Goal: Communication & Community: Share content

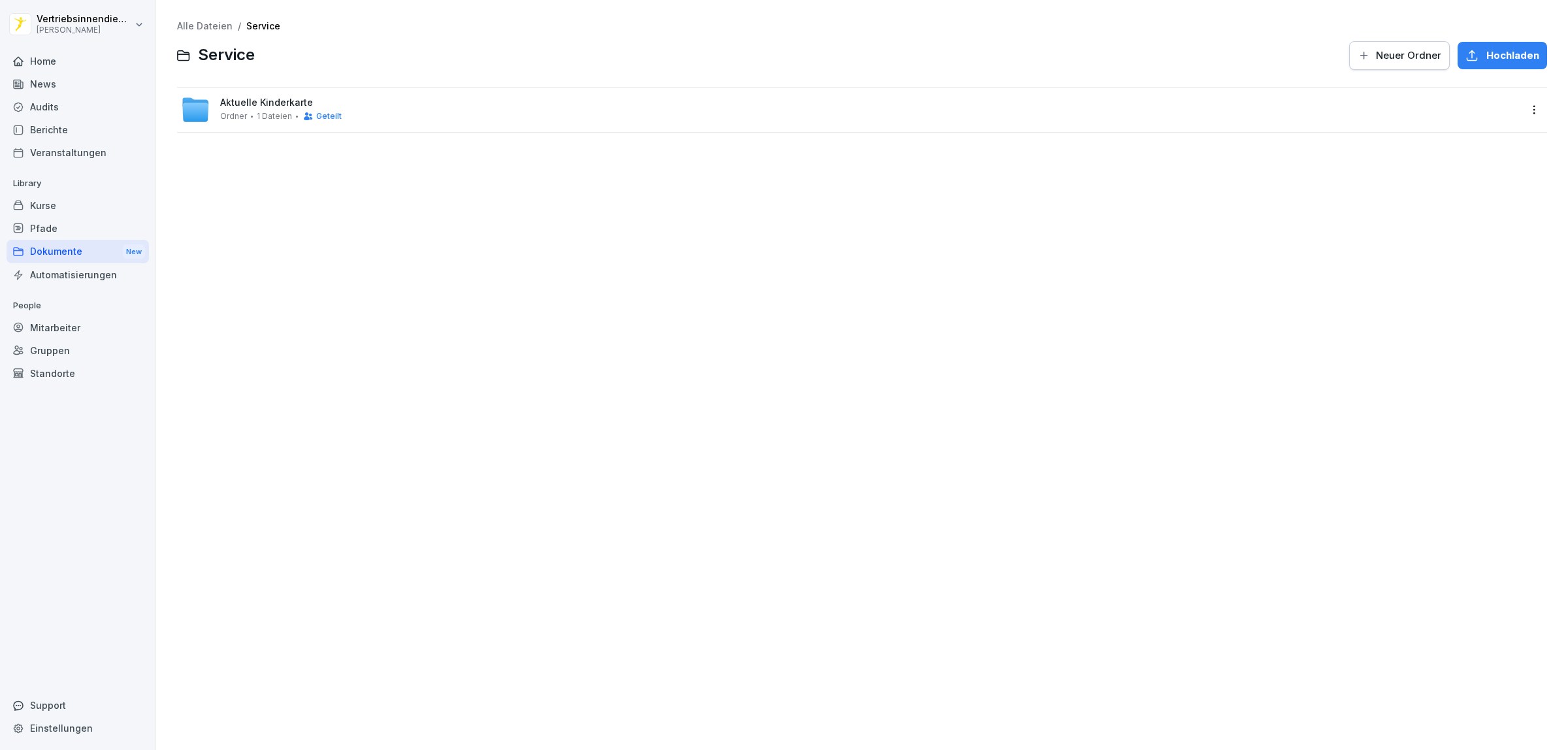
click at [93, 253] on div "Dokumente New" at bounding box center [77, 252] width 143 height 25
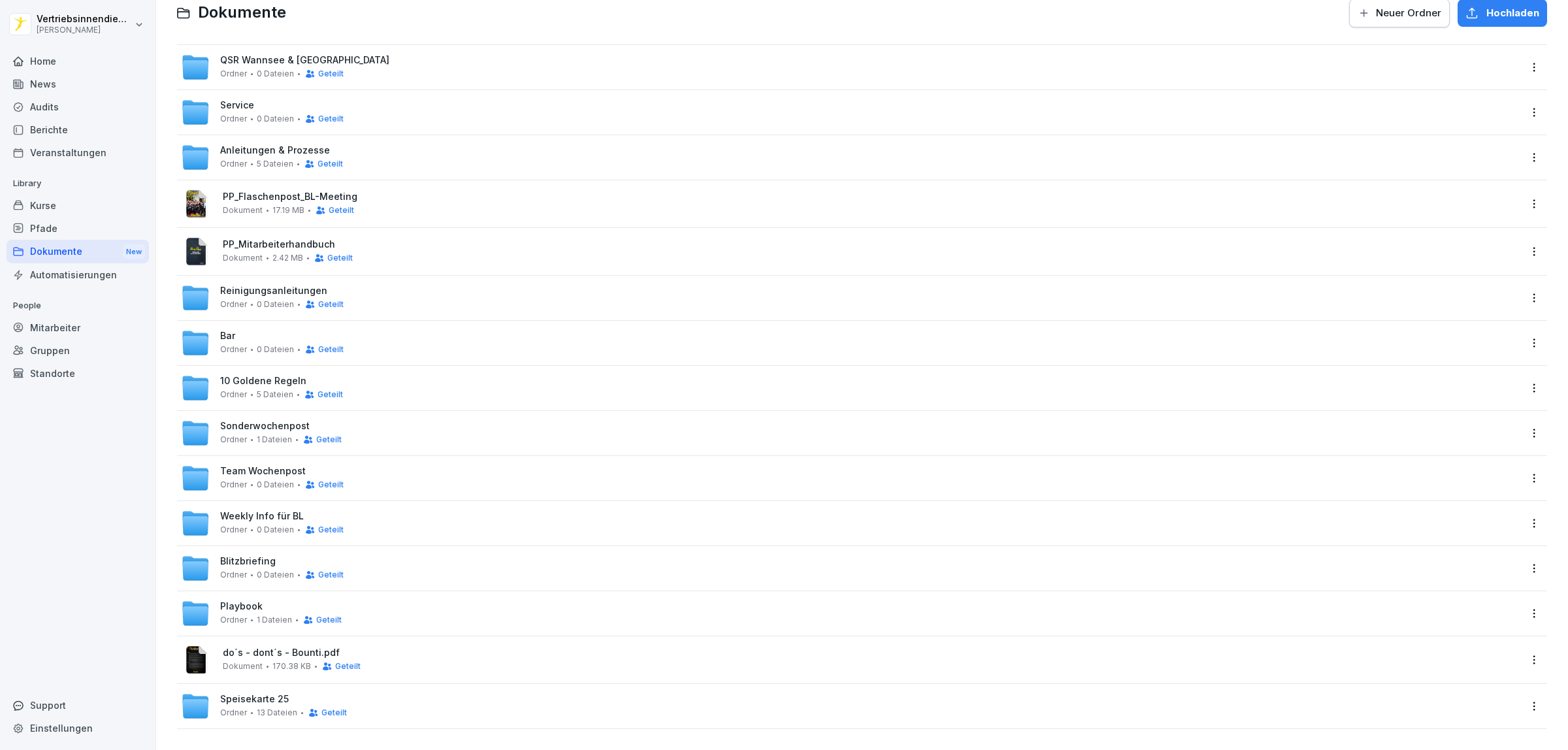
scroll to position [53, 0]
click at [256, 510] on span "Weekly Info für BL" at bounding box center [261, 516] width 84 height 11
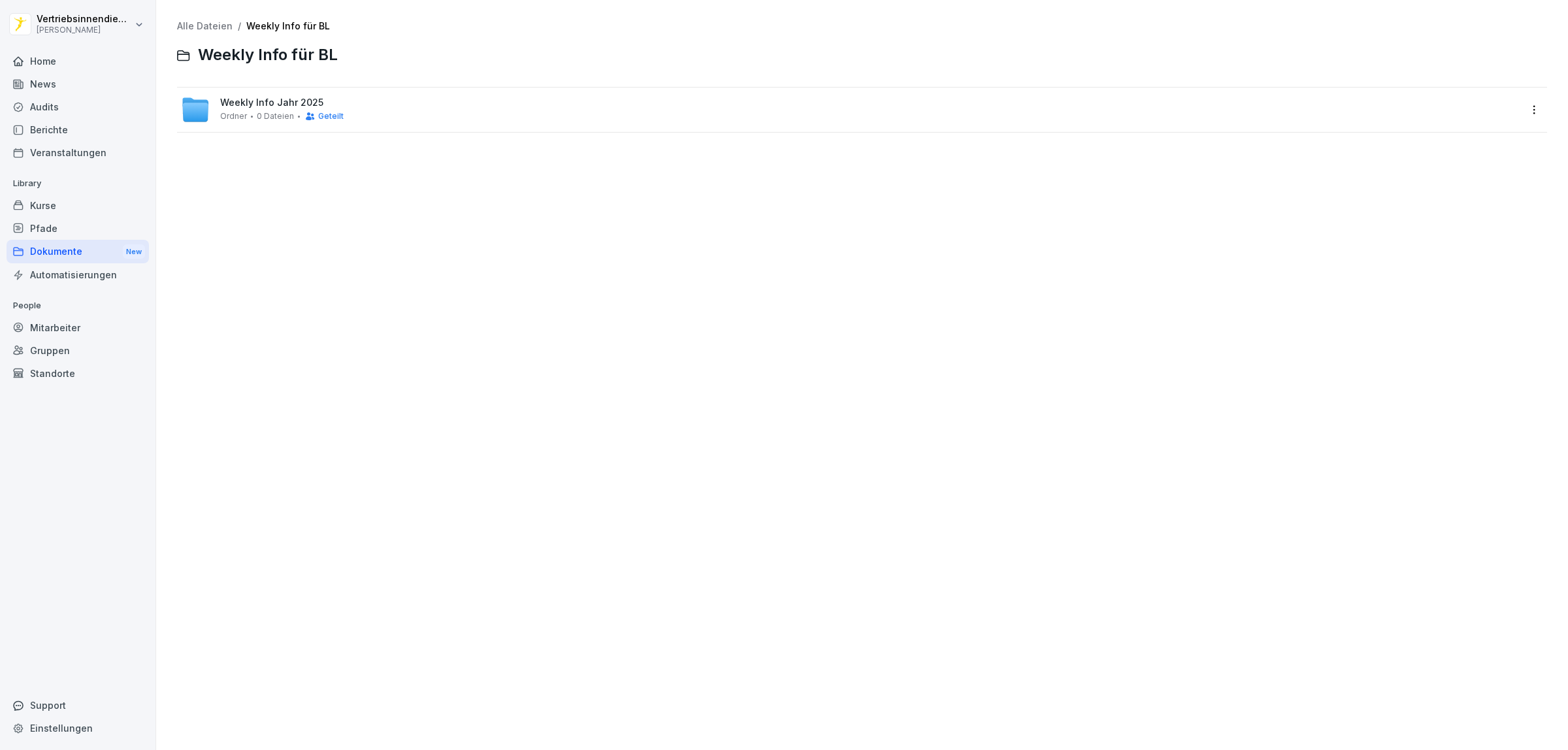
click at [245, 97] on span "Weekly Info Jahr 2025" at bounding box center [271, 103] width 103 height 11
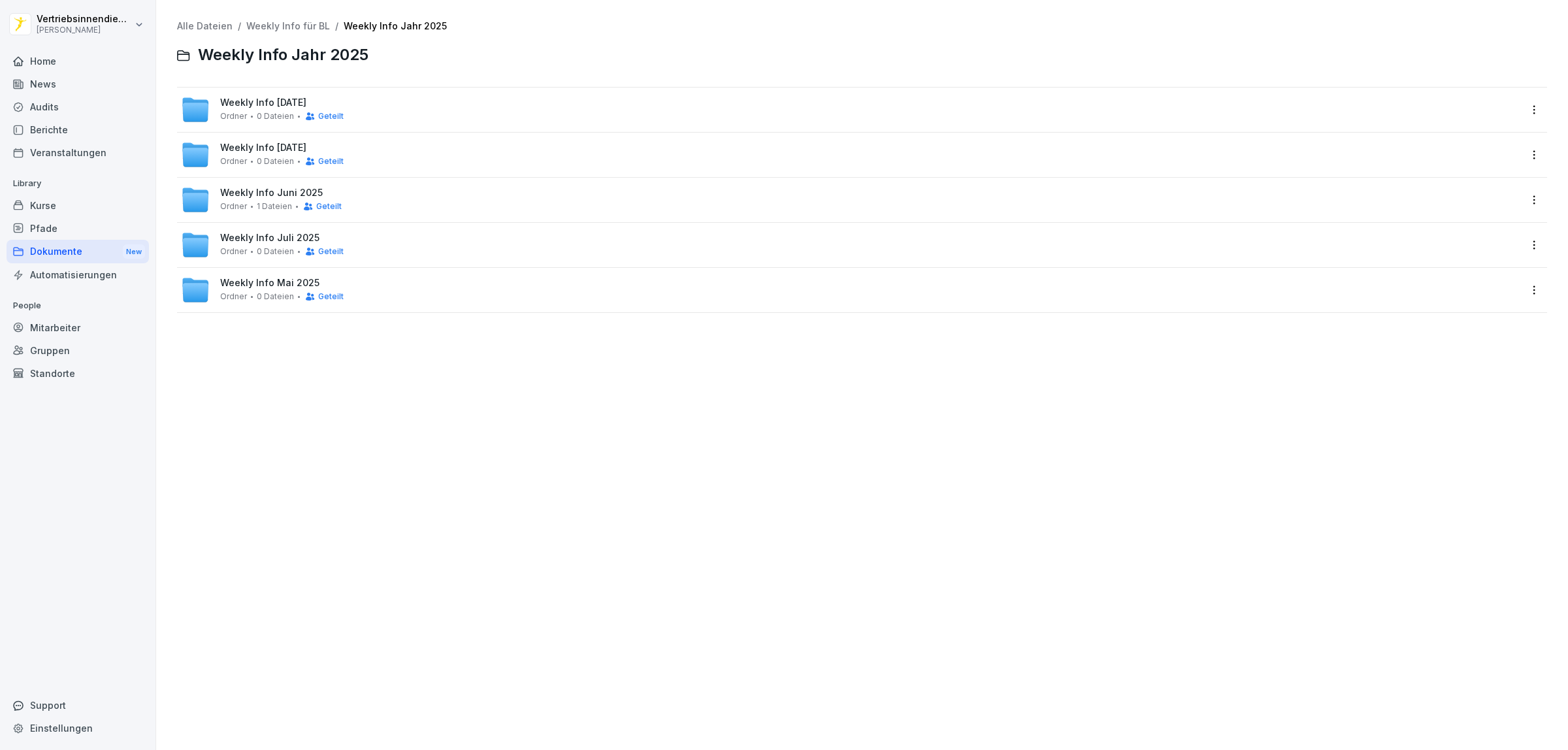
click at [313, 404] on div "Alle Dateien / Weekly Info für BL / Weekly Info Jahr 2025 Weekly Info Jahr 2025…" at bounding box center [862, 375] width 1392 height 730
click at [394, 112] on div "Weekly Info [DATE] Ordner 0 Dateien Geteilt" at bounding box center [851, 109] width 1339 height 28
click at [1399, 57] on span "Neuer Ordner" at bounding box center [1408, 55] width 65 height 14
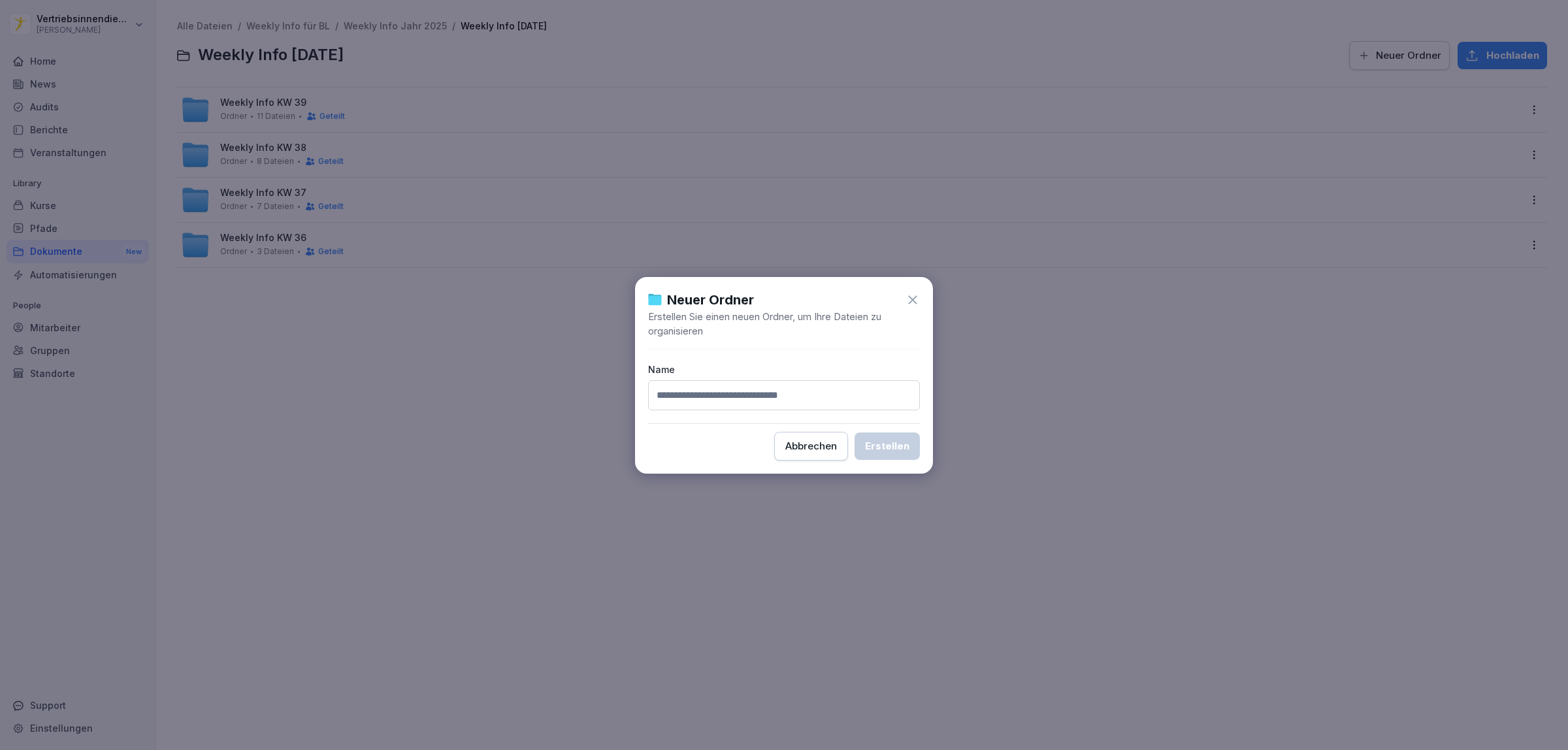
type input "*"
type input "**********"
click at [854, 432] on button "Erstellen" at bounding box center [886, 445] width 65 height 27
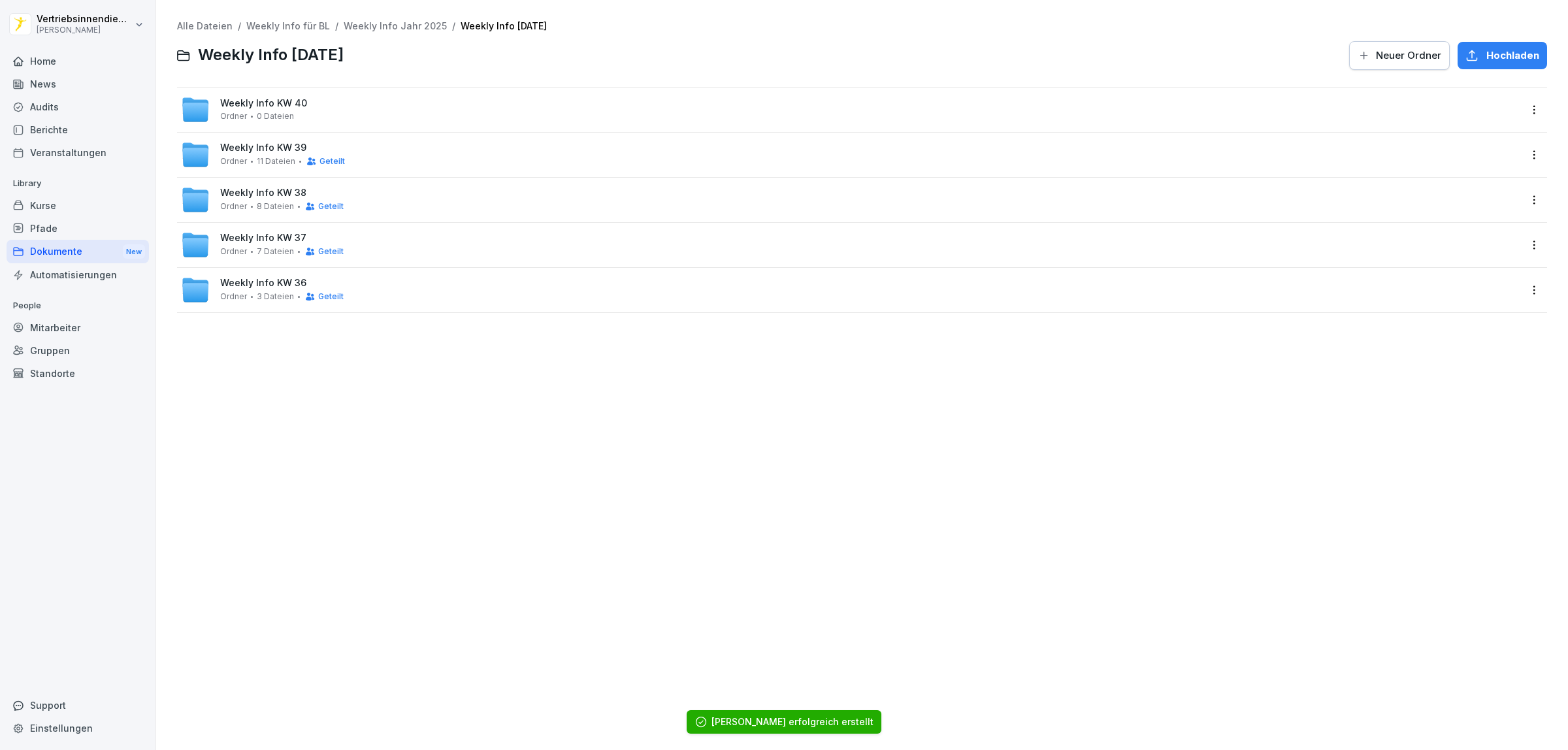
click at [371, 113] on div "Weekly Info KW 40 Ordner 0 Dateien" at bounding box center [851, 109] width 1339 height 28
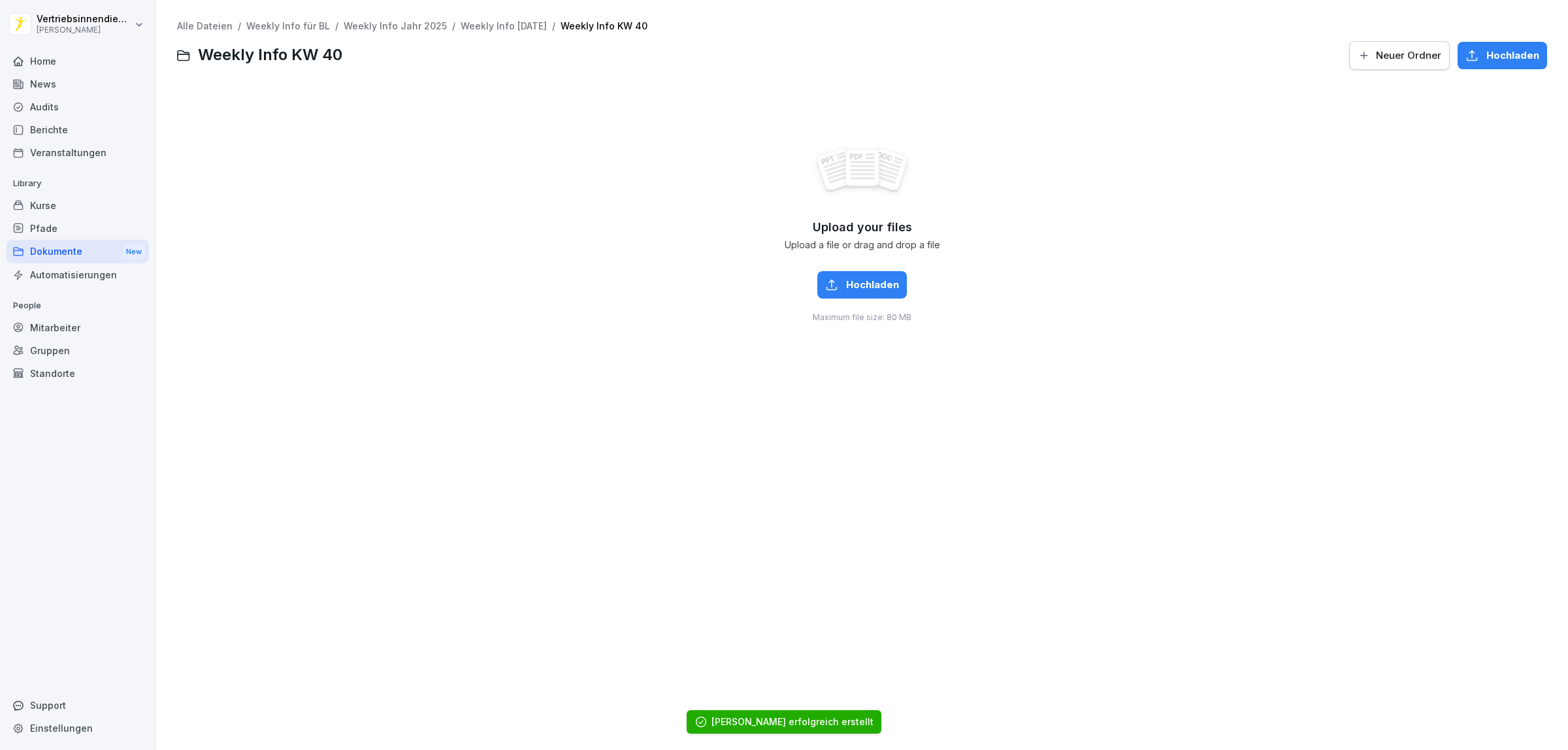
click at [592, 503] on div "Alle Dateien / Weekly Info für BL / Weekly Info Jahr 2025 / Weekly Info [DATE] …" at bounding box center [862, 375] width 1392 height 730
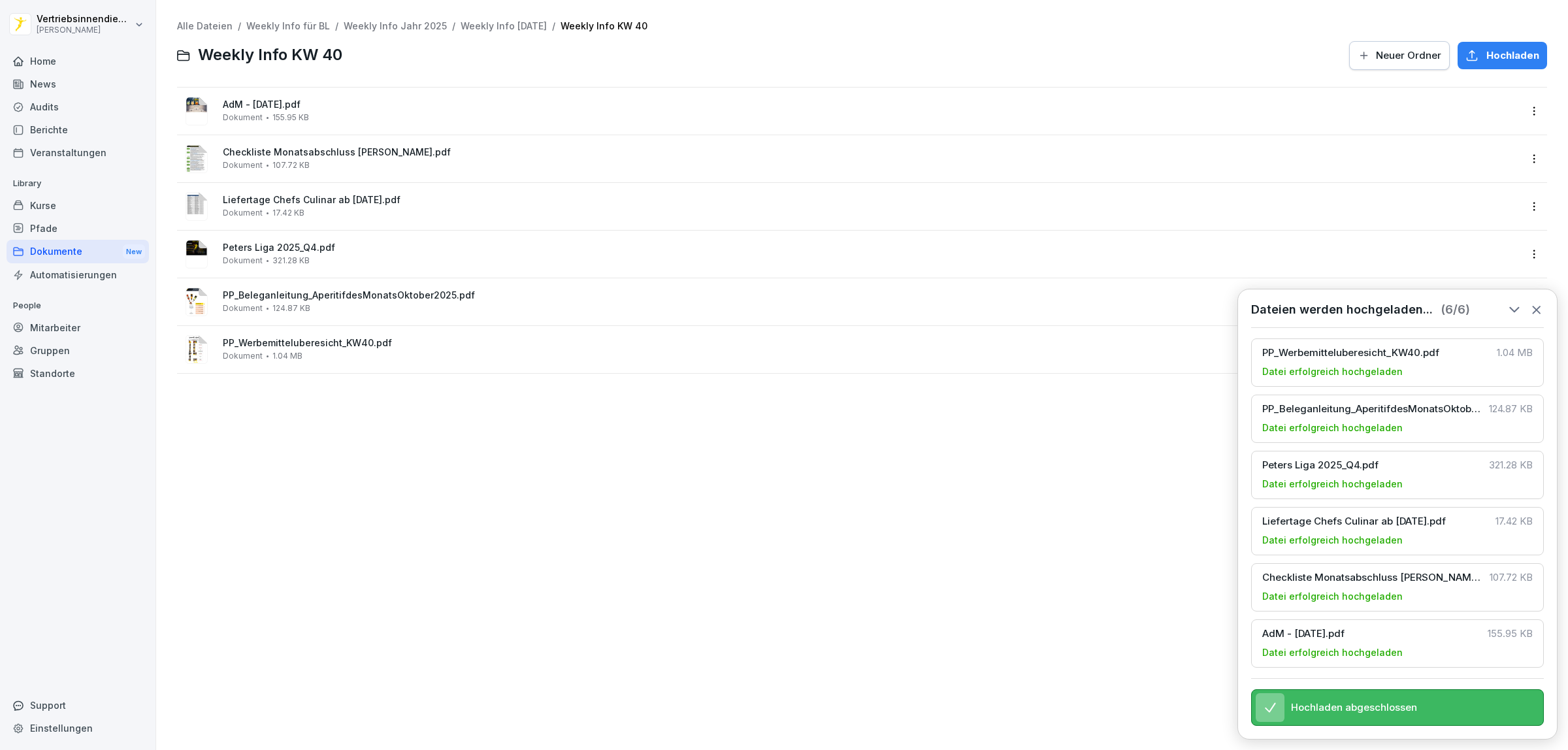
click at [472, 468] on div "Alle Dateien / Weekly Info für BL / Weekly Info Jahr 2025 / Weekly Info [DATE] …" at bounding box center [862, 375] width 1392 height 730
click at [481, 458] on div "Alle Dateien / Weekly Info für BL / Weekly Info Jahr 2025 / Weekly Info [DATE] …" at bounding box center [862, 375] width 1392 height 730
click at [363, 122] on div "AdM - [DATE].pdf Dokument 155.95 KB" at bounding box center [871, 110] width 1297 height 23
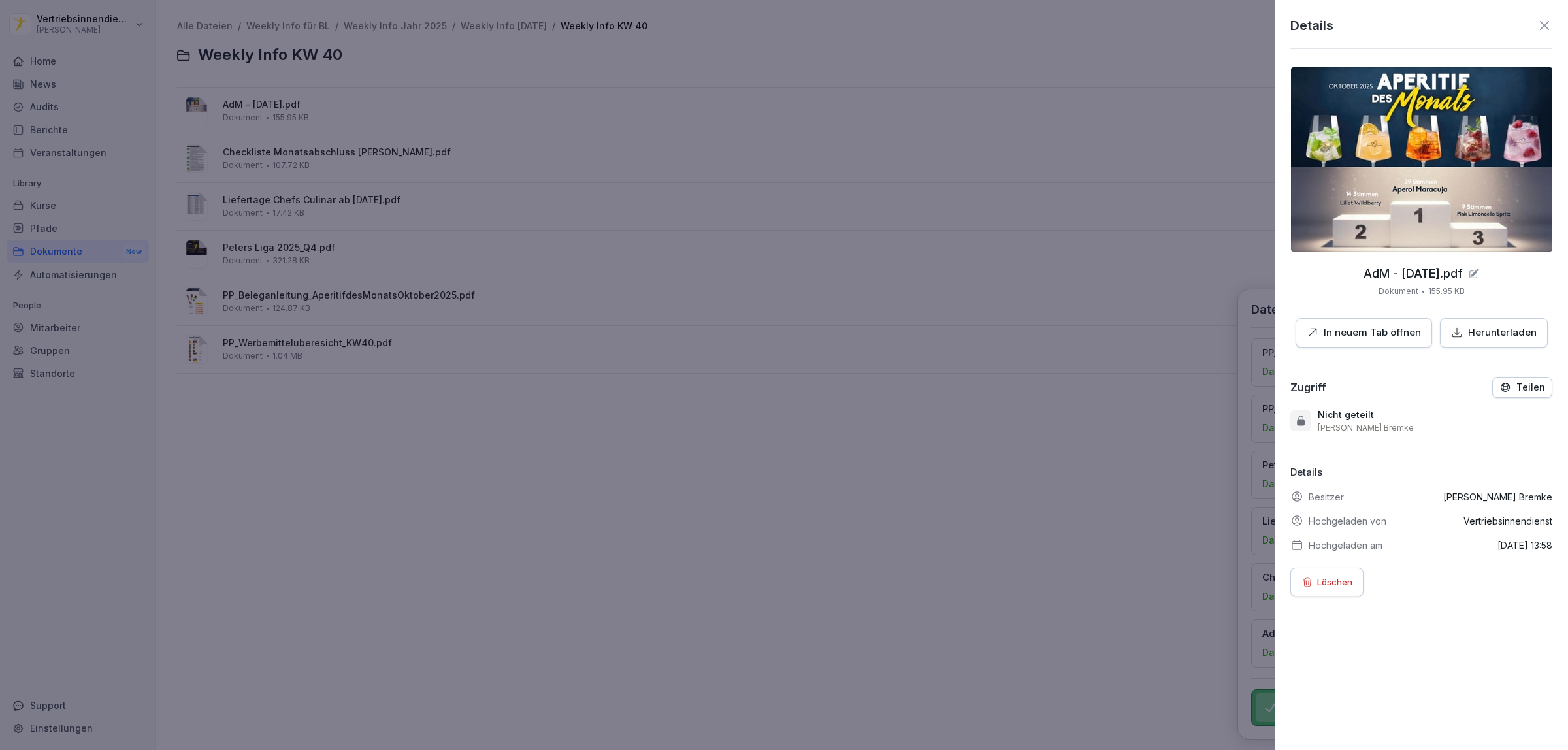
click at [1335, 328] on p "In neuem Tab öffnen" at bounding box center [1372, 333] width 97 height 15
click at [361, 154] on div at bounding box center [784, 375] width 1568 height 750
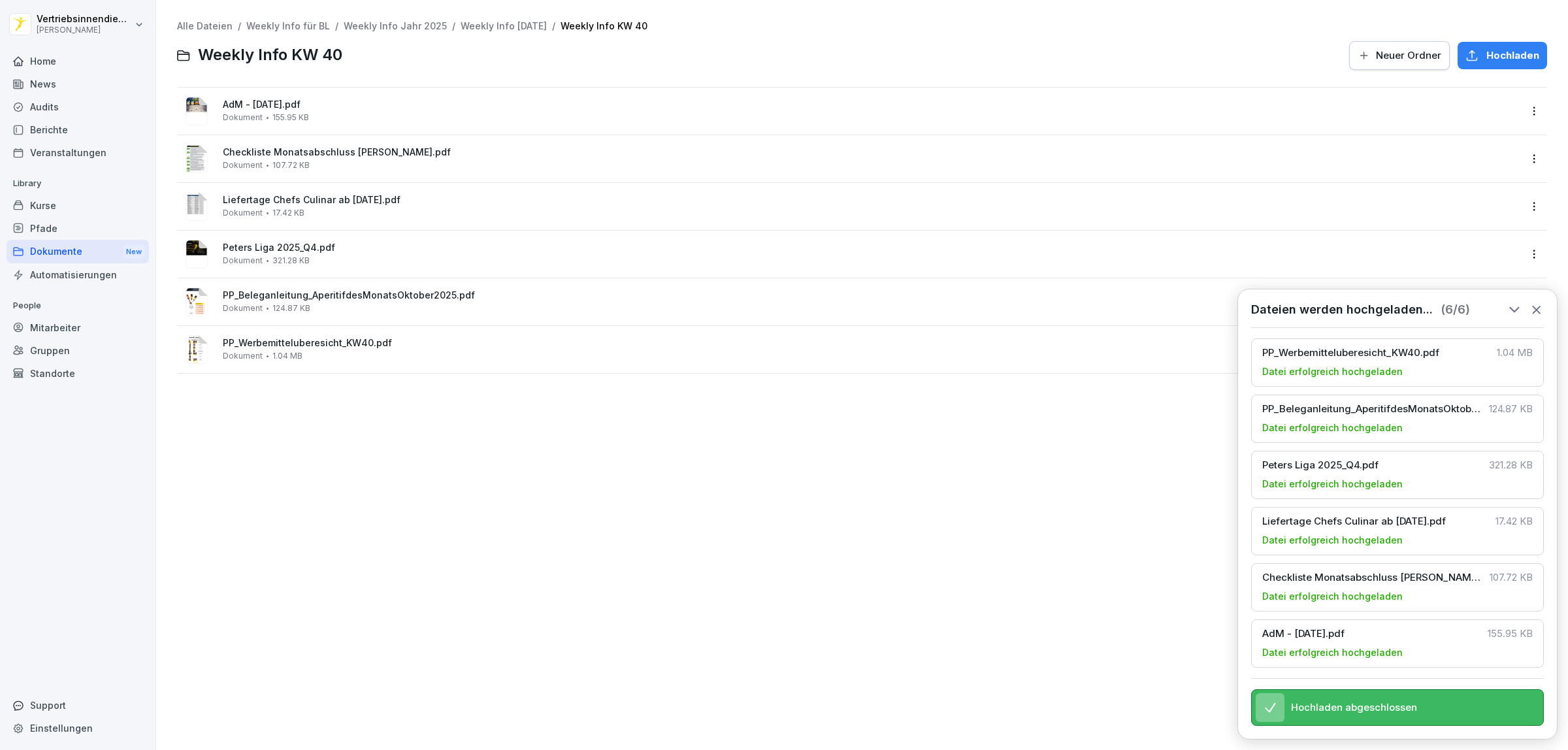
click at [404, 156] on span "Checkliste Monatsabschluss [PERSON_NAME].pdf" at bounding box center [871, 153] width 1297 height 11
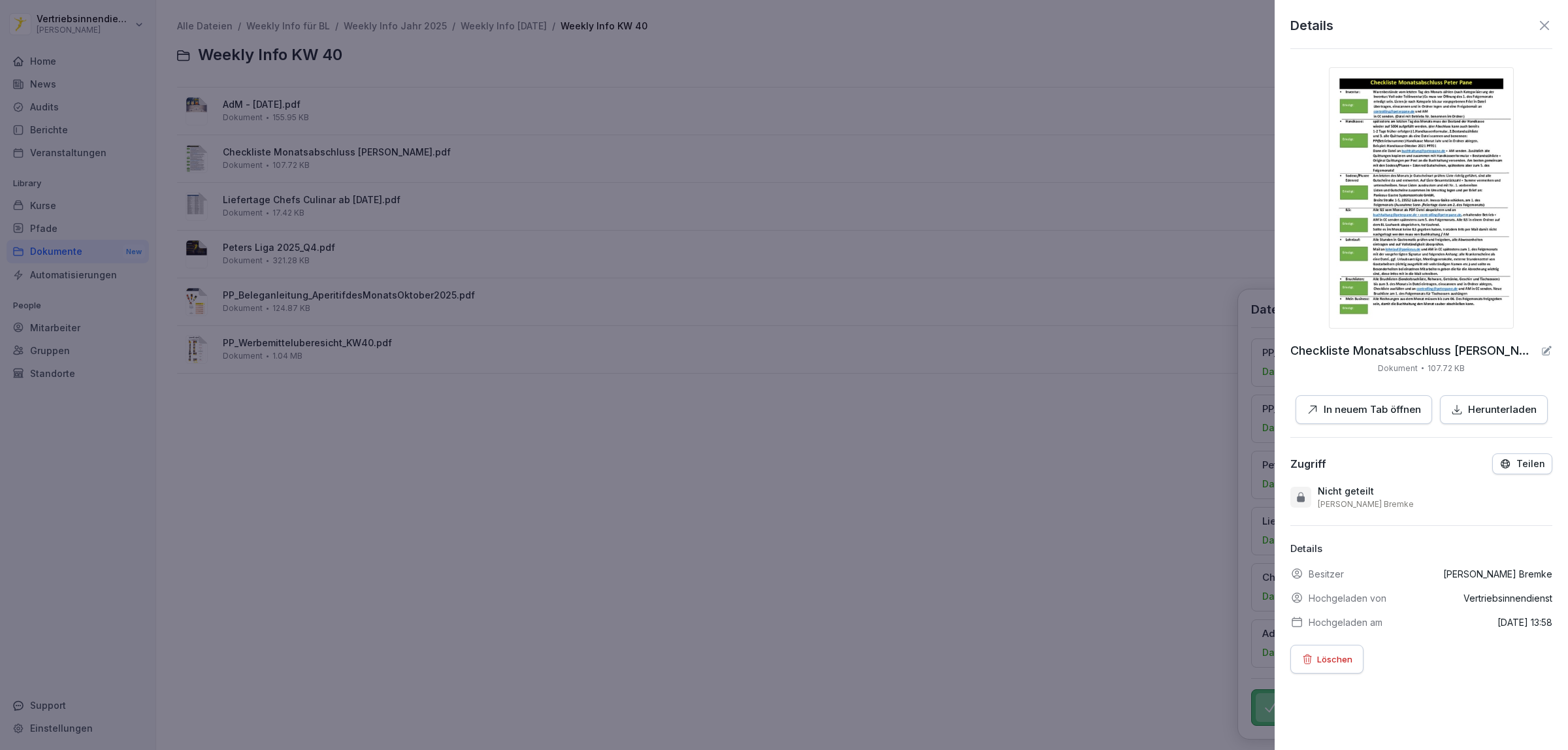
click at [1379, 406] on p "In neuem Tab öffnen" at bounding box center [1372, 409] width 97 height 15
click at [300, 212] on div at bounding box center [784, 375] width 1568 height 750
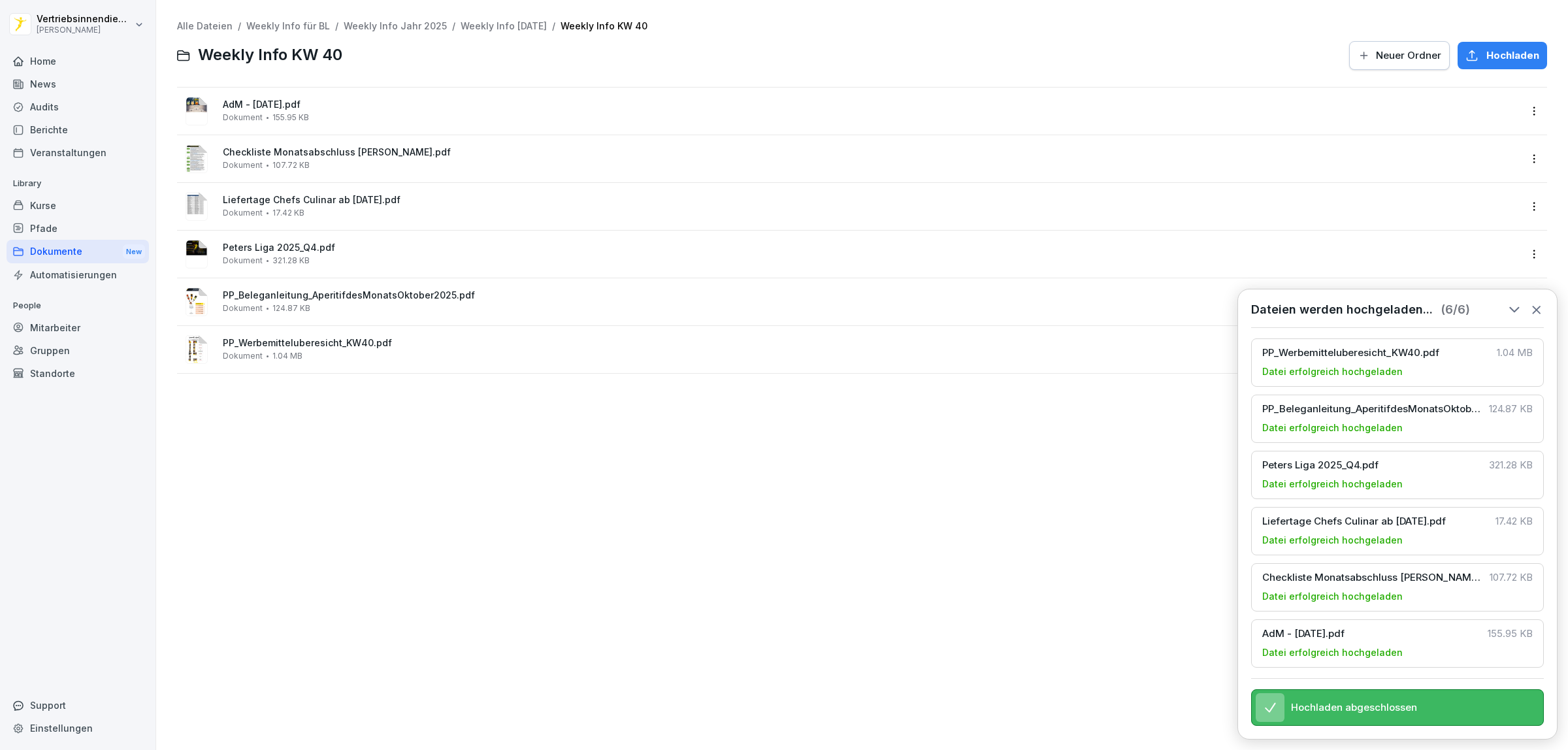
click at [286, 203] on span "Liefertage Chefs Culinar ab [DATE].pdf" at bounding box center [871, 200] width 1297 height 11
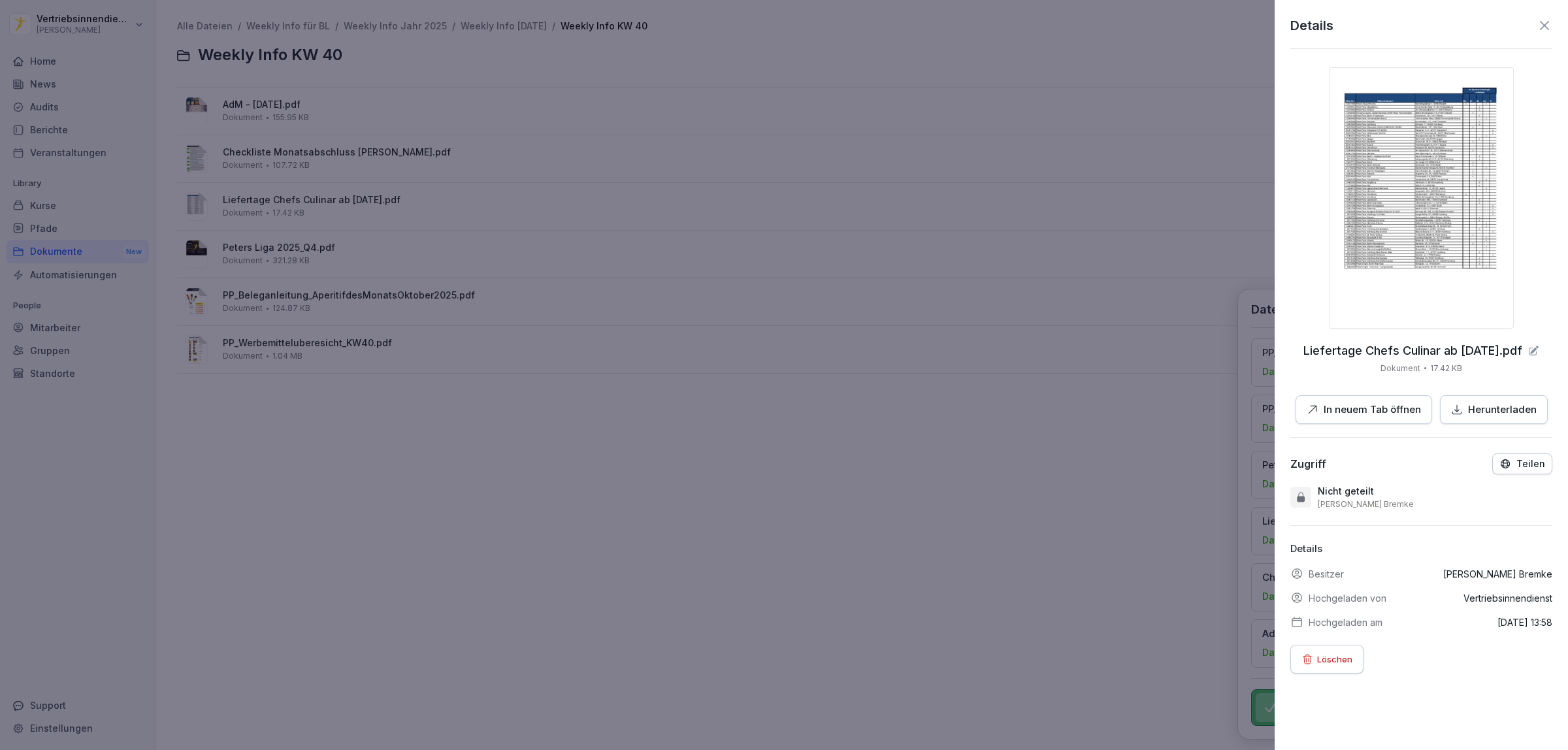
click at [1325, 395] on button "In neuem Tab öffnen" at bounding box center [1364, 409] width 137 height 29
click at [265, 260] on div at bounding box center [784, 375] width 1568 height 750
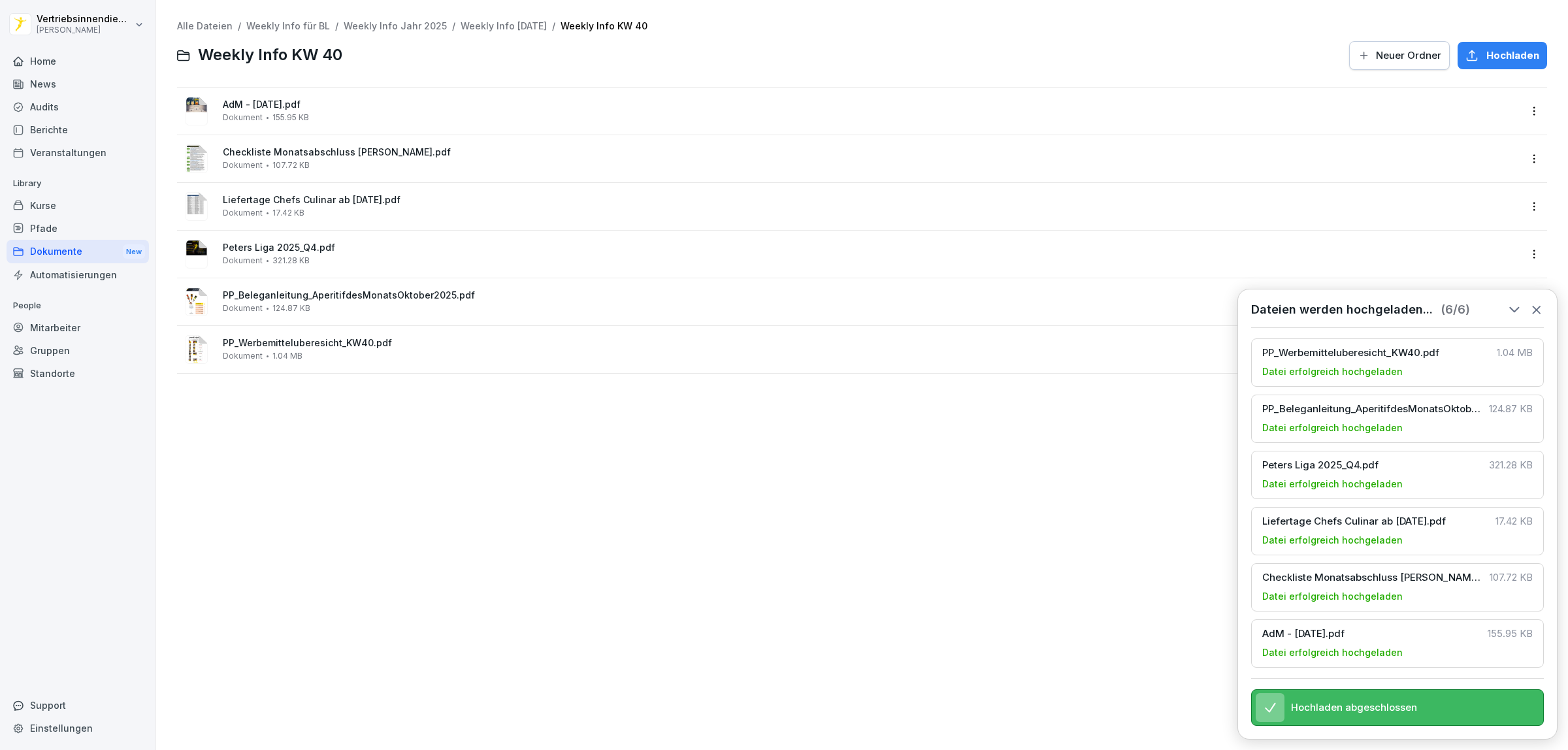
click at [248, 245] on span "Peters Liga 2025_Q4.pdf" at bounding box center [871, 248] width 1297 height 11
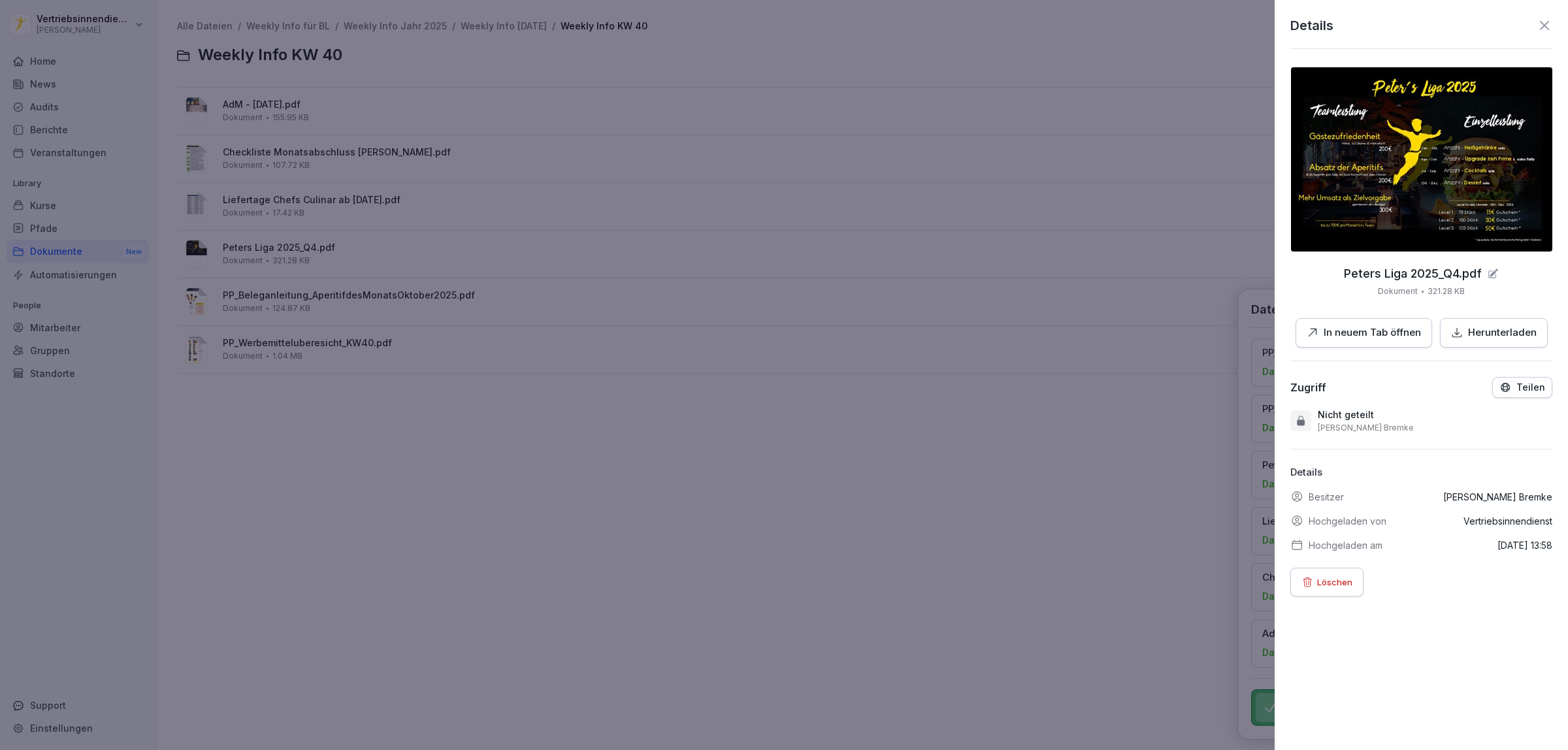
click at [1343, 330] on p "In neuem Tab öffnen" at bounding box center [1372, 333] width 97 height 15
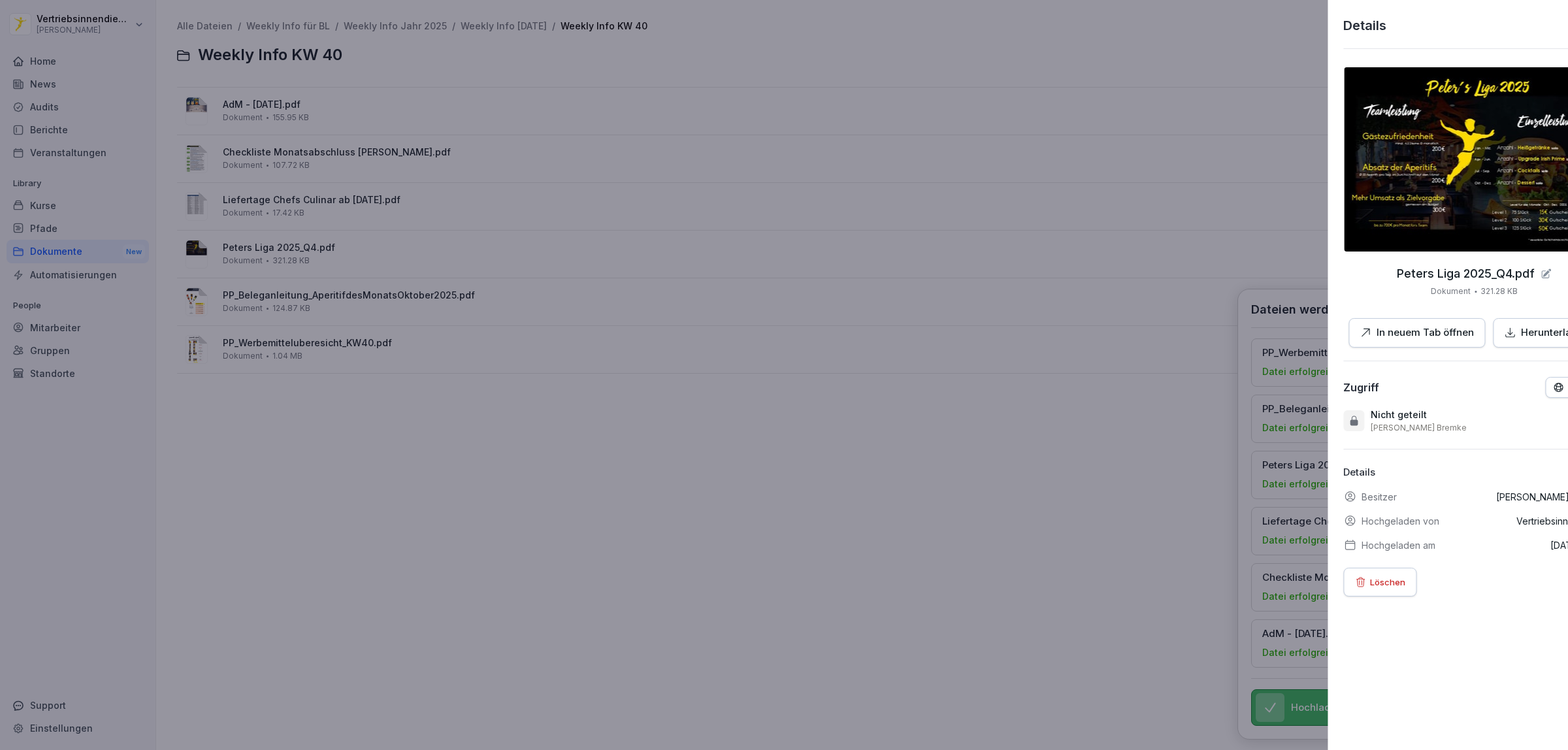
click at [334, 298] on div at bounding box center [784, 375] width 1568 height 750
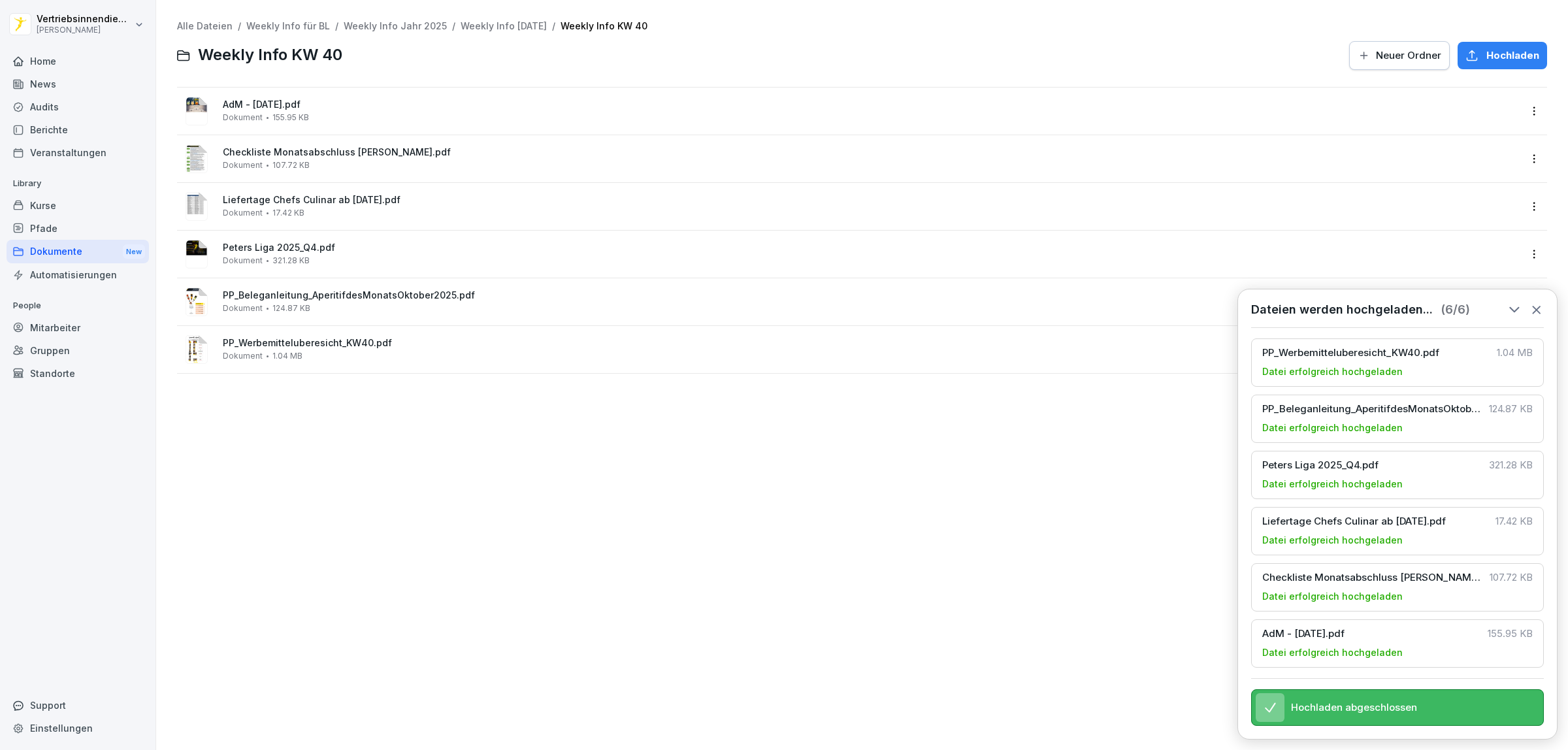
click at [300, 292] on span "PP_Beleganleitung_AperitifdesMonatsOktober2025.pdf" at bounding box center [871, 295] width 1297 height 11
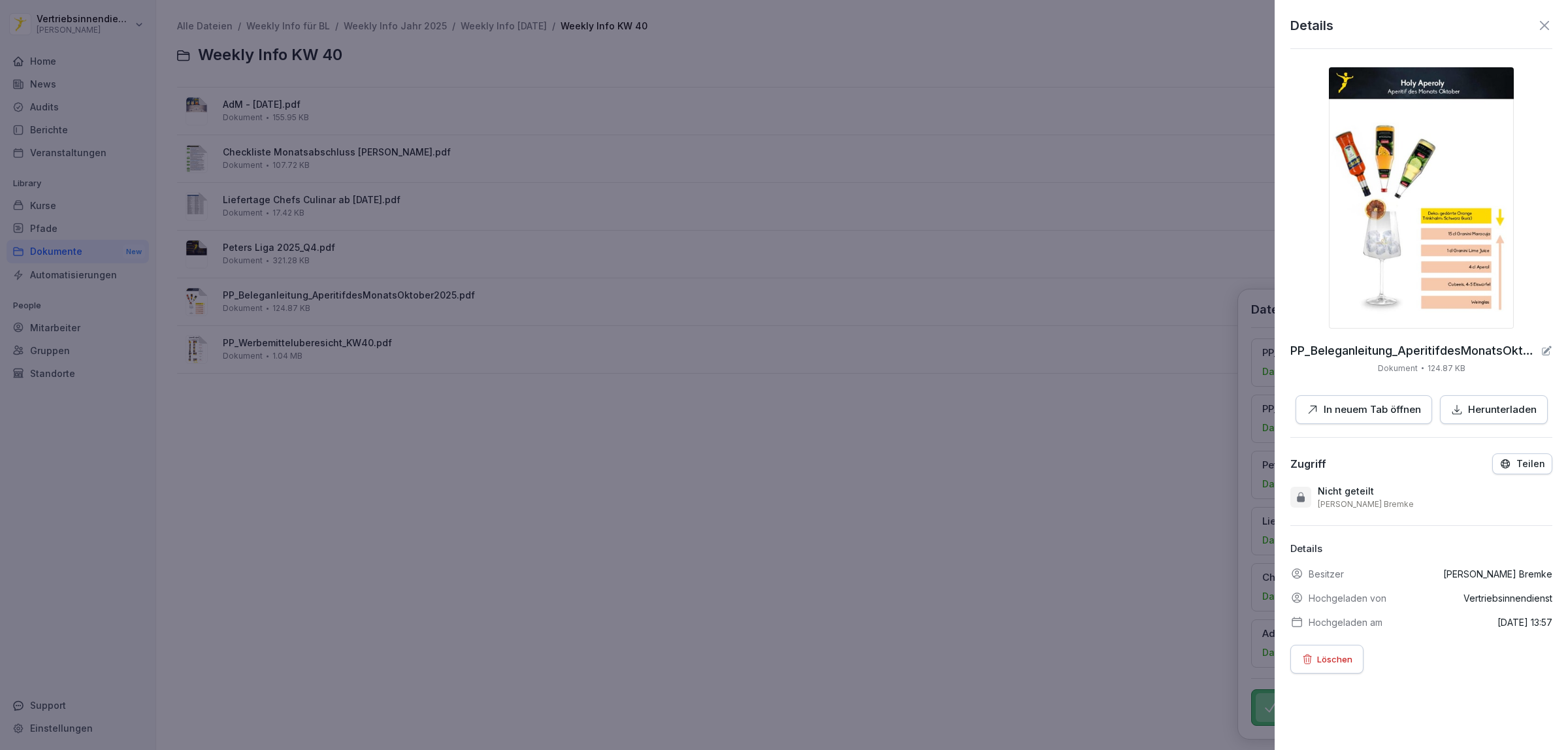
click at [1367, 407] on p "In neuem Tab öffnen" at bounding box center [1372, 409] width 97 height 15
click at [332, 331] on div at bounding box center [784, 375] width 1568 height 750
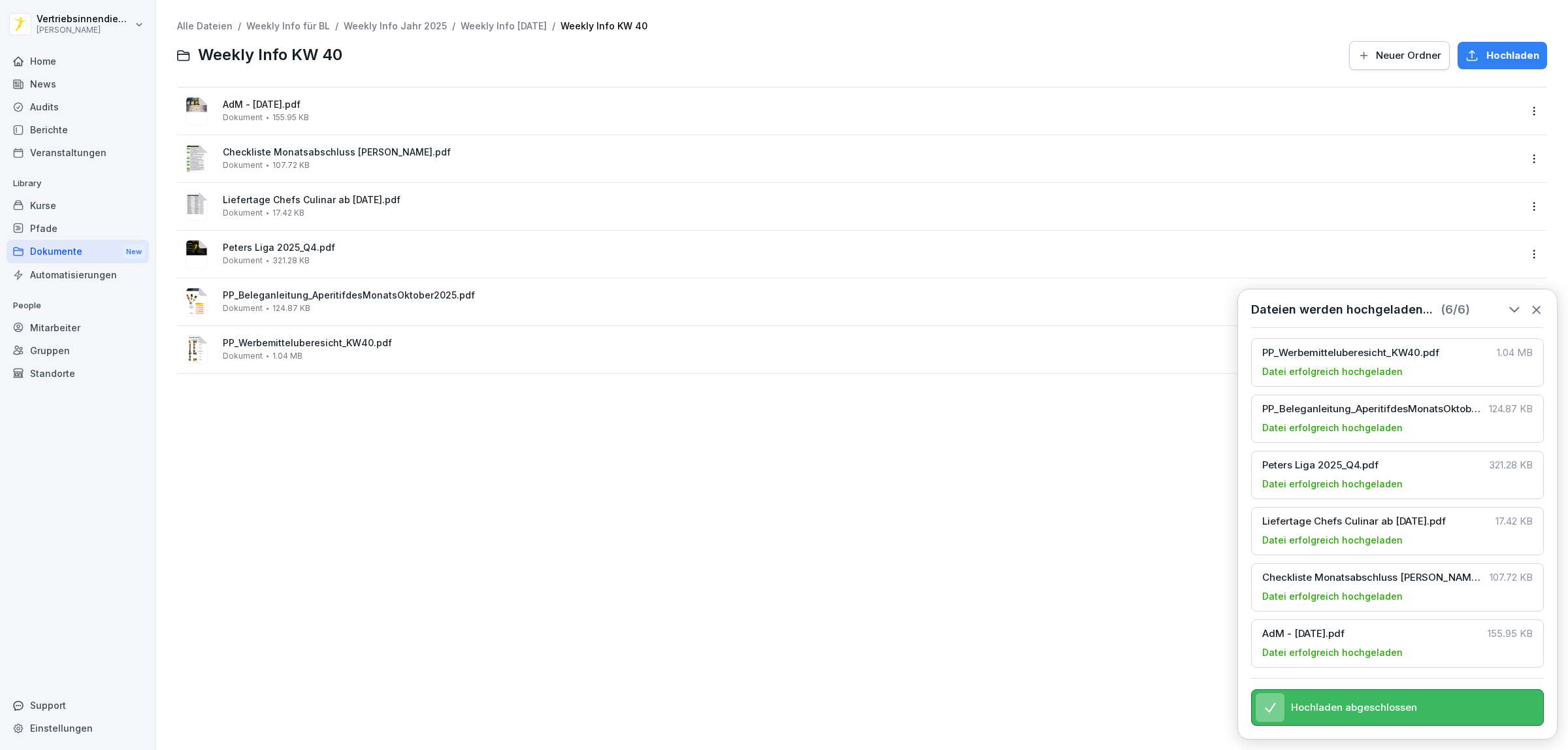
click at [296, 343] on span "PP_Werbemitteluberesicht_KW40.pdf" at bounding box center [871, 343] width 1297 height 11
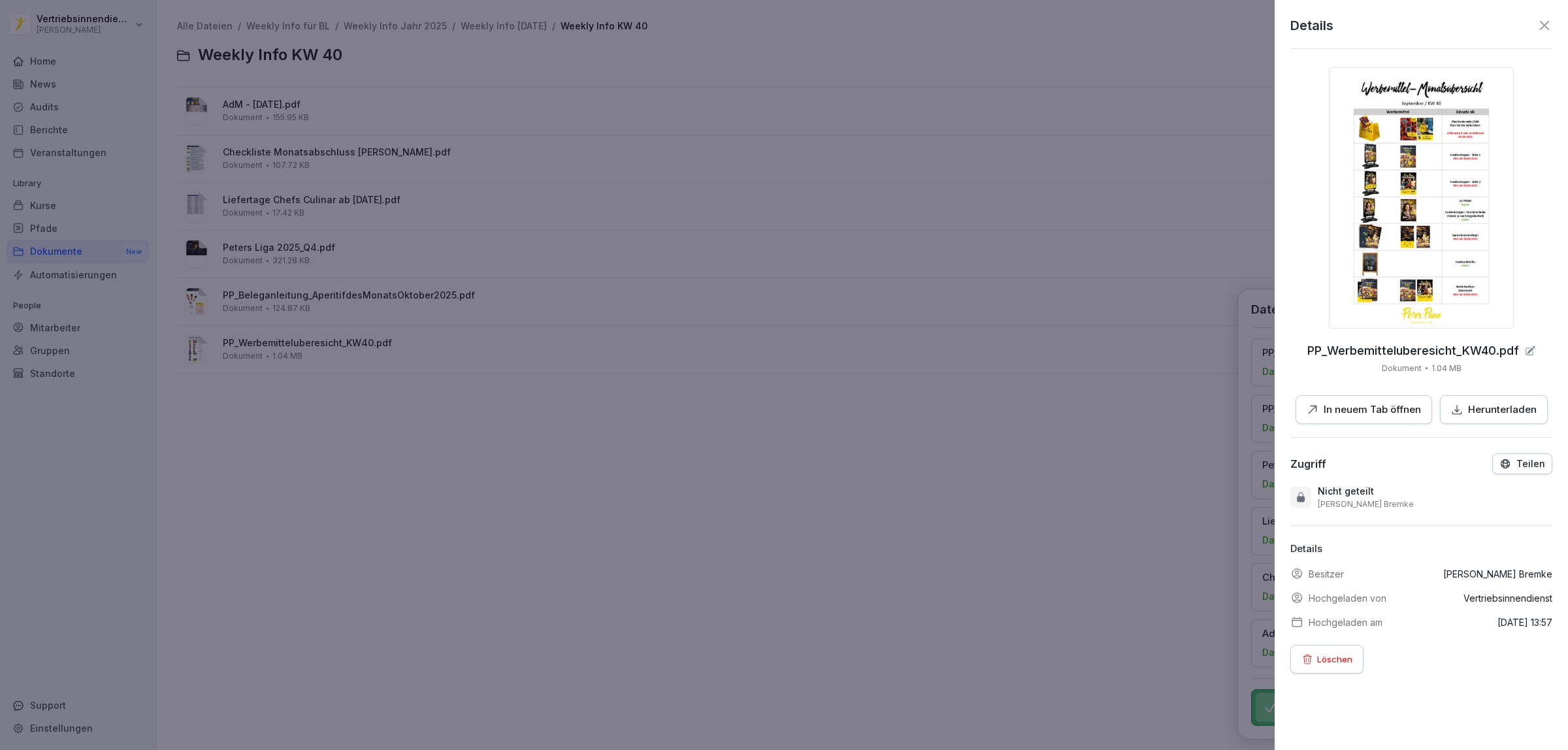
click at [1324, 404] on p "In neuem Tab öffnen" at bounding box center [1372, 409] width 97 height 15
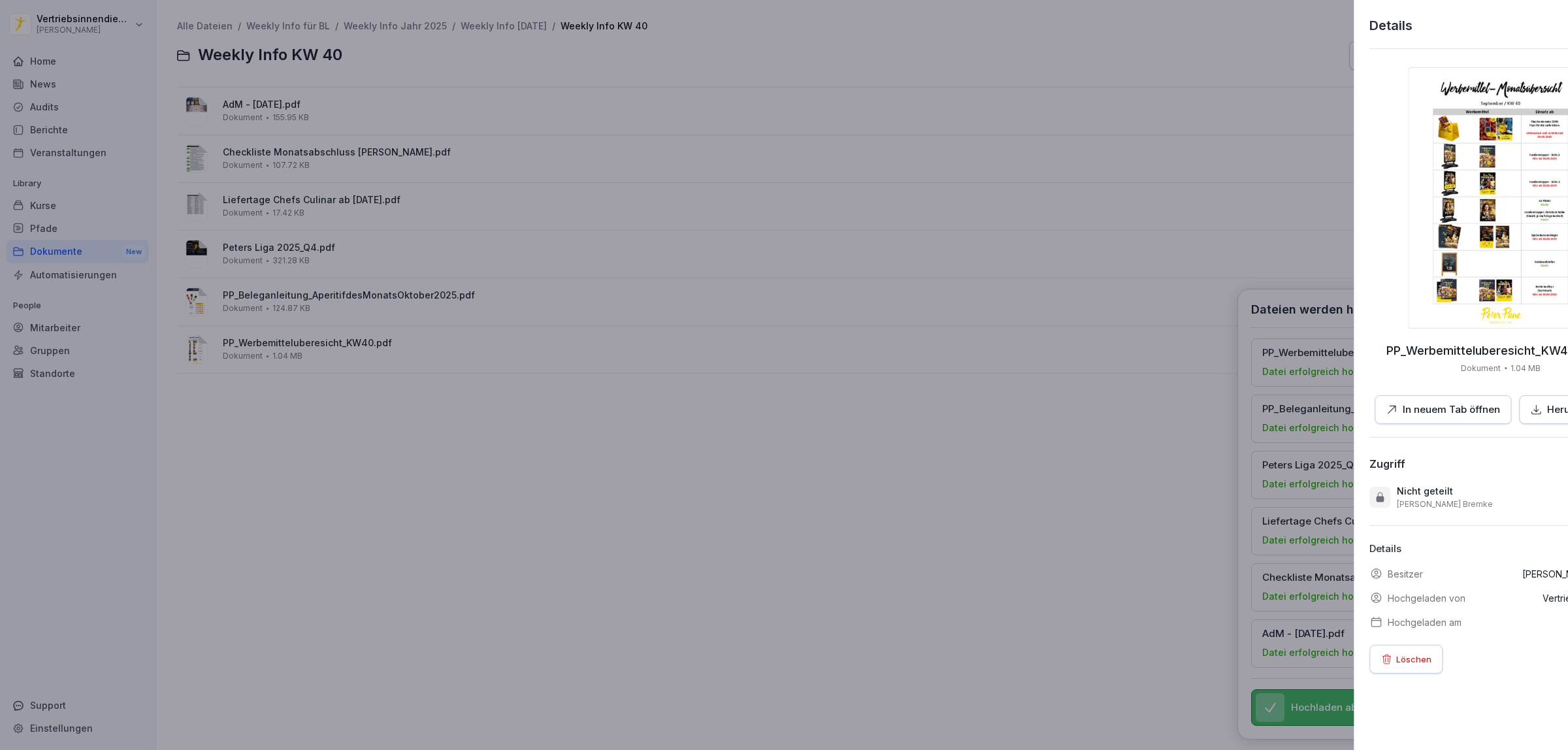
click at [946, 573] on div at bounding box center [784, 375] width 1568 height 750
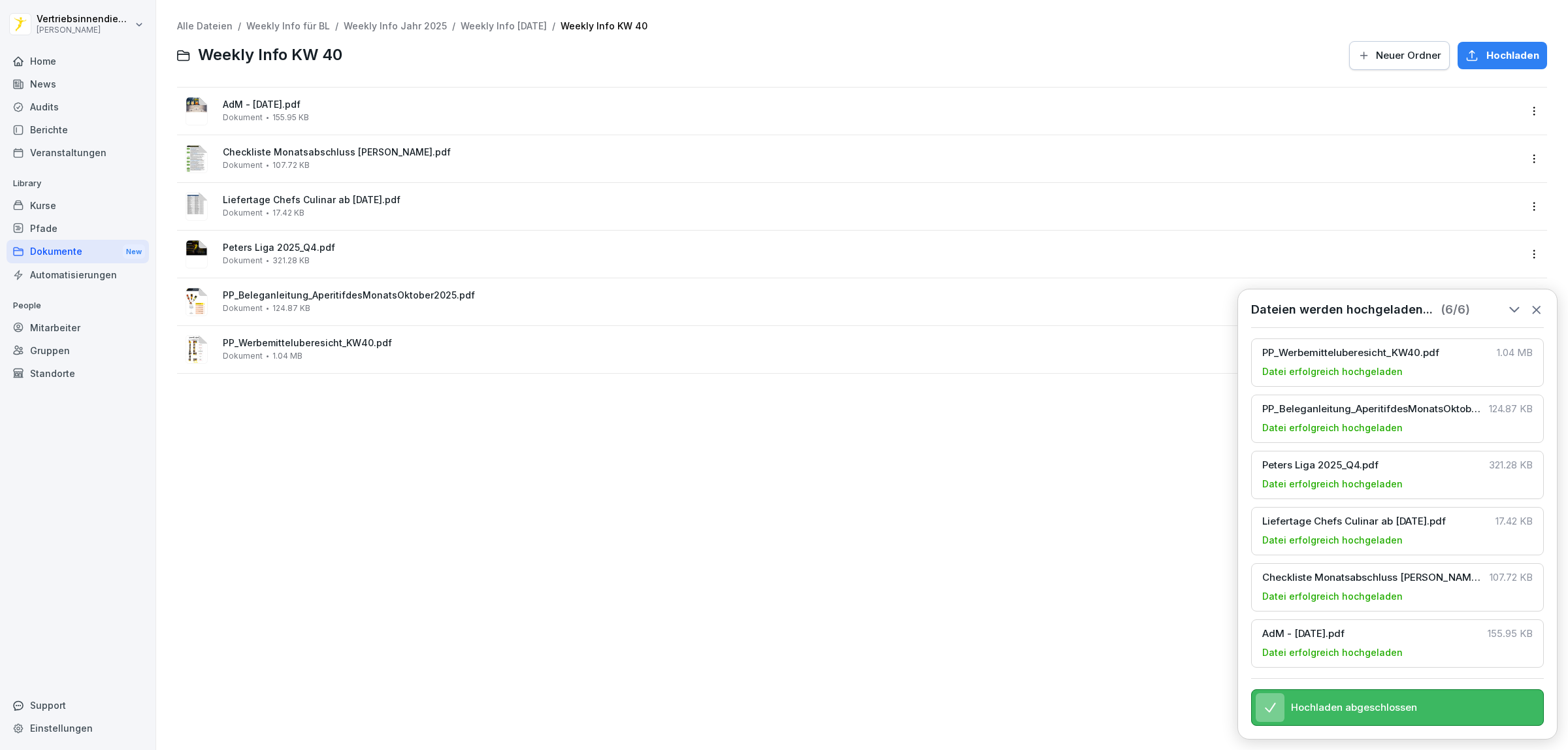
click at [594, 504] on div "Alle Dateien / Weekly Info für BL / Weekly Info Jahr 2025 / Weekly Info [DATE] …" at bounding box center [862, 375] width 1392 height 730
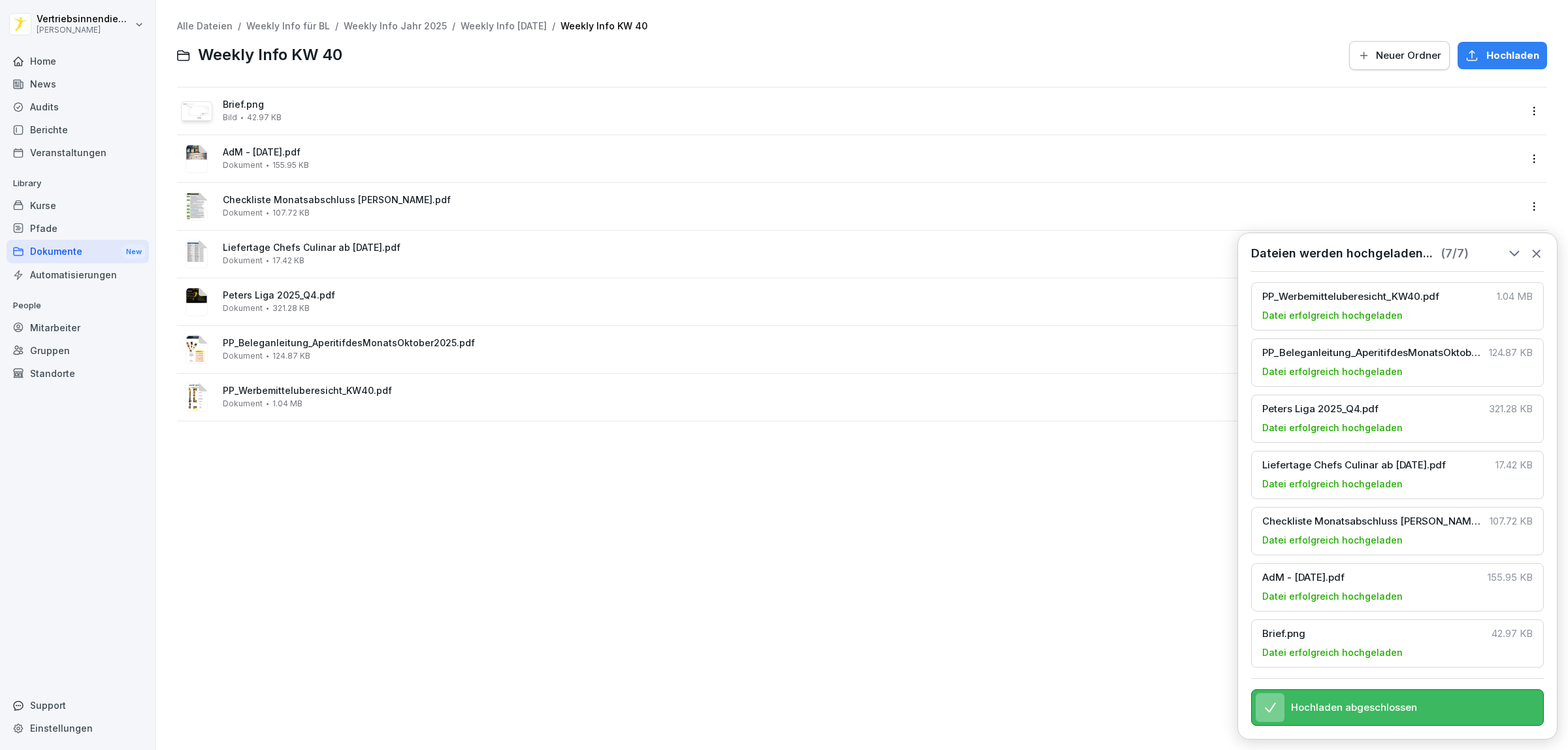
click at [370, 409] on div "PP_Werbemitteluberesicht_KW40.pdf Dokument 1.04 MB" at bounding box center [851, 396] width 1339 height 31
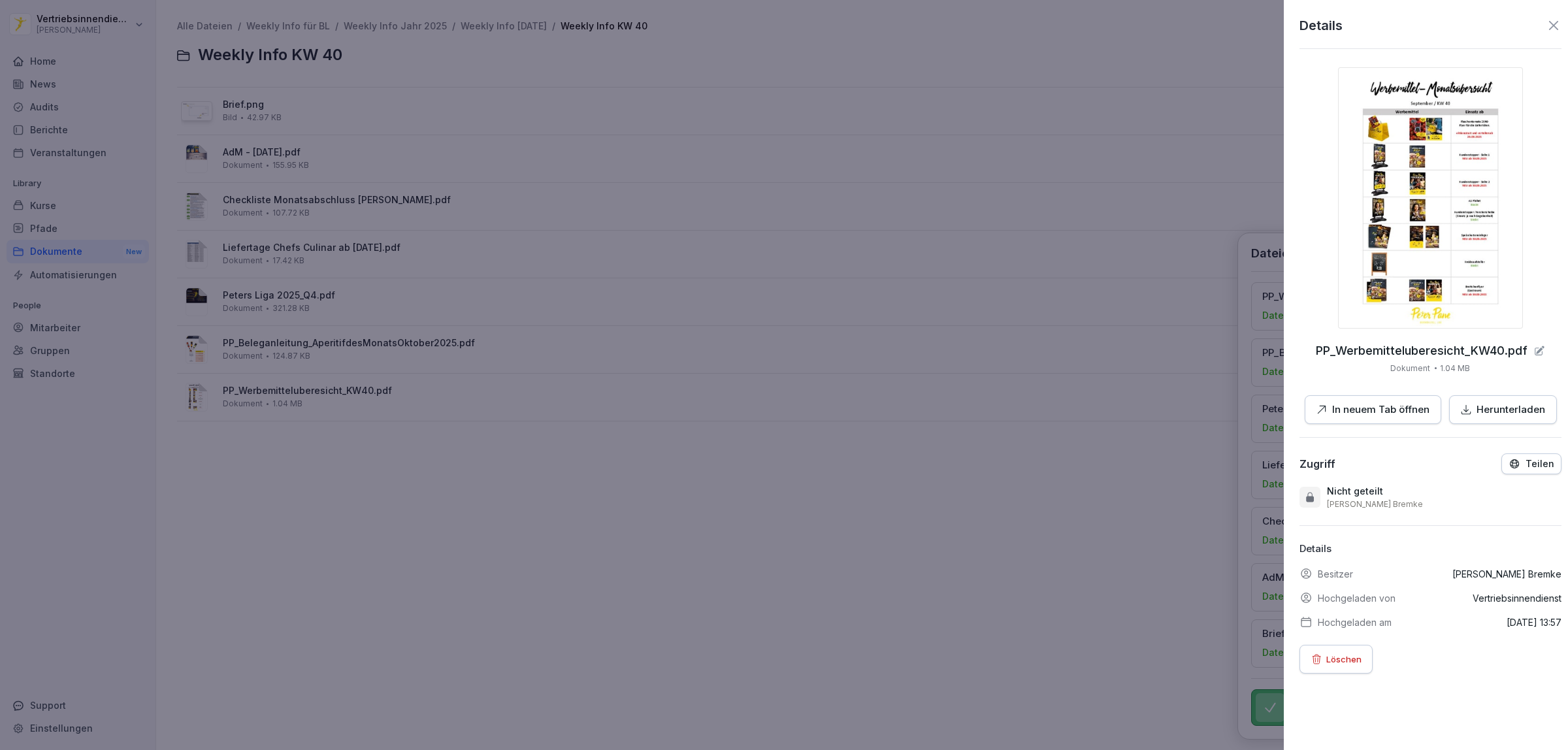
click at [470, 585] on div at bounding box center [784, 375] width 1568 height 750
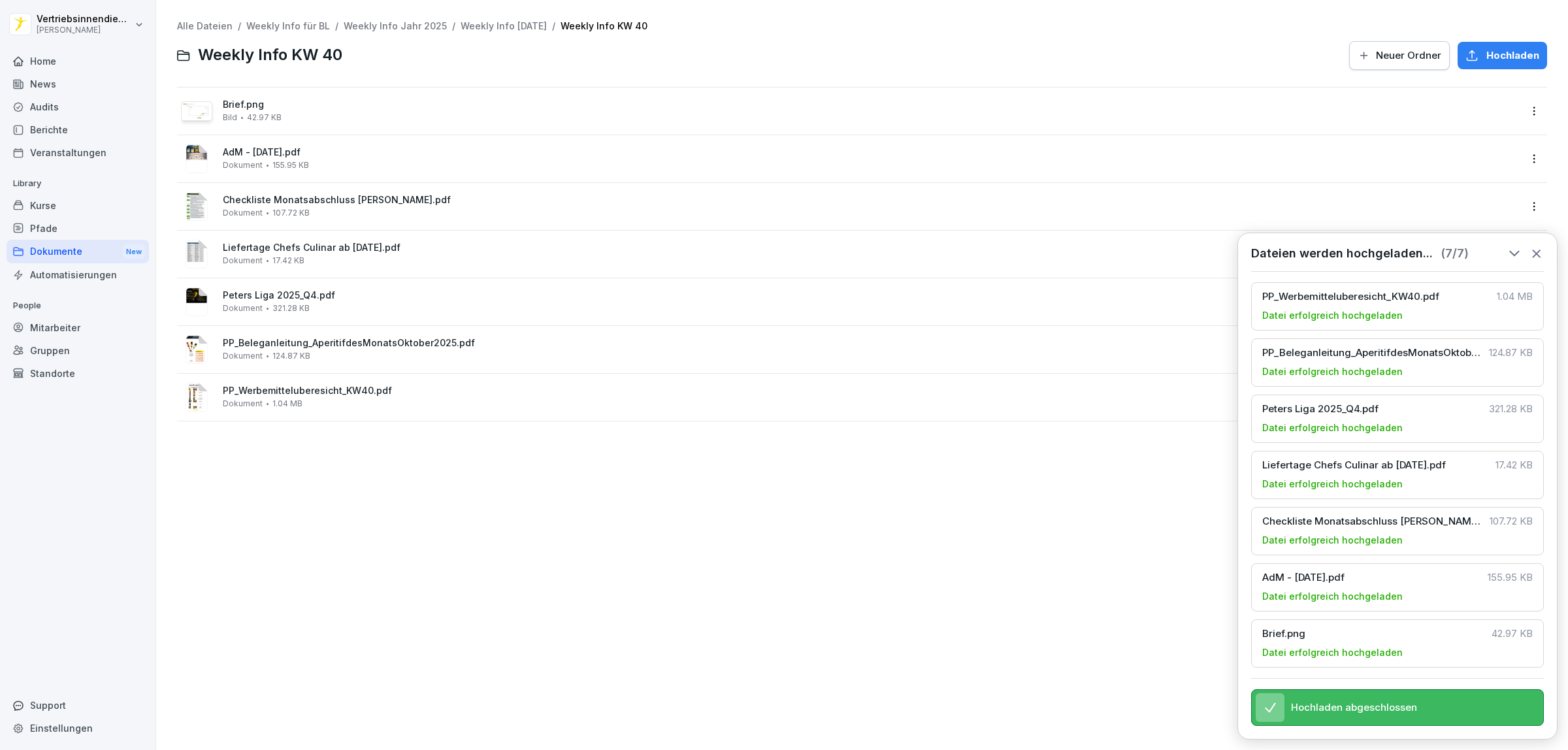
click at [282, 119] on div "Brief.png Bild 42.97 KB" at bounding box center [871, 110] width 1297 height 23
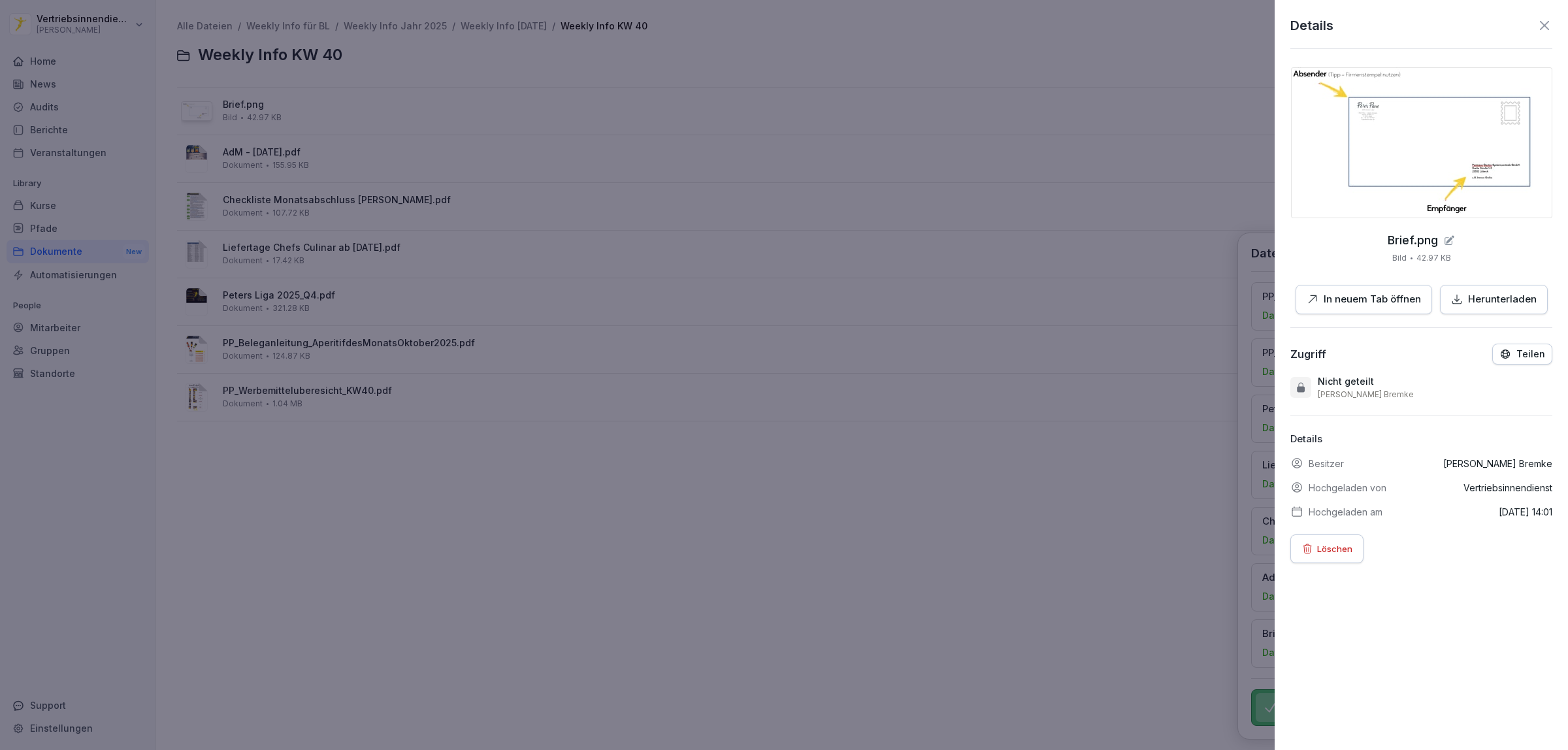
click at [1330, 292] on p "In neuem Tab öffnen" at bounding box center [1372, 299] width 97 height 15
click at [750, 503] on div at bounding box center [784, 375] width 1568 height 750
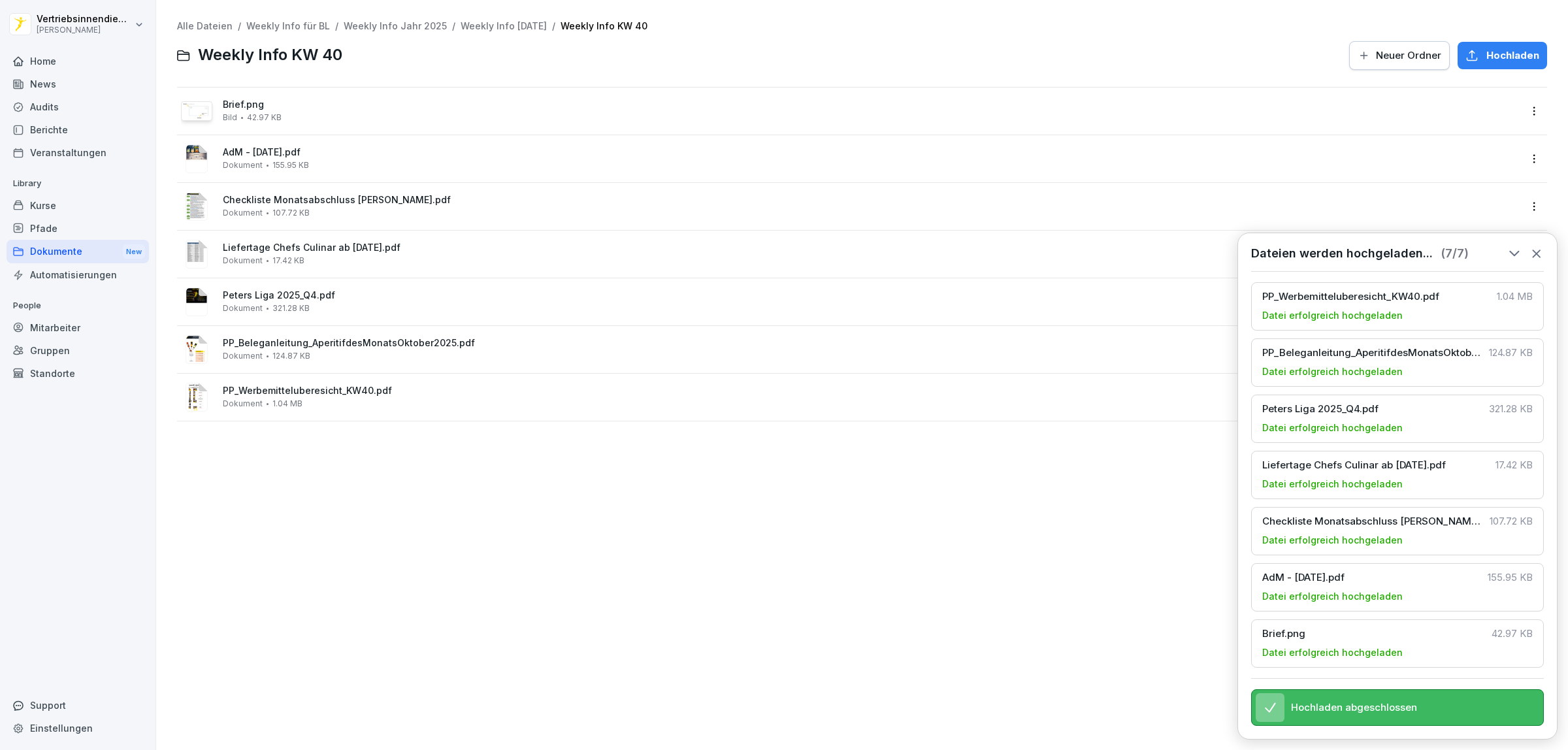
click at [566, 605] on div "Alle Dateien / Weekly Info für BL / Weekly Info Jahr 2025 / Weekly Info [DATE] …" at bounding box center [862, 375] width 1392 height 730
click at [446, 552] on div "Alle Dateien / Weekly Info für BL / Weekly Info Jahr 2025 / Weekly Info [DATE] …" at bounding box center [862, 375] width 1392 height 730
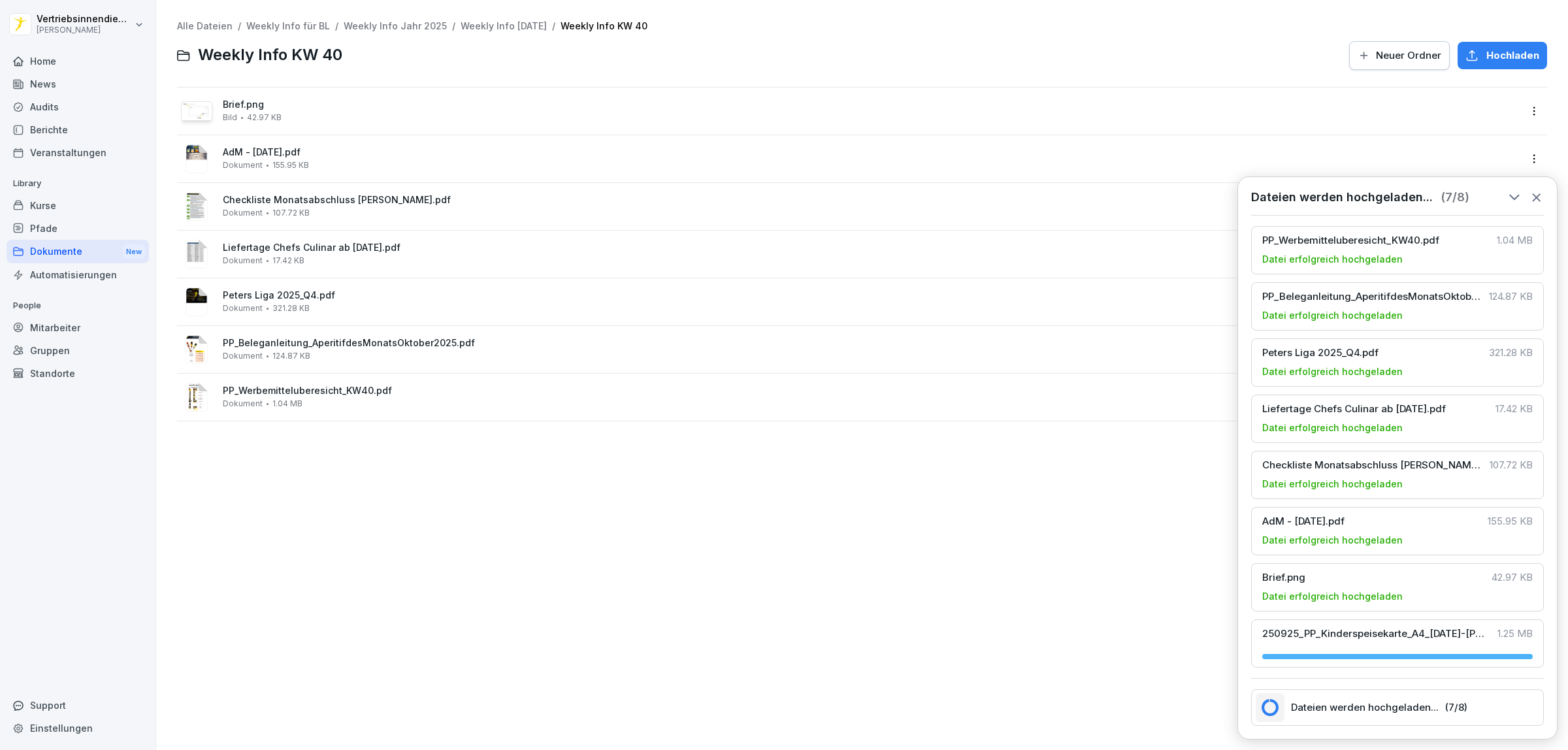
click at [617, 512] on div "Alle Dateien / Weekly Info für BL / Weekly Info Jahr 2025 / Weekly Info [DATE] …" at bounding box center [862, 375] width 1392 height 730
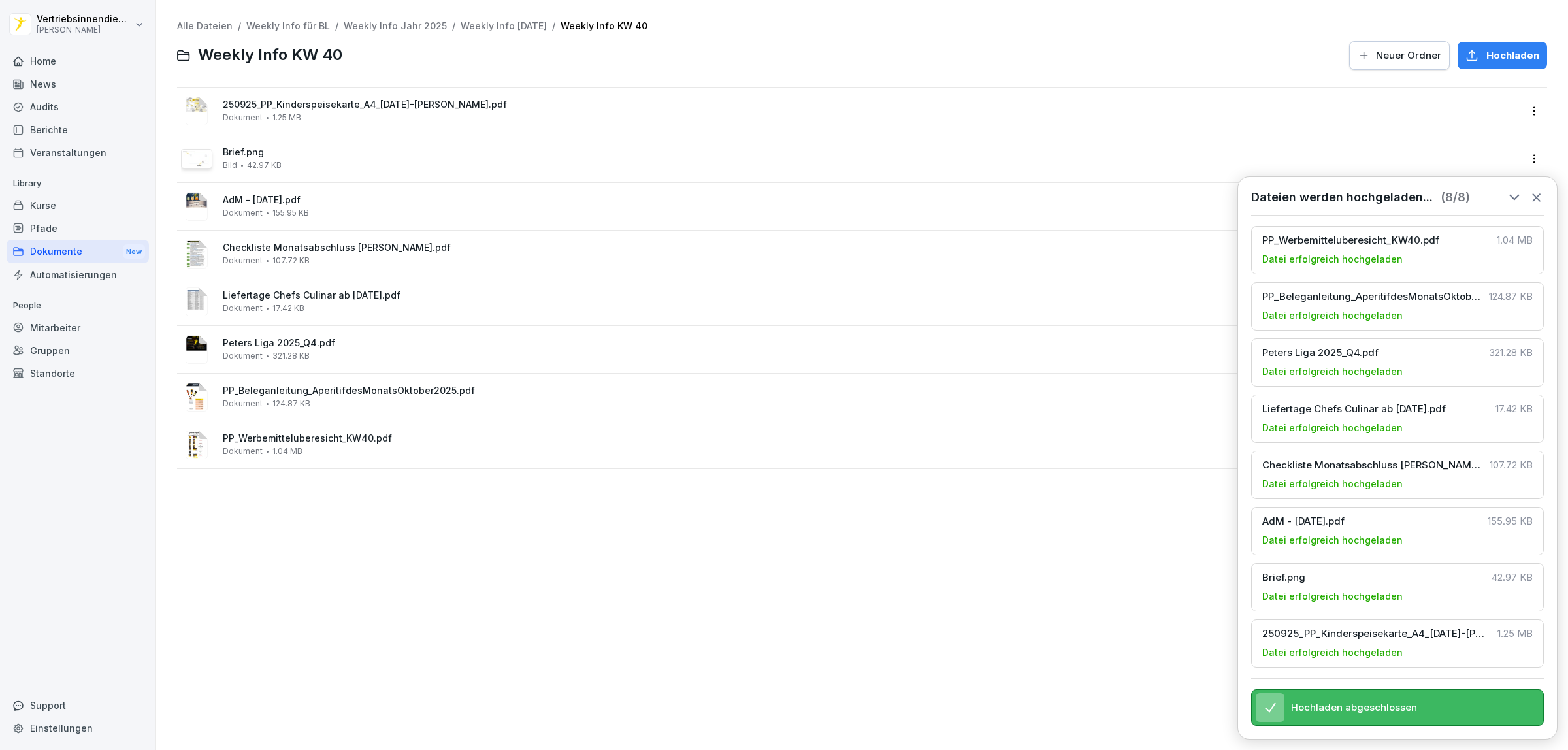
click at [646, 578] on div "Alle Dateien / Weekly Info für BL / Weekly Info Jahr 2025 / Weekly Info [DATE] …" at bounding box center [862, 375] width 1392 height 730
click at [1540, 194] on icon at bounding box center [1537, 198] width 8 height 8
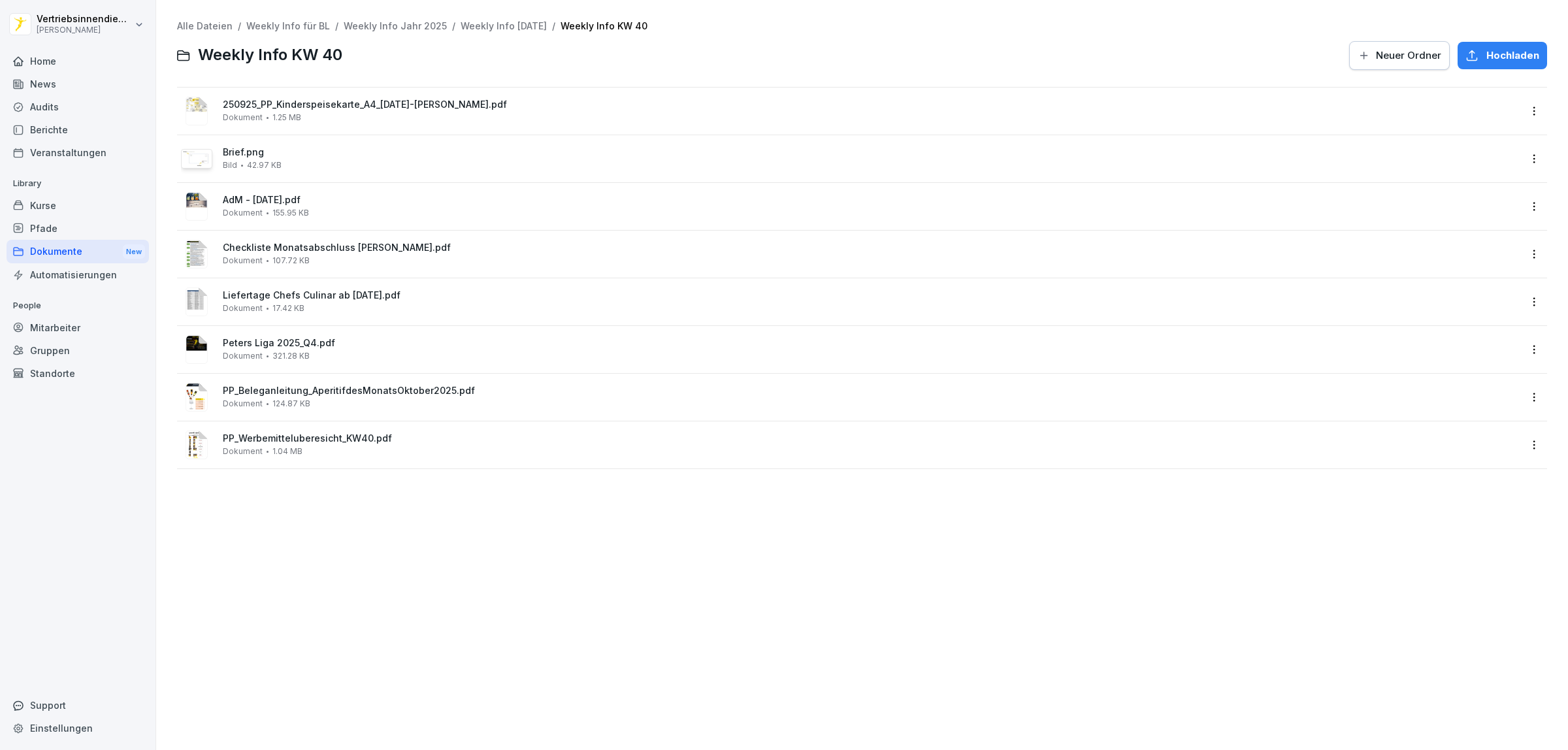
click at [850, 608] on div "Alle Dateien / Weekly Info für BL / Weekly Info Jahr 2025 / Weekly Info [DATE] …" at bounding box center [862, 375] width 1392 height 730
click at [318, 444] on div "PP_Werbemitteluberesicht_KW40.pdf Dokument 1.04 MB" at bounding box center [871, 444] width 1297 height 23
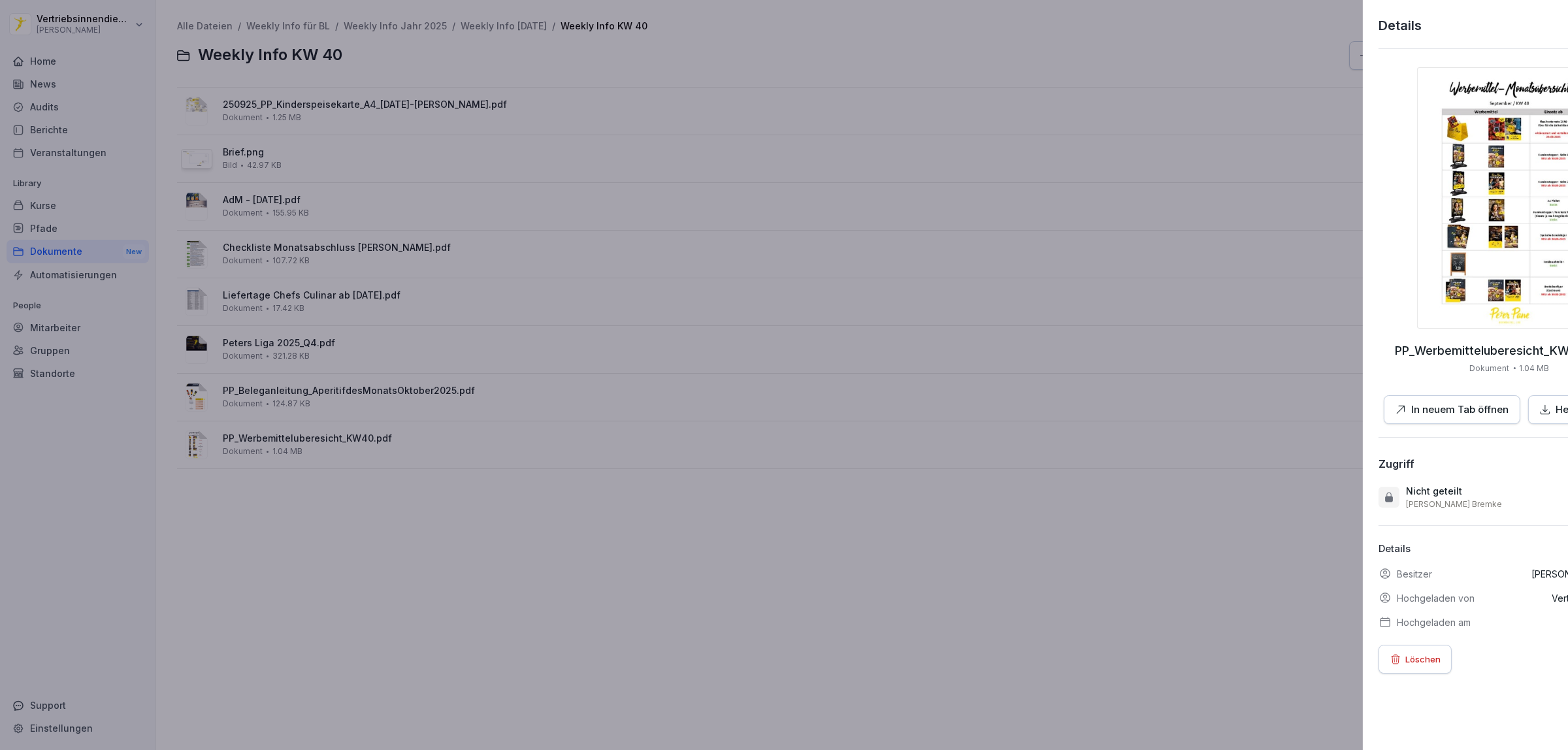
click at [580, 582] on div at bounding box center [784, 375] width 1568 height 750
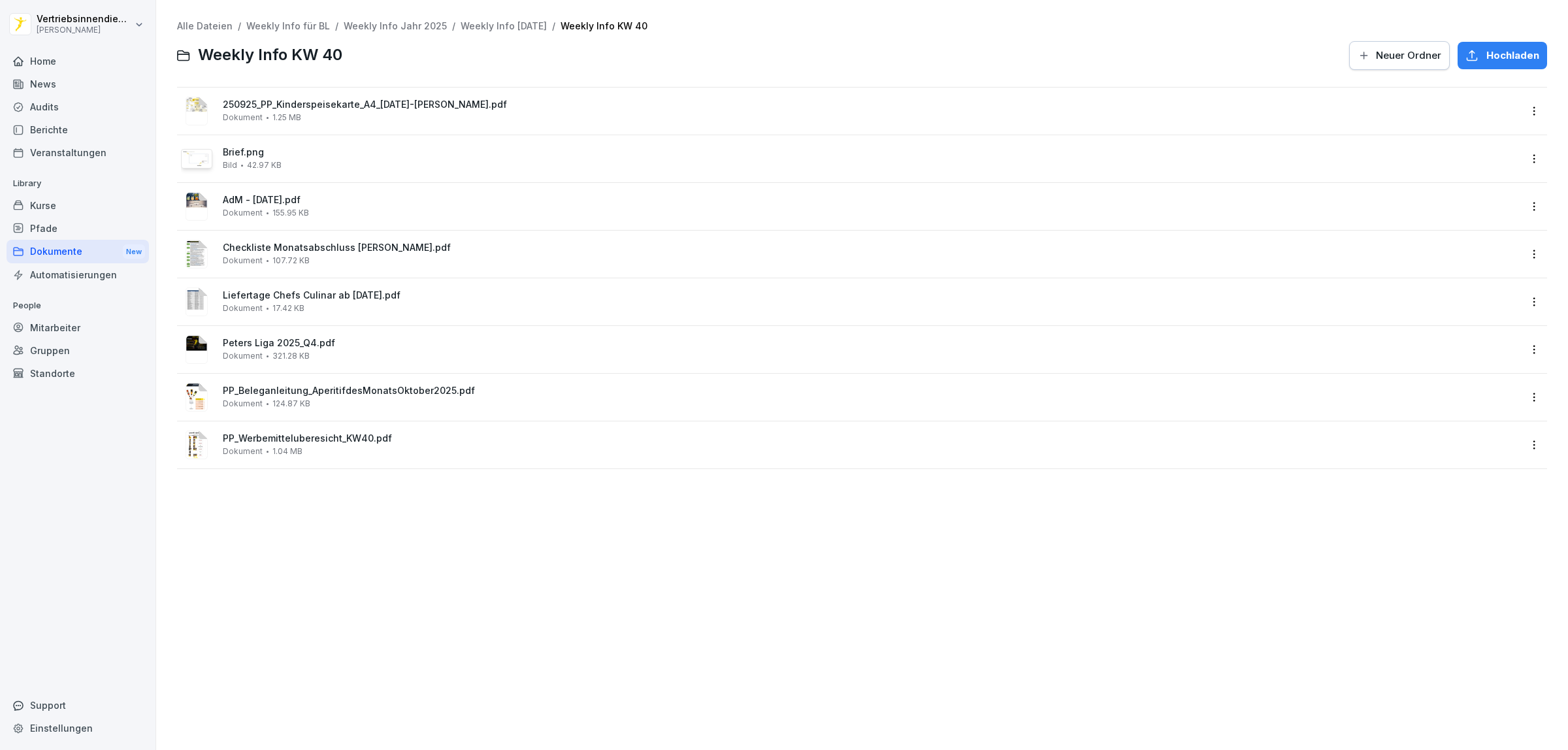
click at [284, 109] on div "250925_PP_Kinderspeisekarte_A4_[DATE]-[PERSON_NAME].pdf Dokument 1.25 MB" at bounding box center [871, 110] width 1297 height 23
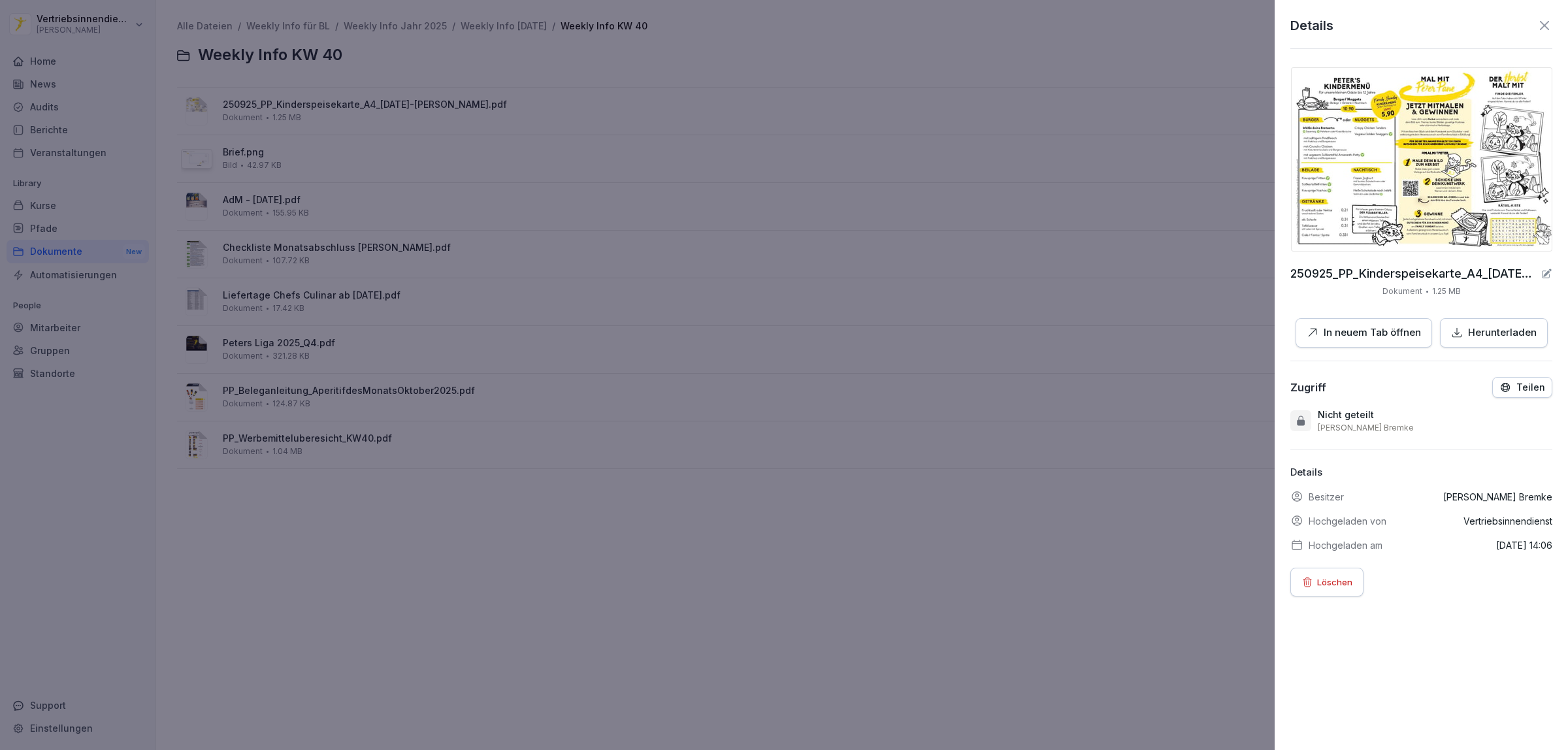
click at [1362, 325] on p "In neuem Tab öffnen" at bounding box center [1372, 333] width 97 height 15
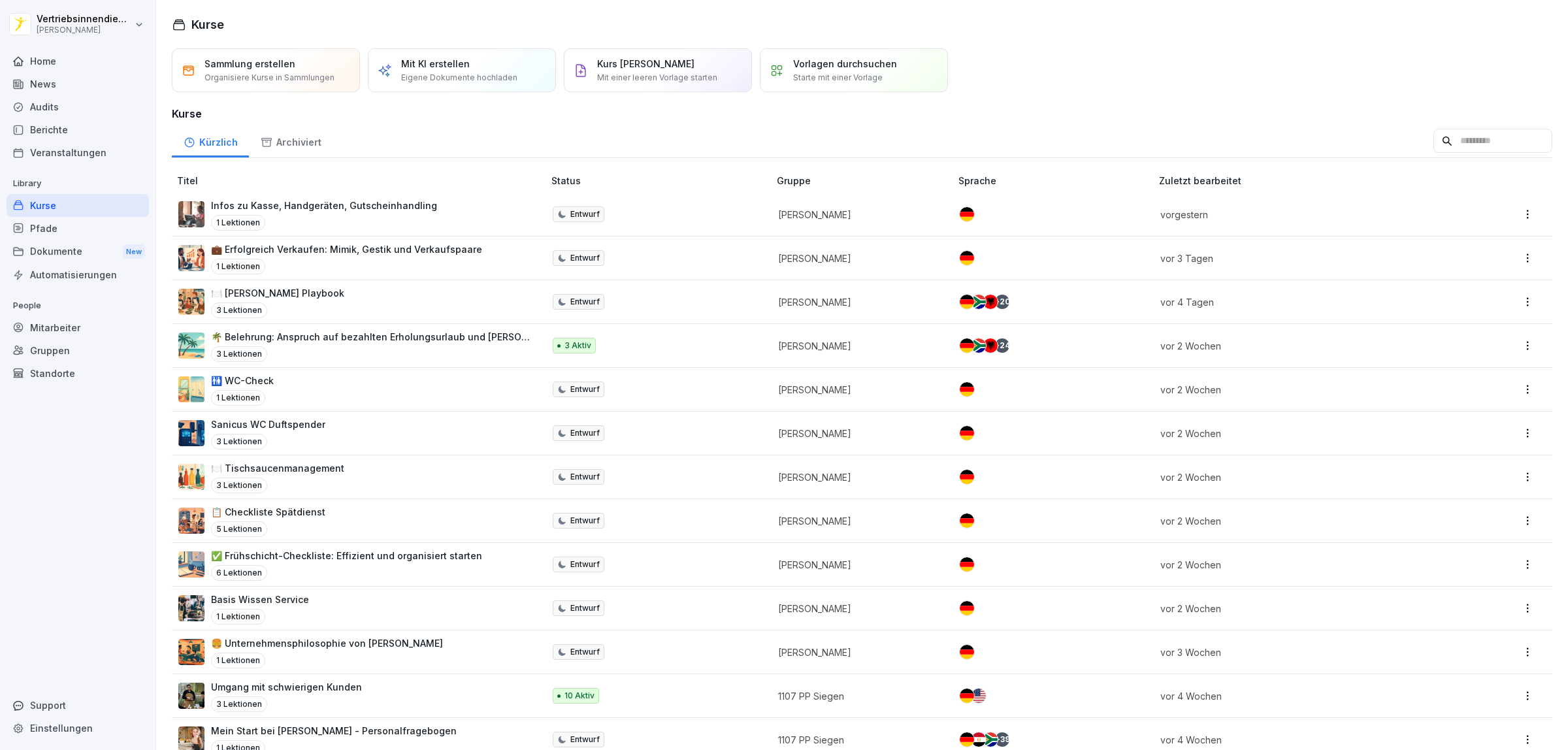
click at [59, 86] on div "News" at bounding box center [77, 84] width 143 height 23
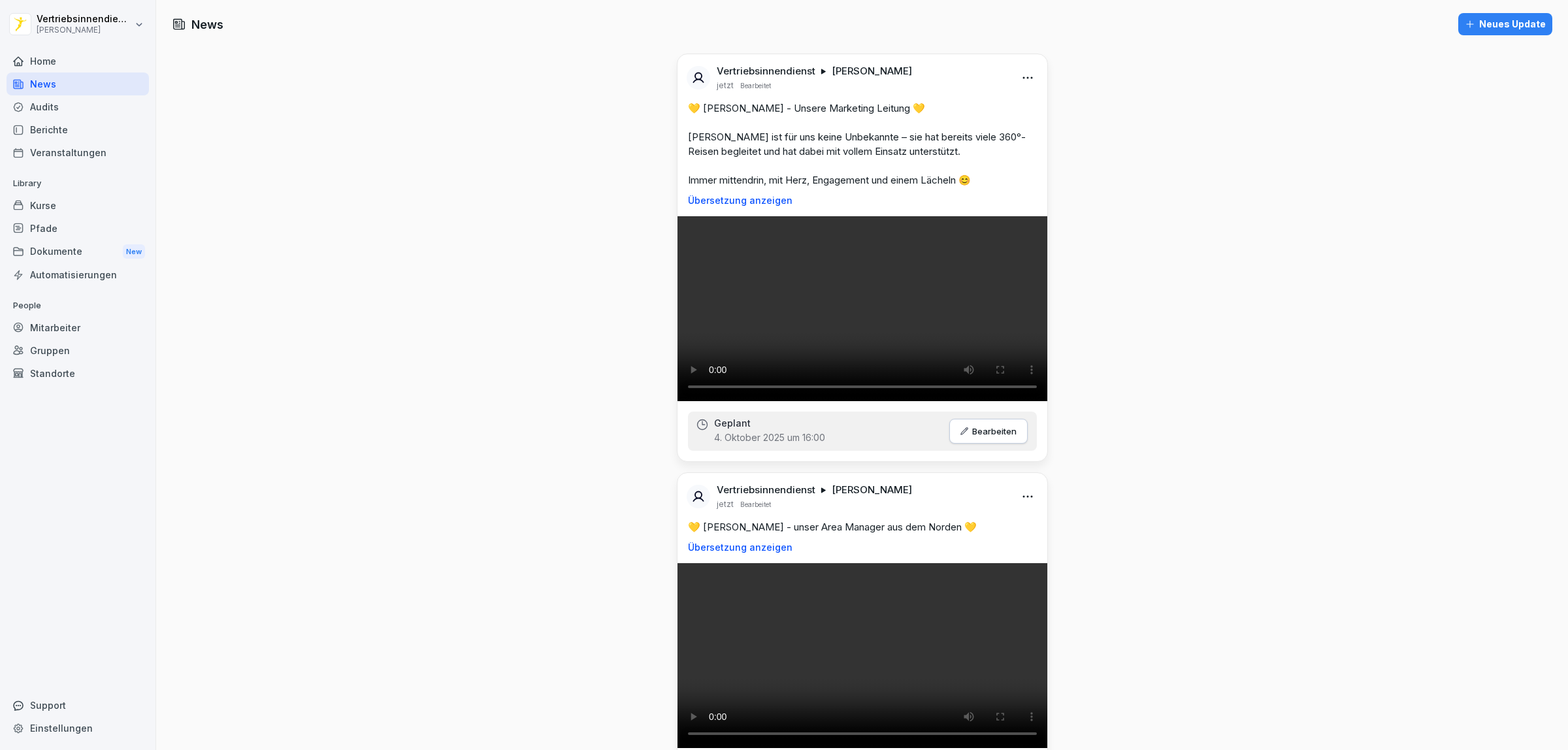
click at [62, 258] on div "Dokumente New" at bounding box center [77, 252] width 143 height 25
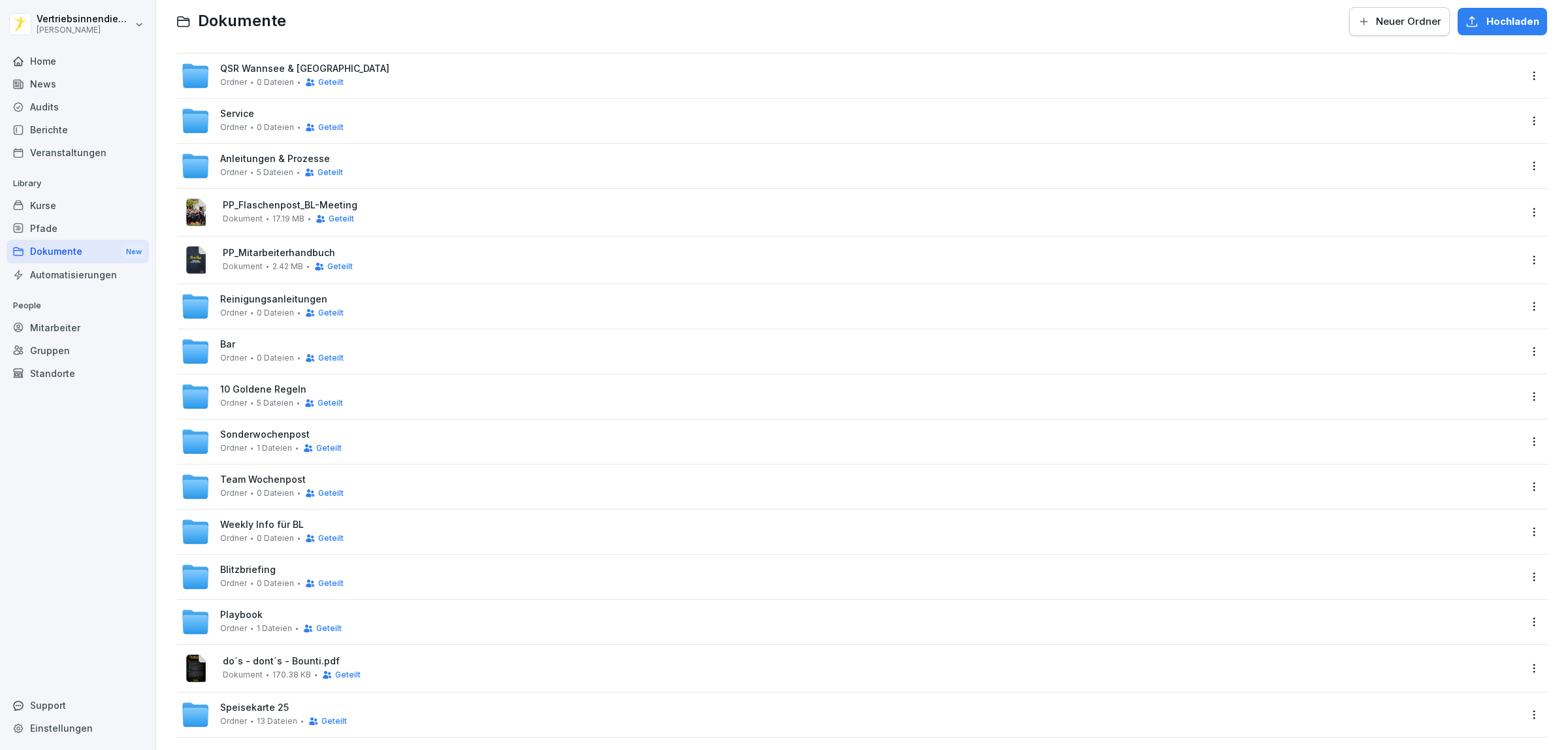
scroll to position [53, 0]
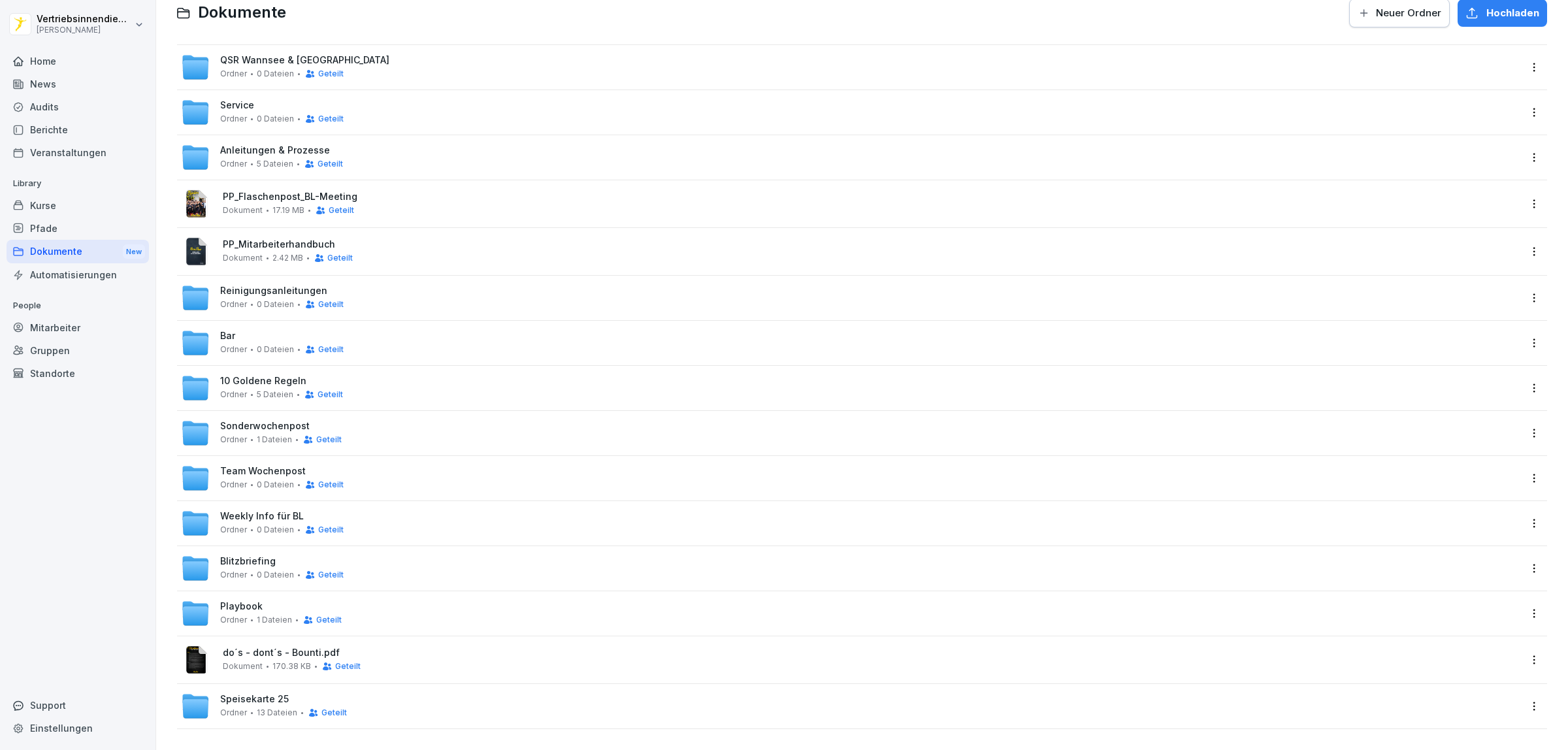
click at [406, 508] on div "Weekly Info für BL Ordner 0 Dateien Geteilt" at bounding box center [851, 523] width 1339 height 28
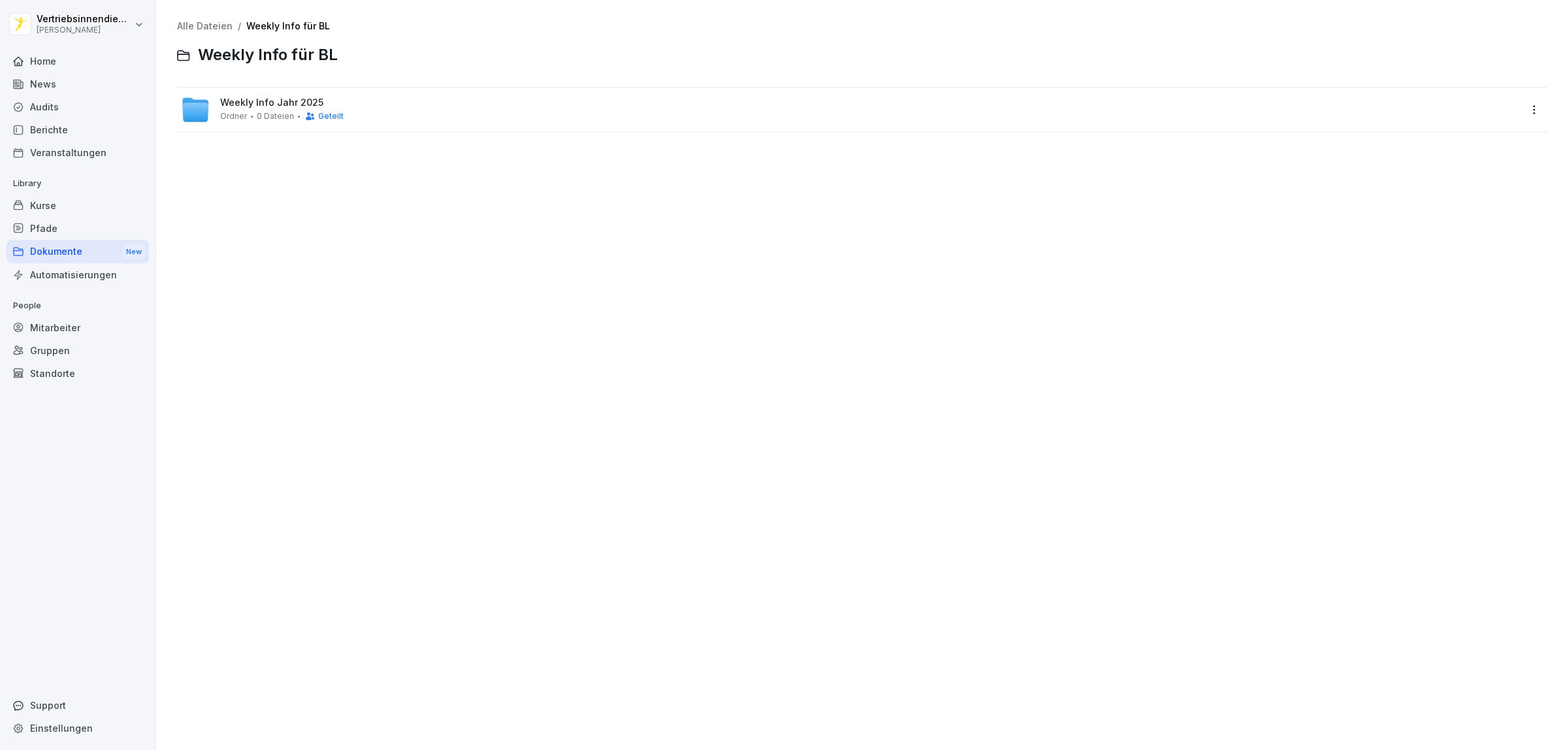
click at [242, 109] on div "Weekly Info Jahr 2025 Ordner 0 Dateien Geteilt" at bounding box center [281, 109] width 124 height 25
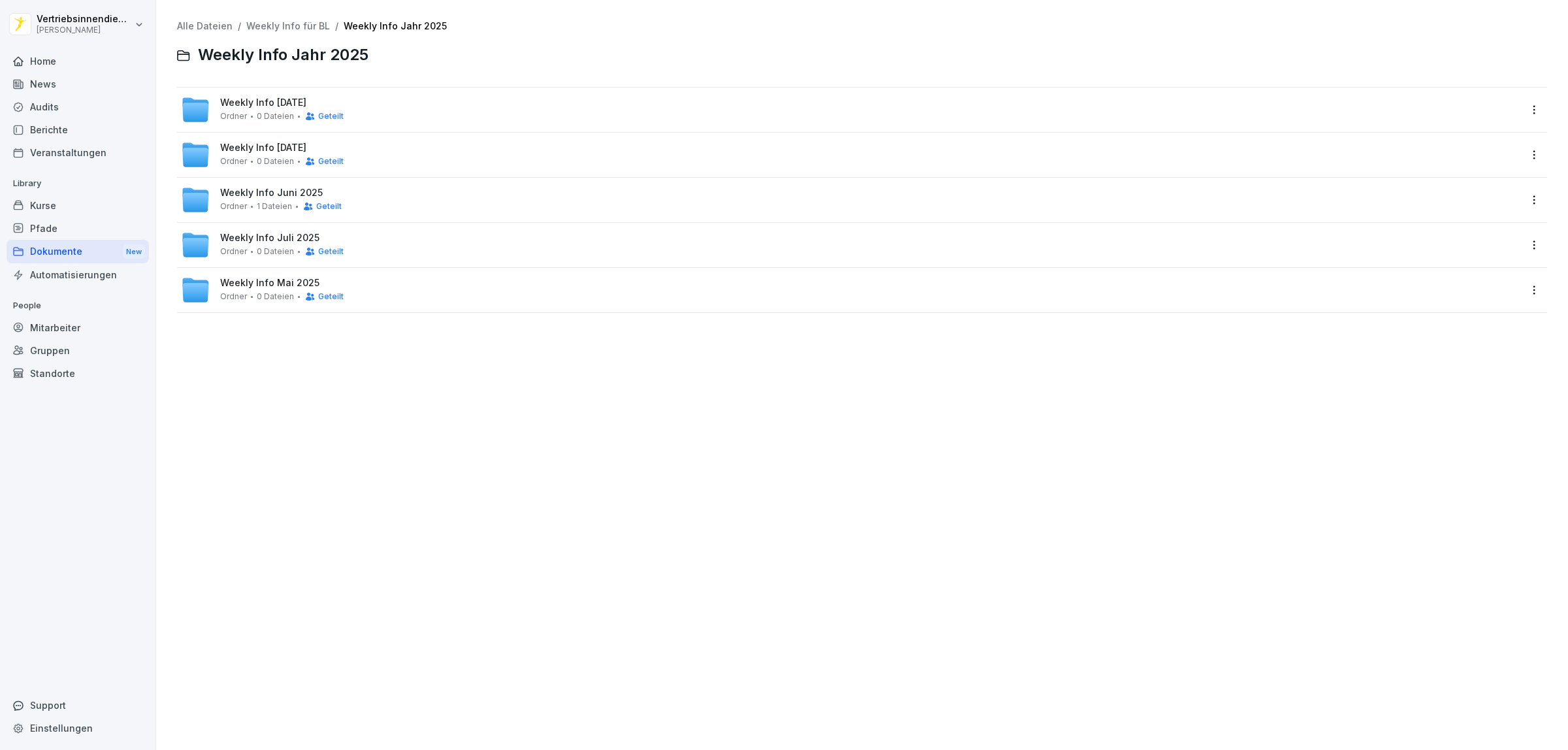
click at [275, 105] on span "Weekly Info [DATE]" at bounding box center [262, 103] width 86 height 11
drag, startPoint x: 505, startPoint y: 429, endPoint x: 465, endPoint y: 360, distance: 79.8
click at [503, 425] on div "Alle Dateien / Weekly Info für BL / Weekly Info Jahr 2025 / Weekly Info Septemb…" at bounding box center [862, 375] width 1392 height 730
click at [295, 88] on div "Weekly Info KW 40 Ordner 8 Dateien" at bounding box center [863, 109] width 1371 height 44
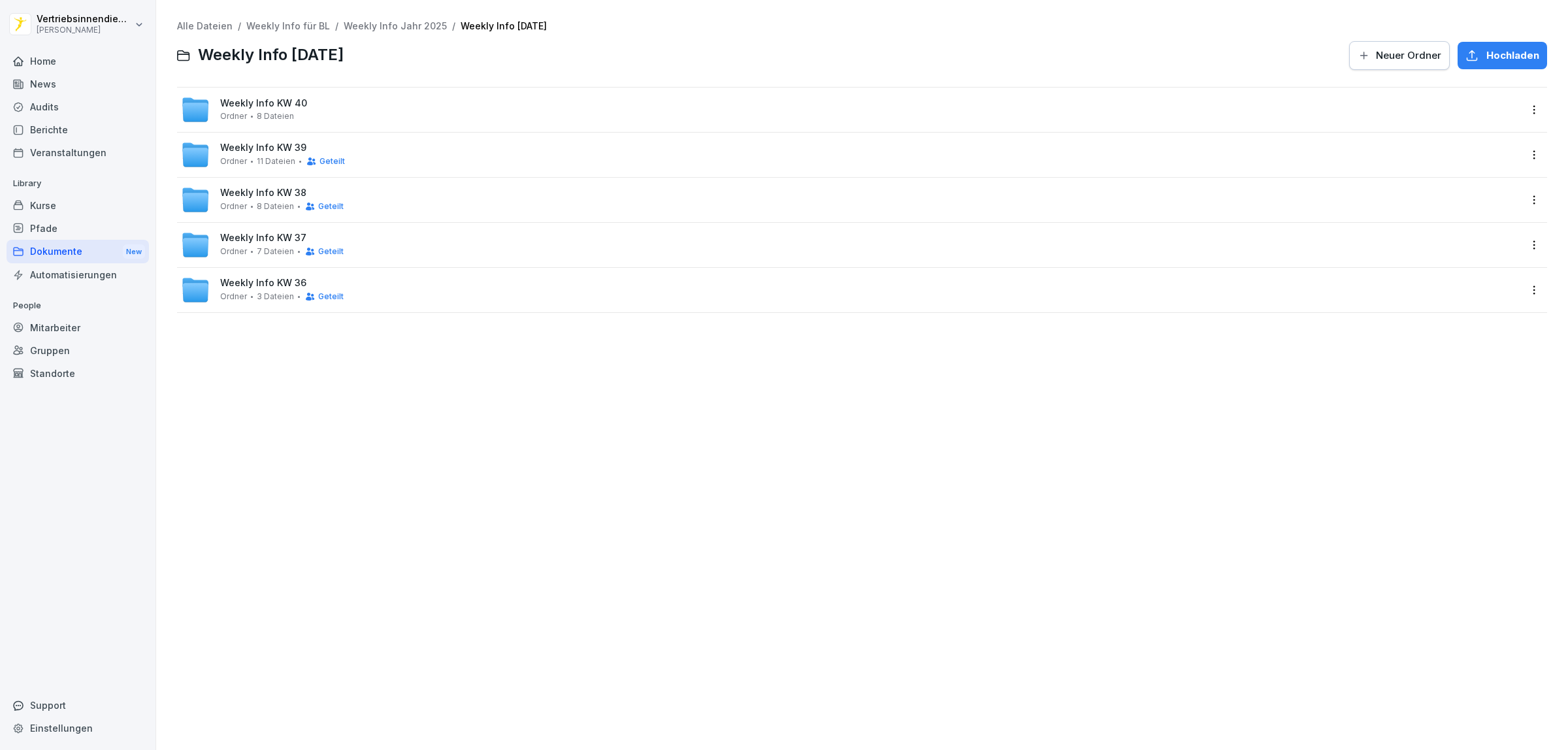
click at [298, 102] on span "Weekly Info KW 40" at bounding box center [263, 104] width 87 height 11
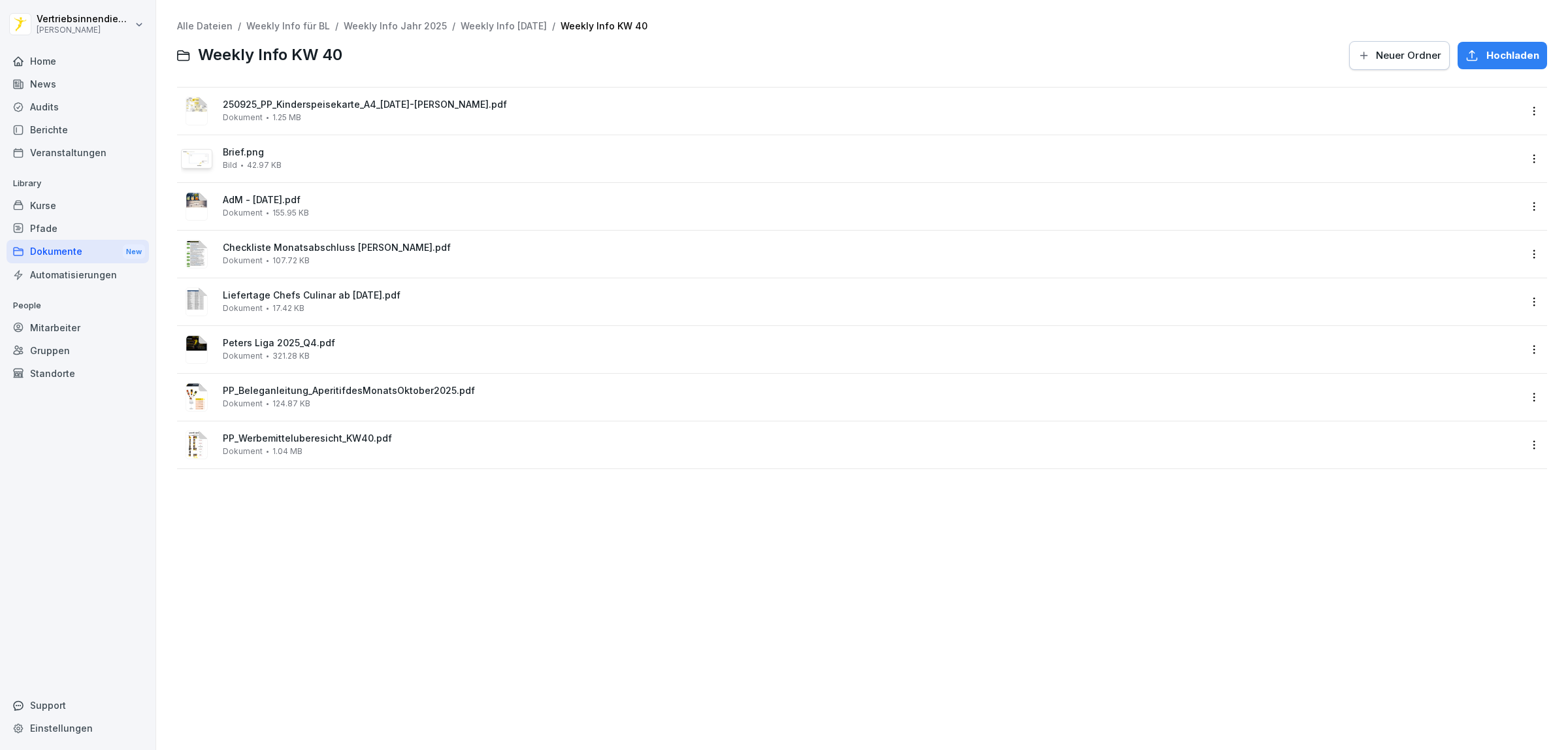
click at [525, 538] on div "Alle Dateien / Weekly Info für BL / Weekly Info Jahr 2025 / Weekly Info [DATE] …" at bounding box center [862, 375] width 1392 height 730
click at [413, 485] on div "Alle Dateien / Weekly Info für BL / Weekly Info Jahr 2025 / Weekly Info [DATE] …" at bounding box center [862, 375] width 1392 height 730
click at [917, 612] on div "Alle Dateien / Weekly Info für BL / Weekly Info Jahr 2025 / Weekly Info [DATE] …" at bounding box center [862, 375] width 1392 height 730
click at [76, 85] on div "News" at bounding box center [77, 84] width 143 height 23
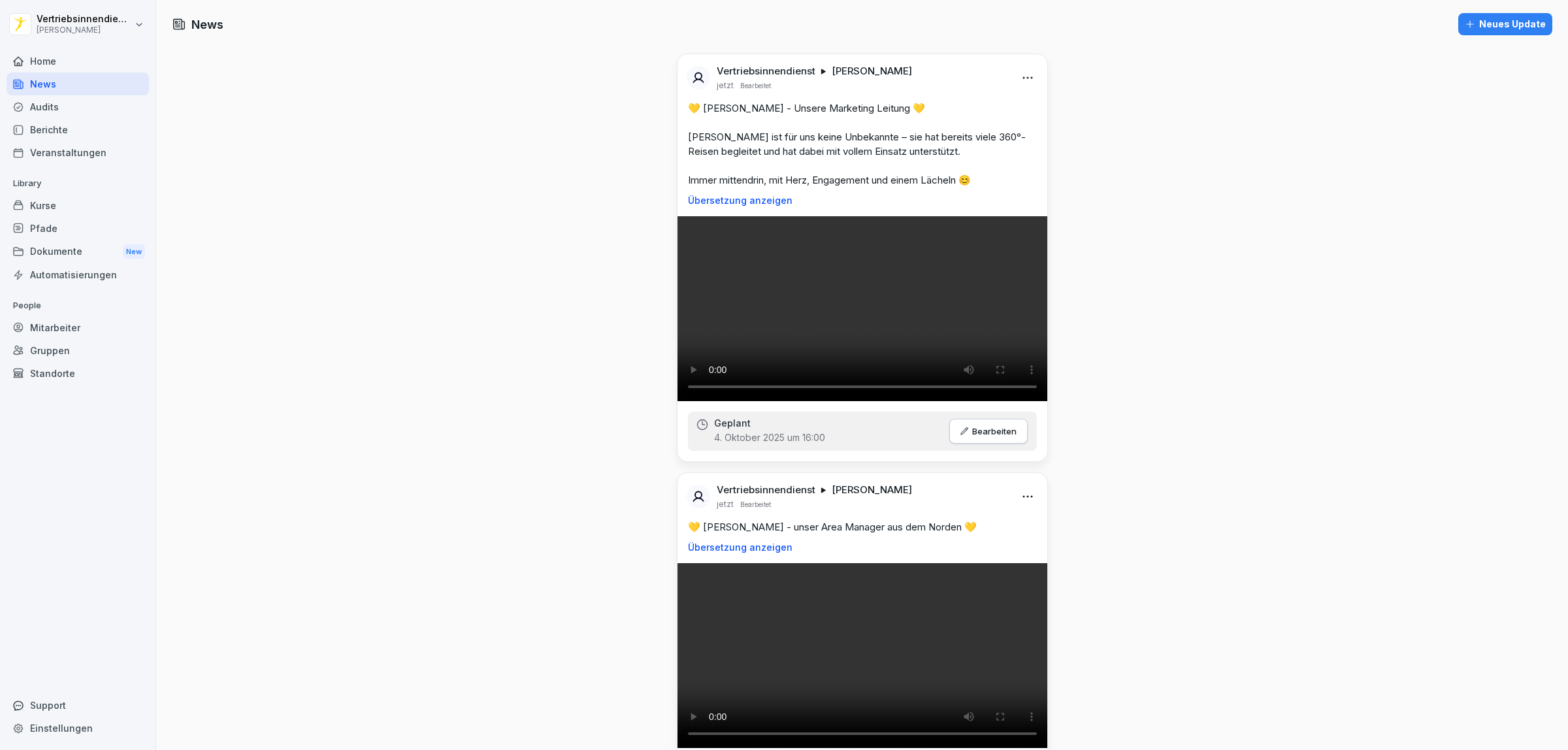
click at [1490, 24] on div "Neues Update" at bounding box center [1506, 24] width 81 height 14
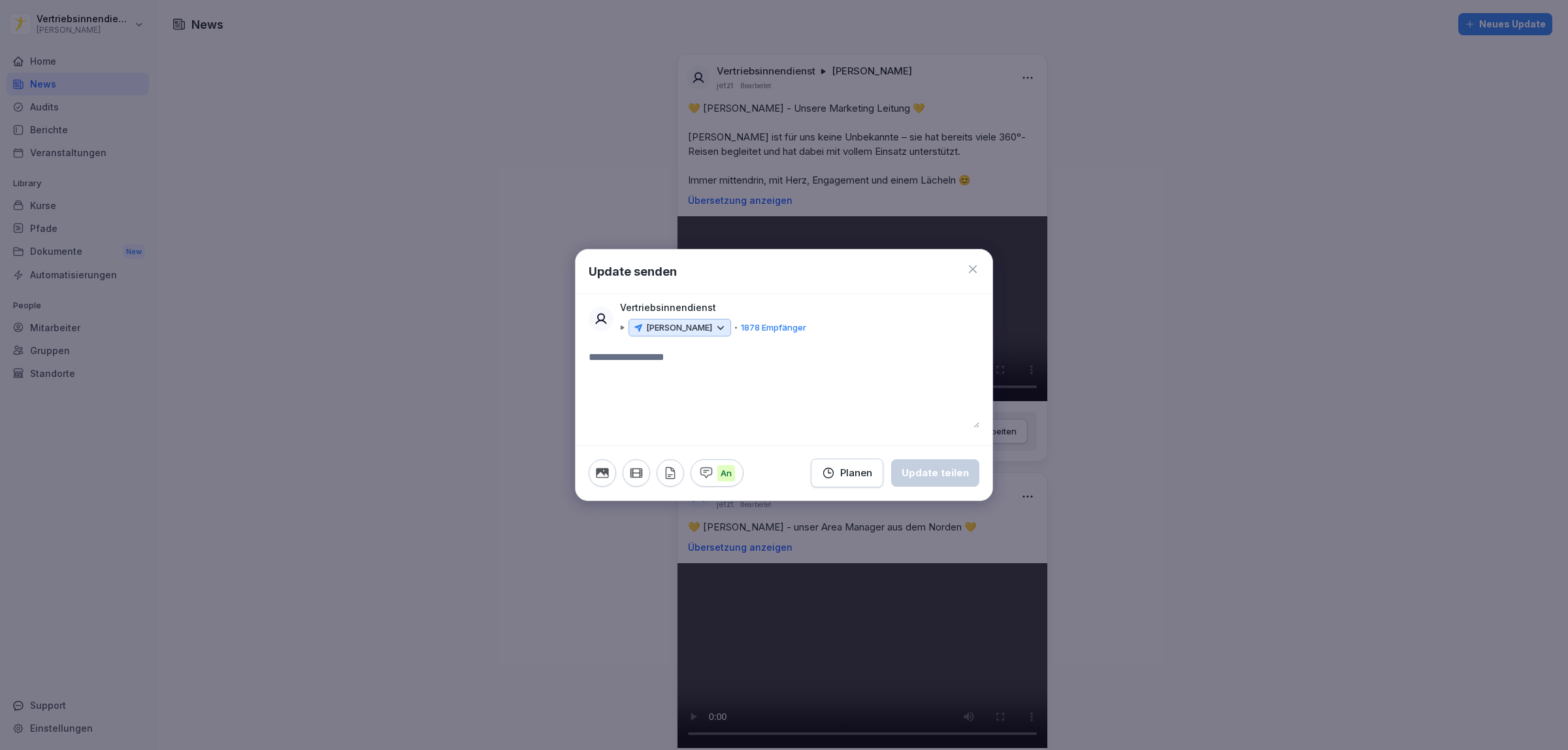
click at [603, 472] on icon "button" at bounding box center [602, 473] width 14 height 14
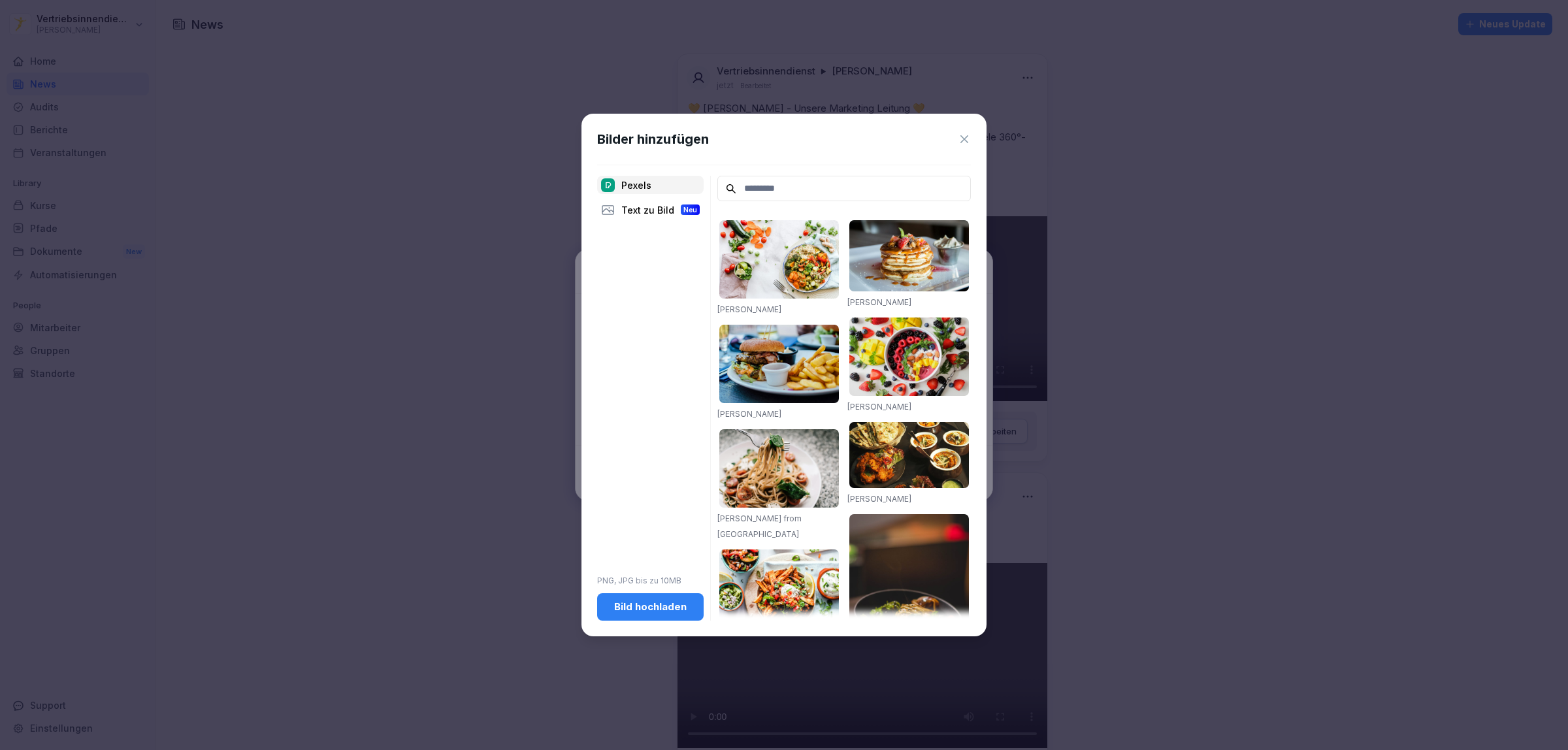
click at [657, 609] on div "Bild hochladen" at bounding box center [650, 606] width 86 height 14
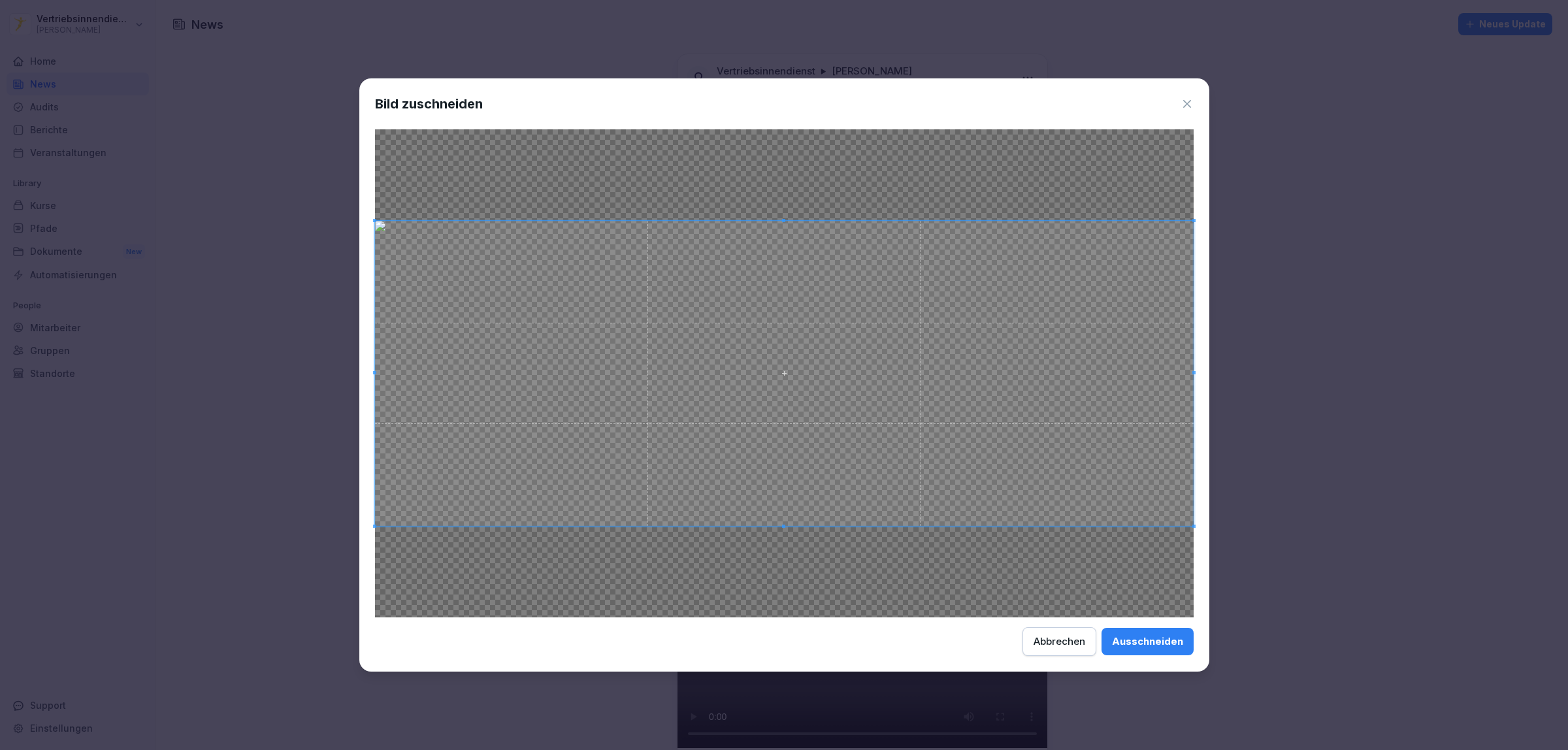
click at [1158, 644] on div "Ausschneiden" at bounding box center [1147, 641] width 71 height 14
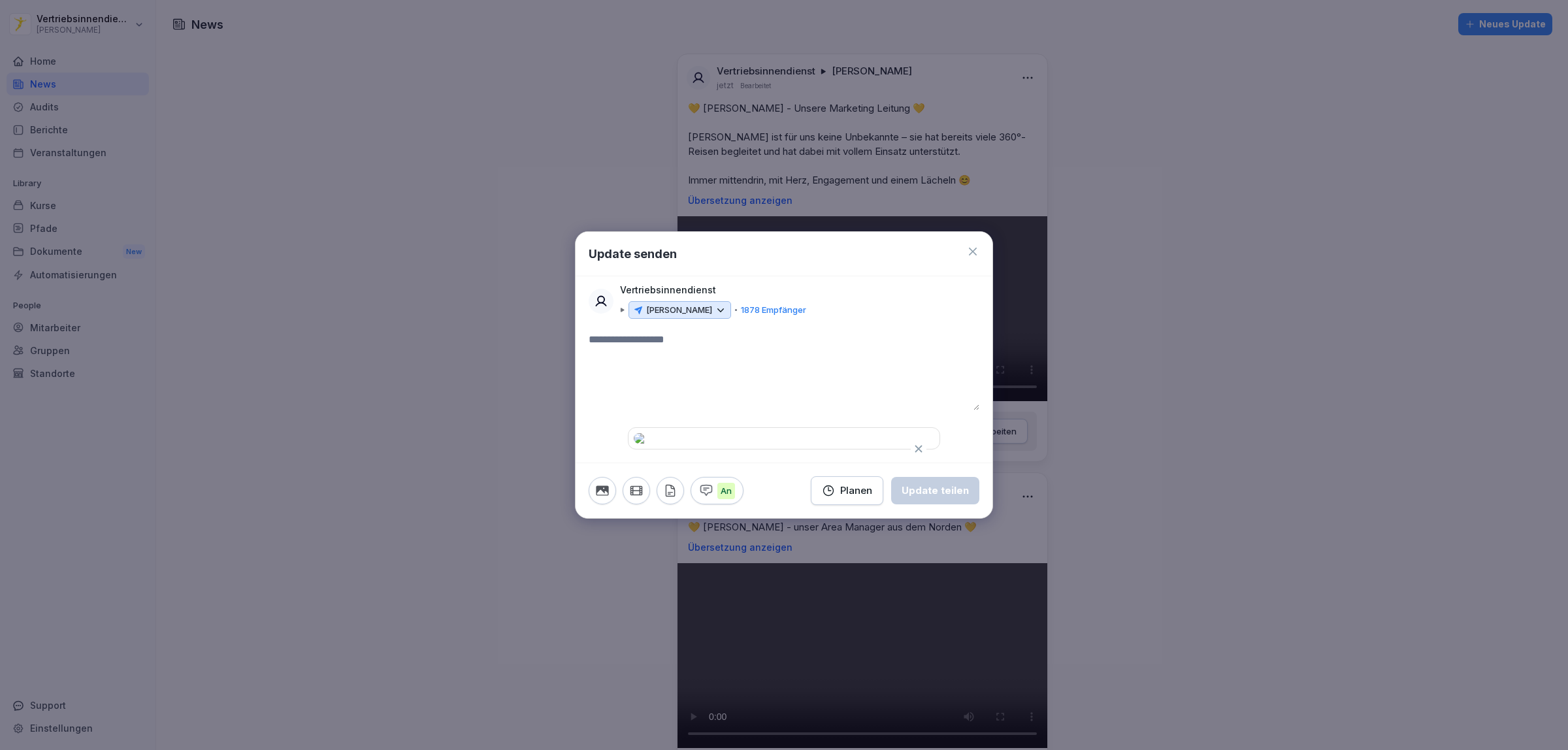
click at [868, 497] on div "Planen" at bounding box center [847, 490] width 50 height 14
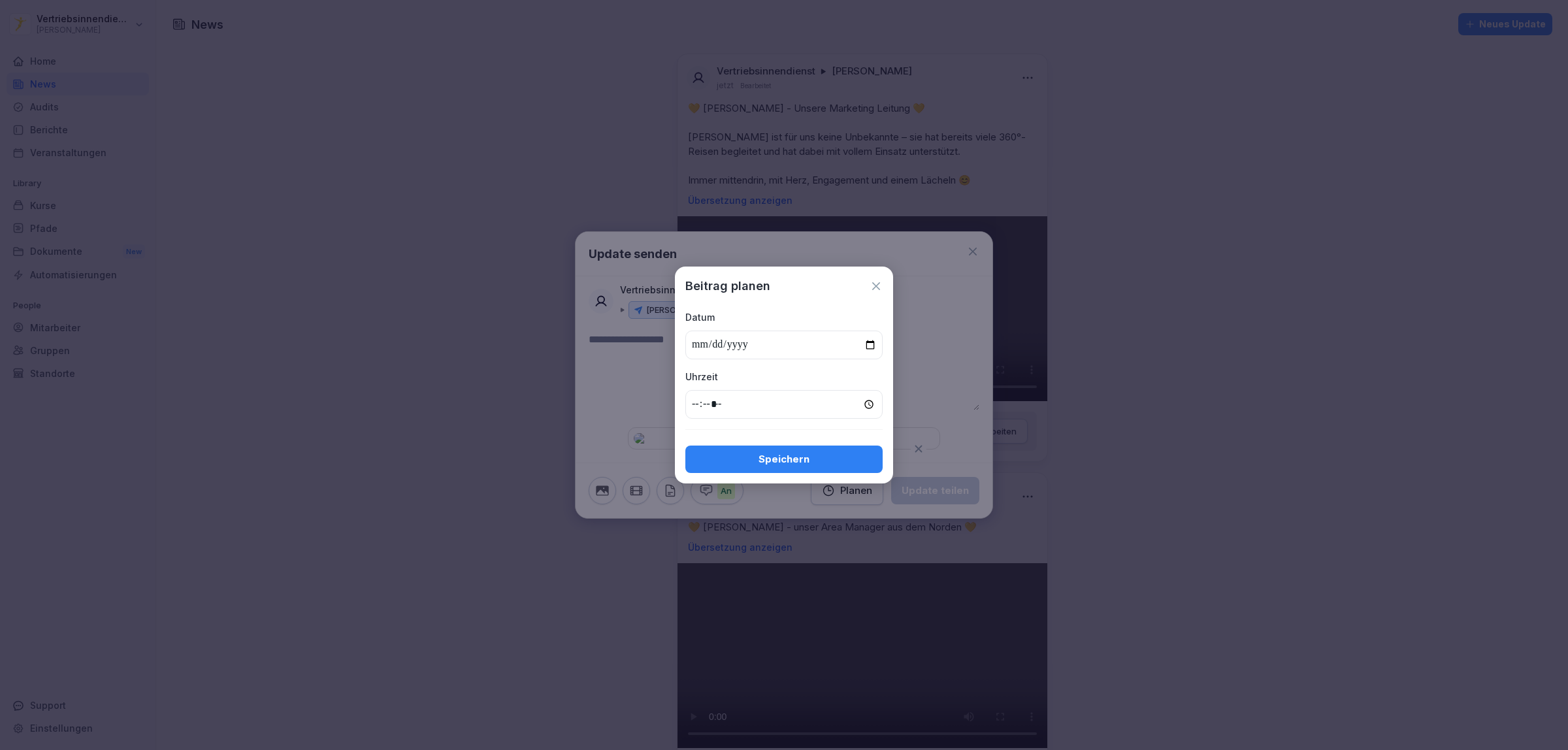
click at [874, 340] on input "date" at bounding box center [784, 344] width 197 height 28
type input "**********"
click at [693, 402] on input "time" at bounding box center [784, 404] width 197 height 28
click at [866, 402] on input "time" at bounding box center [784, 404] width 197 height 28
click at [697, 408] on input "time" at bounding box center [784, 404] width 197 height 28
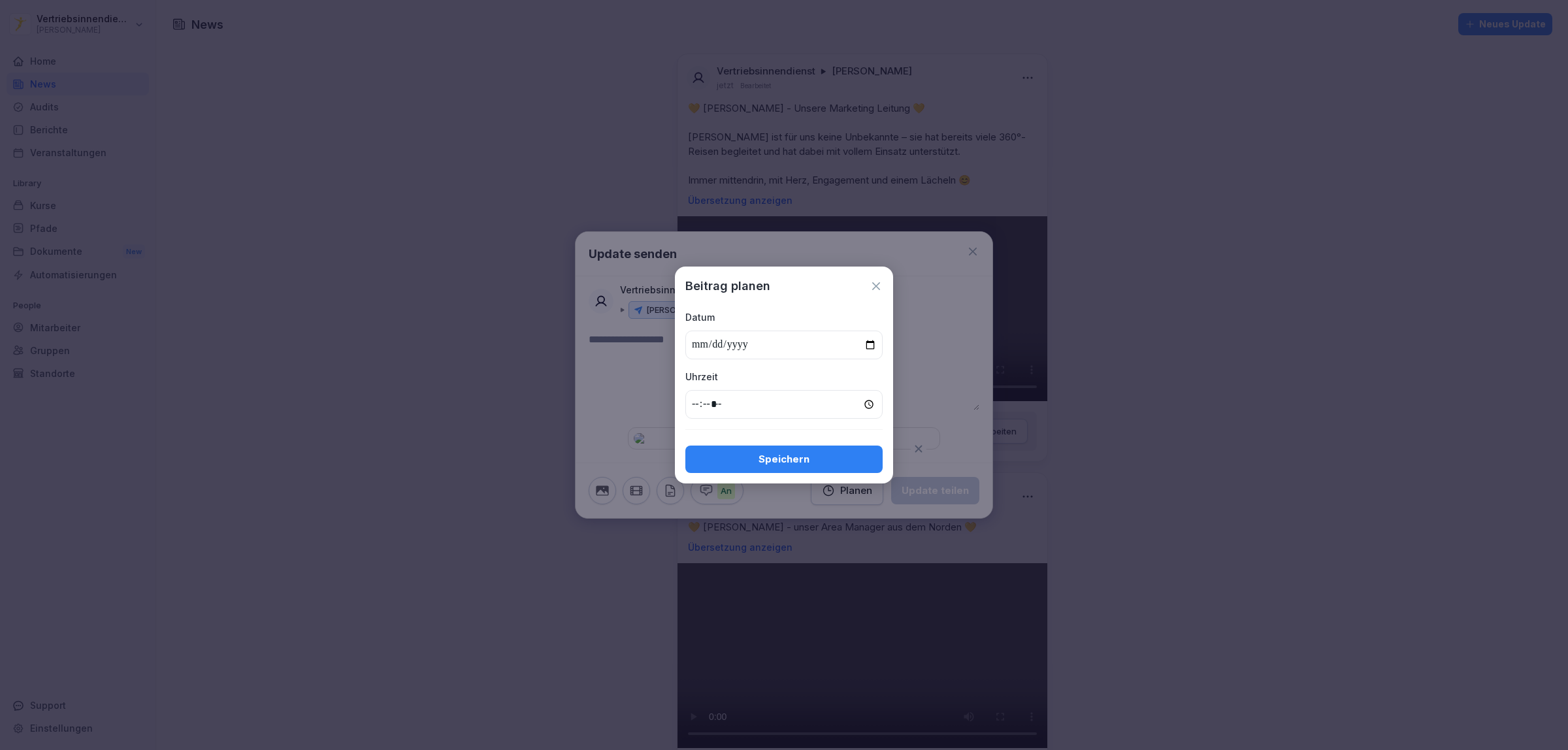
type input "*****"
click at [784, 461] on div "Speichern" at bounding box center [784, 458] width 177 height 14
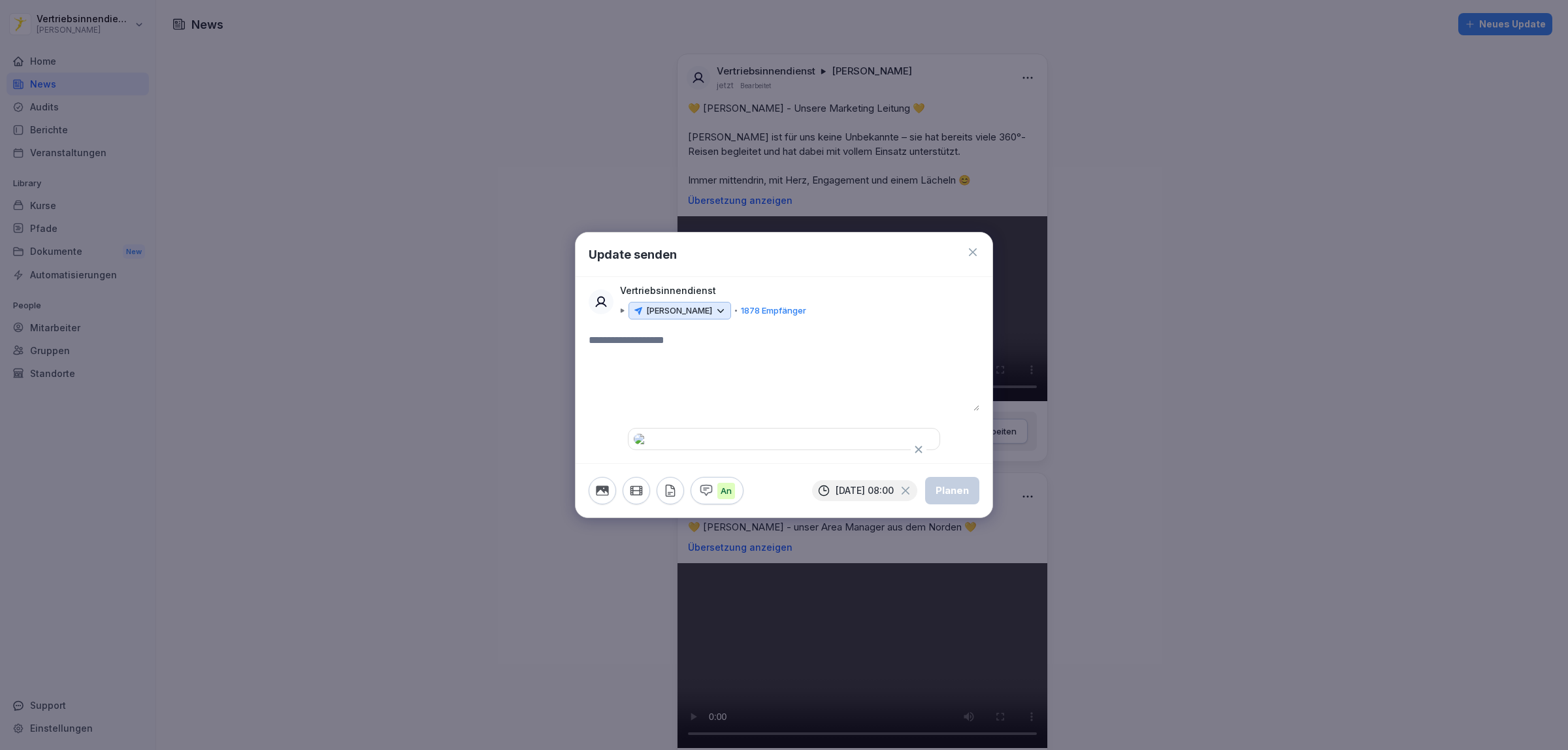
click at [687, 305] on p "[PERSON_NAME]" at bounding box center [680, 311] width 66 height 13
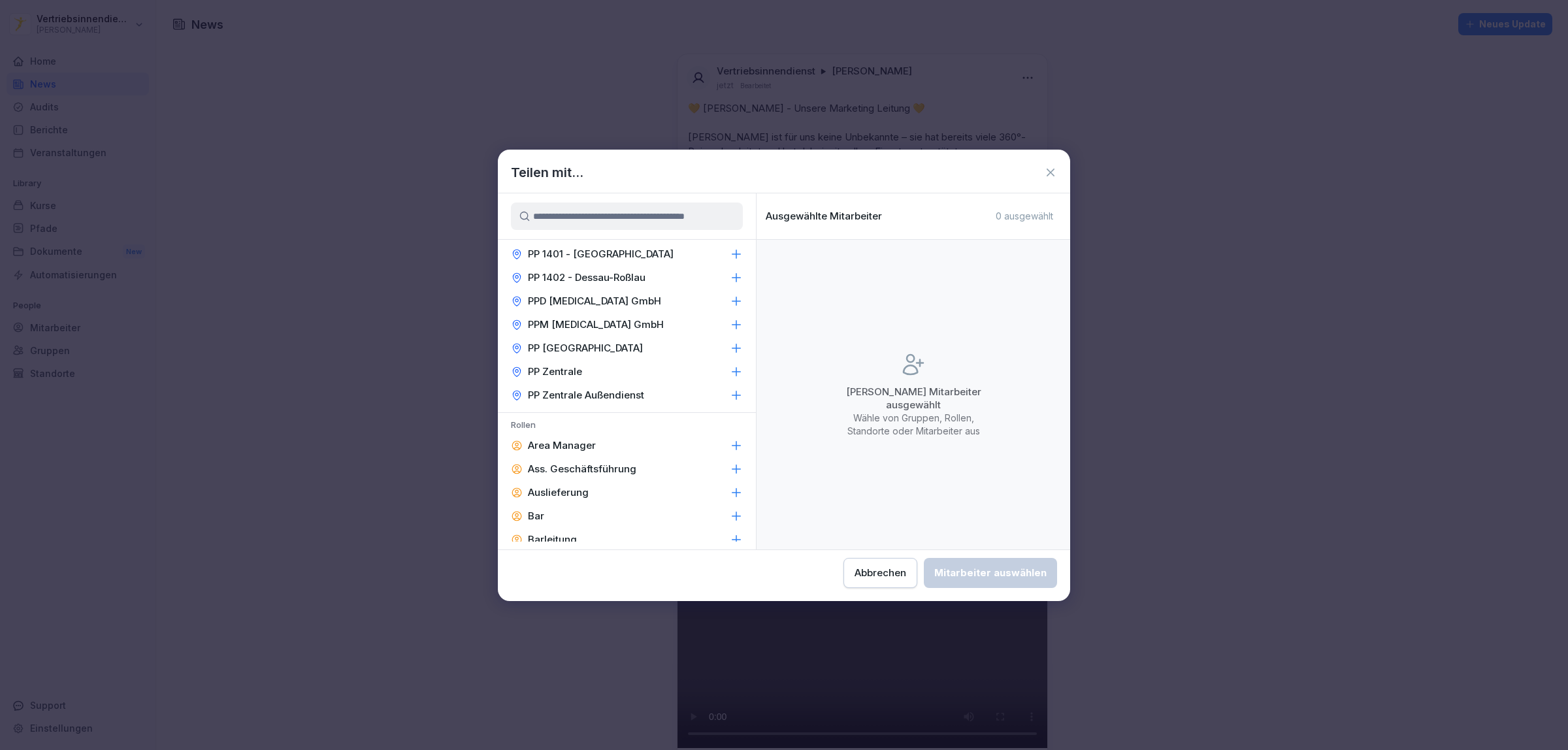
scroll to position [1551, 0]
click at [579, 453] on p "Area Manager" at bounding box center [562, 459] width 68 height 13
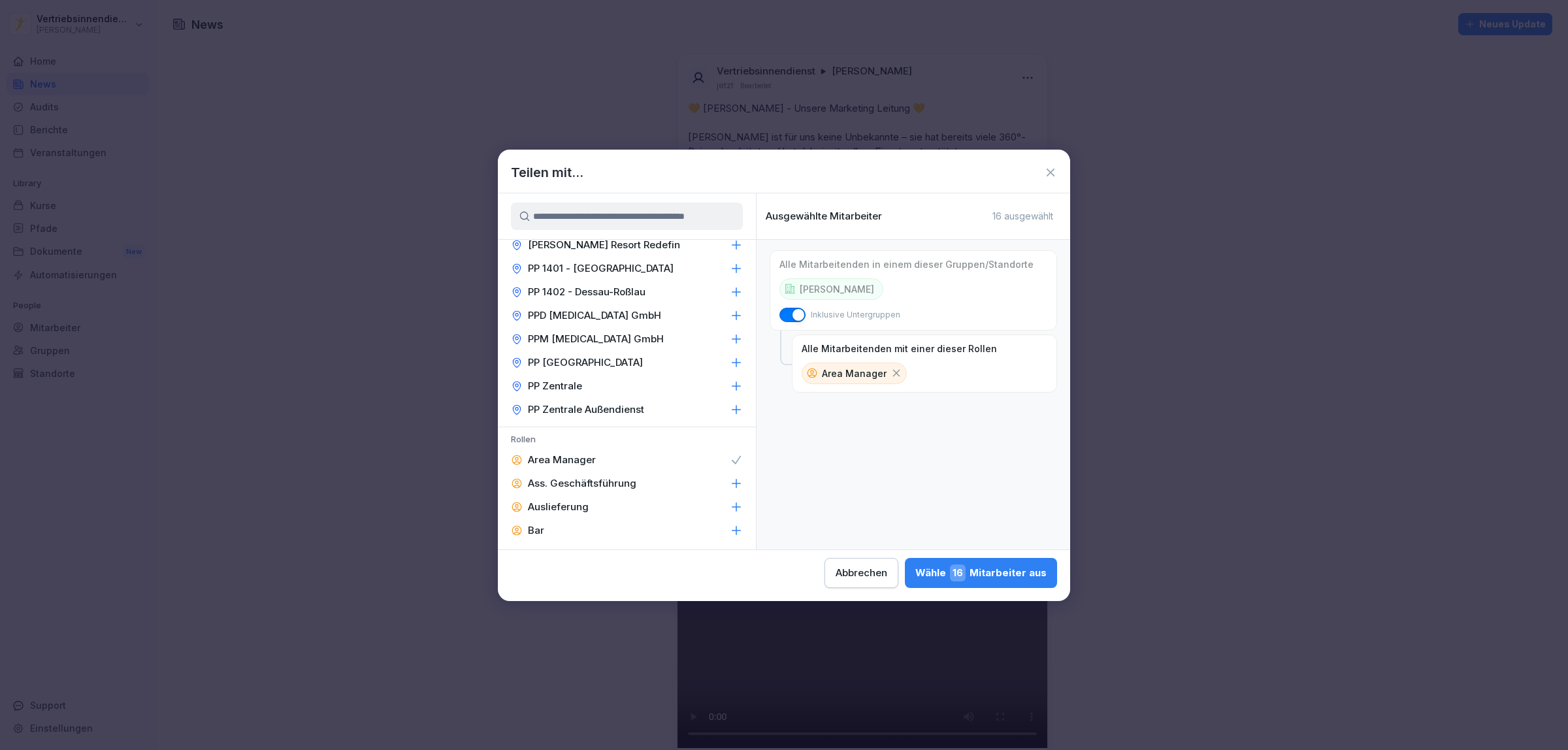
click at [585, 476] on p "Ass. Geschäftsführung" at bounding box center [582, 483] width 109 height 13
click at [580, 542] on div "Barleitung" at bounding box center [626, 554] width 258 height 24
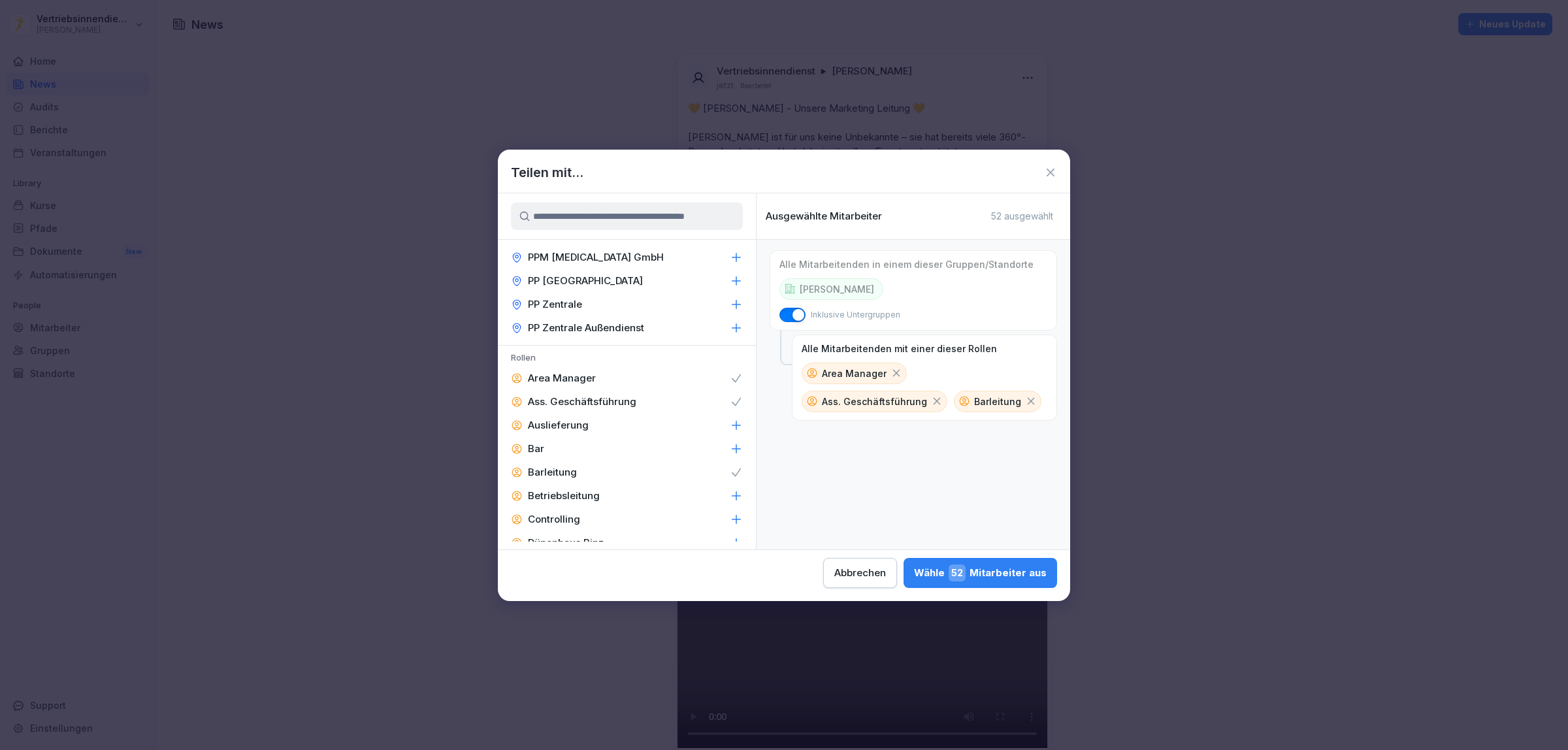
click at [583, 484] on div "Betriebsleitung" at bounding box center [626, 495] width 258 height 24
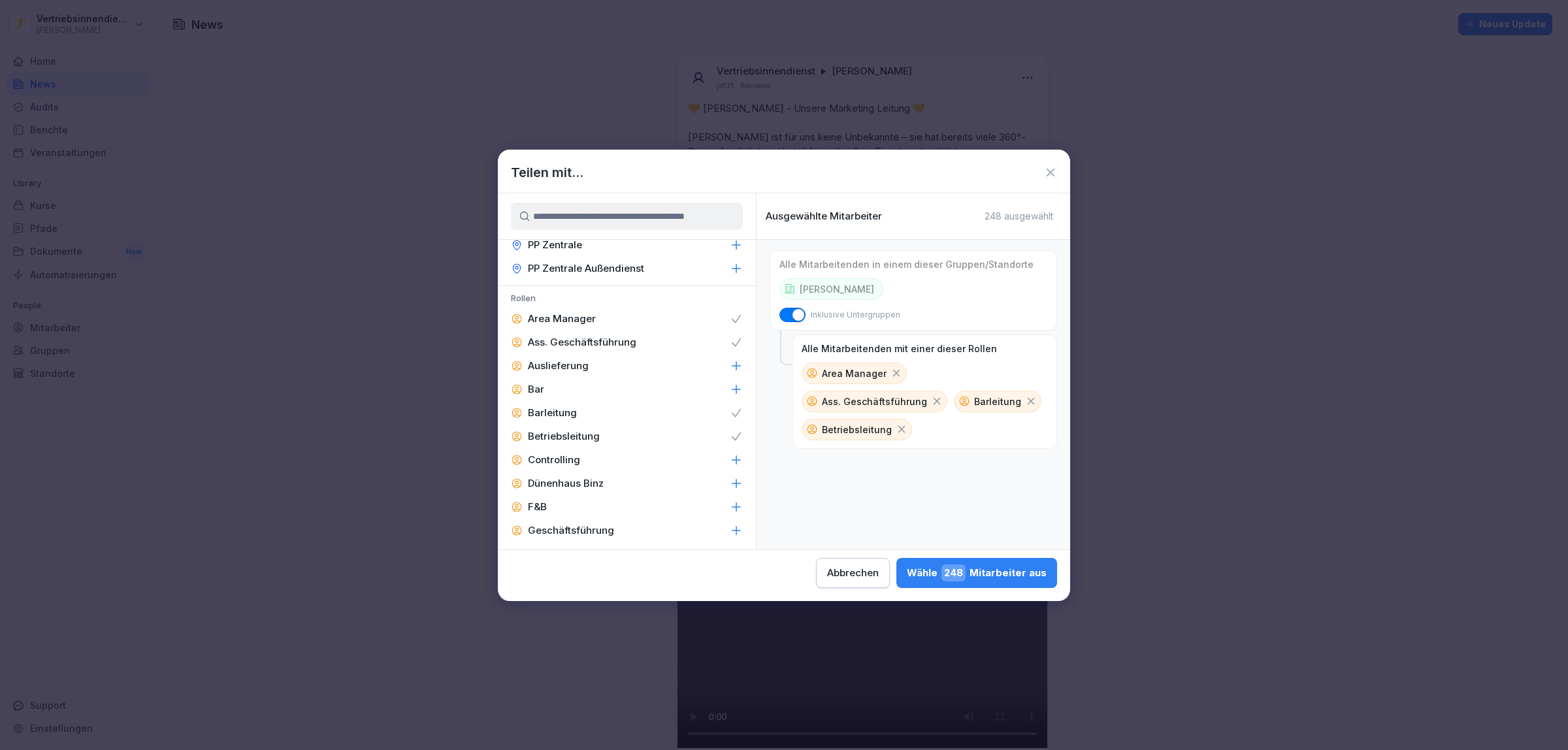
scroll to position [1714, 0]
click at [593, 473] on div "F&B" at bounding box center [626, 484] width 258 height 24
click at [625, 496] on div "Geschäftsführung" at bounding box center [626, 508] width 258 height 24
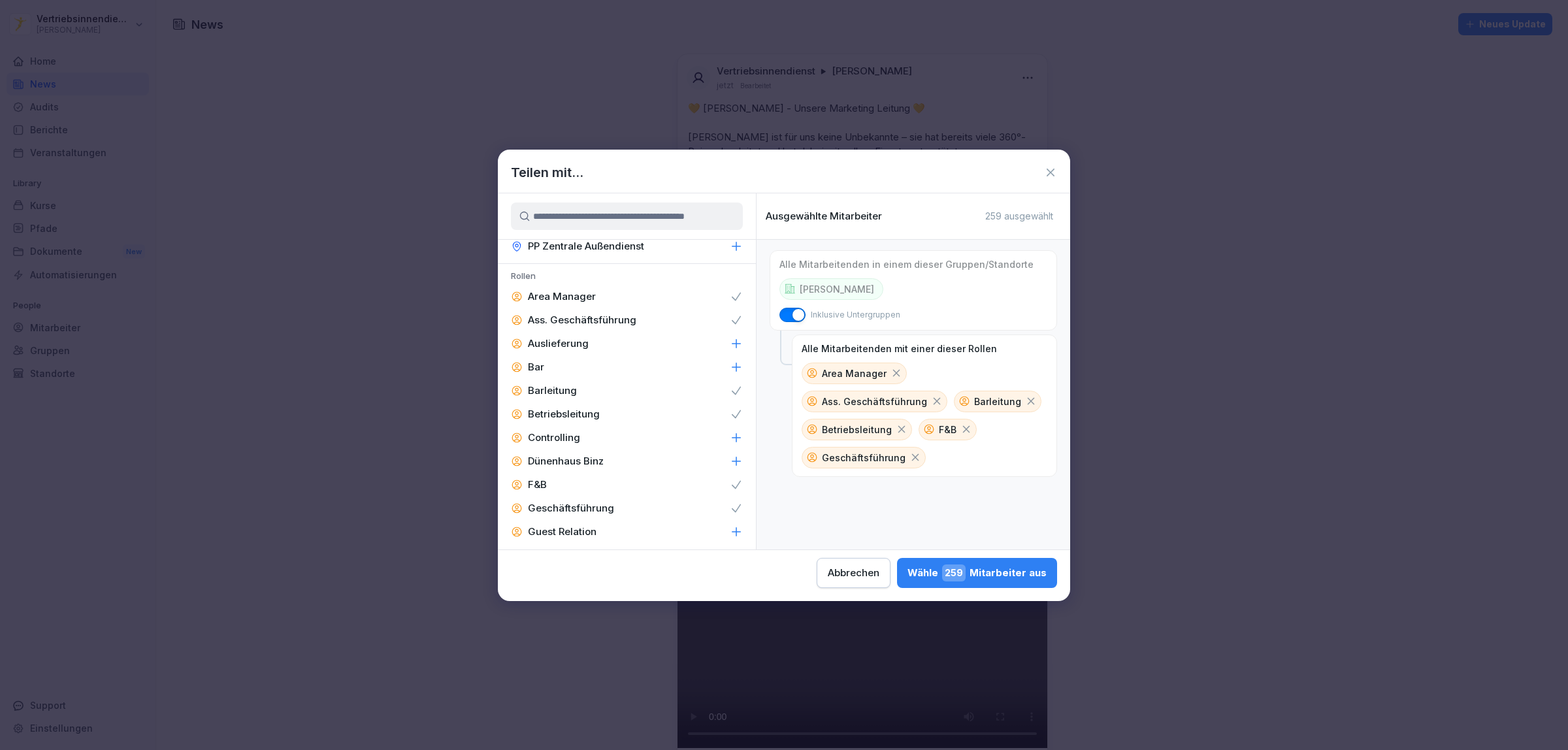
click at [597, 520] on div "Guest Relation" at bounding box center [626, 531] width 258 height 24
click at [608, 548] on p "Immobilien & Ladenbau" at bounding box center [583, 555] width 111 height 13
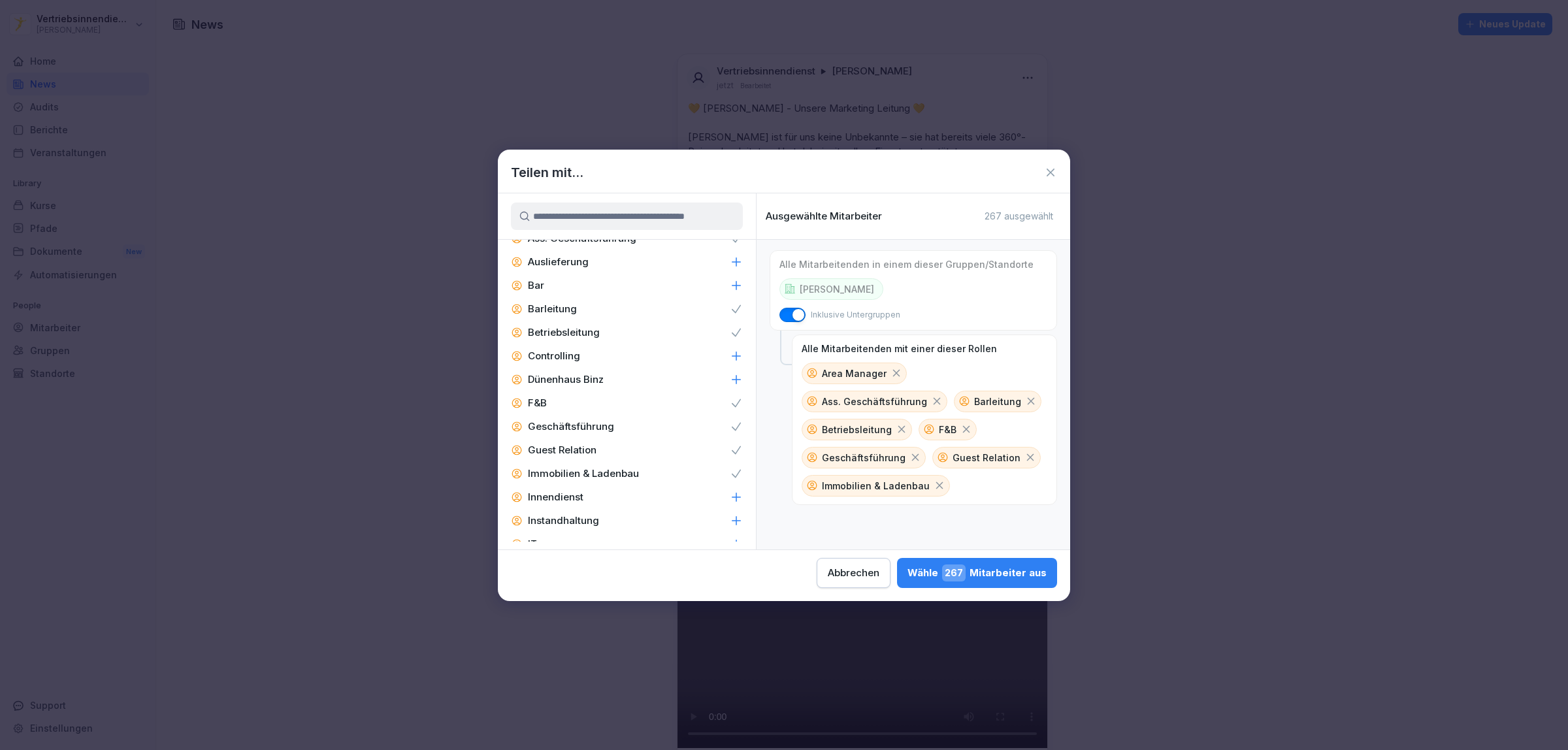
click at [570, 491] on p "Innendienst" at bounding box center [555, 497] width 56 height 13
click at [591, 514] on p "Instandhaltung" at bounding box center [563, 521] width 71 height 13
click at [536, 375] on p "IT" at bounding box center [532, 381] width 9 height 13
click at [599, 416] on div "Küchenleitung" at bounding box center [626, 427] width 258 height 24
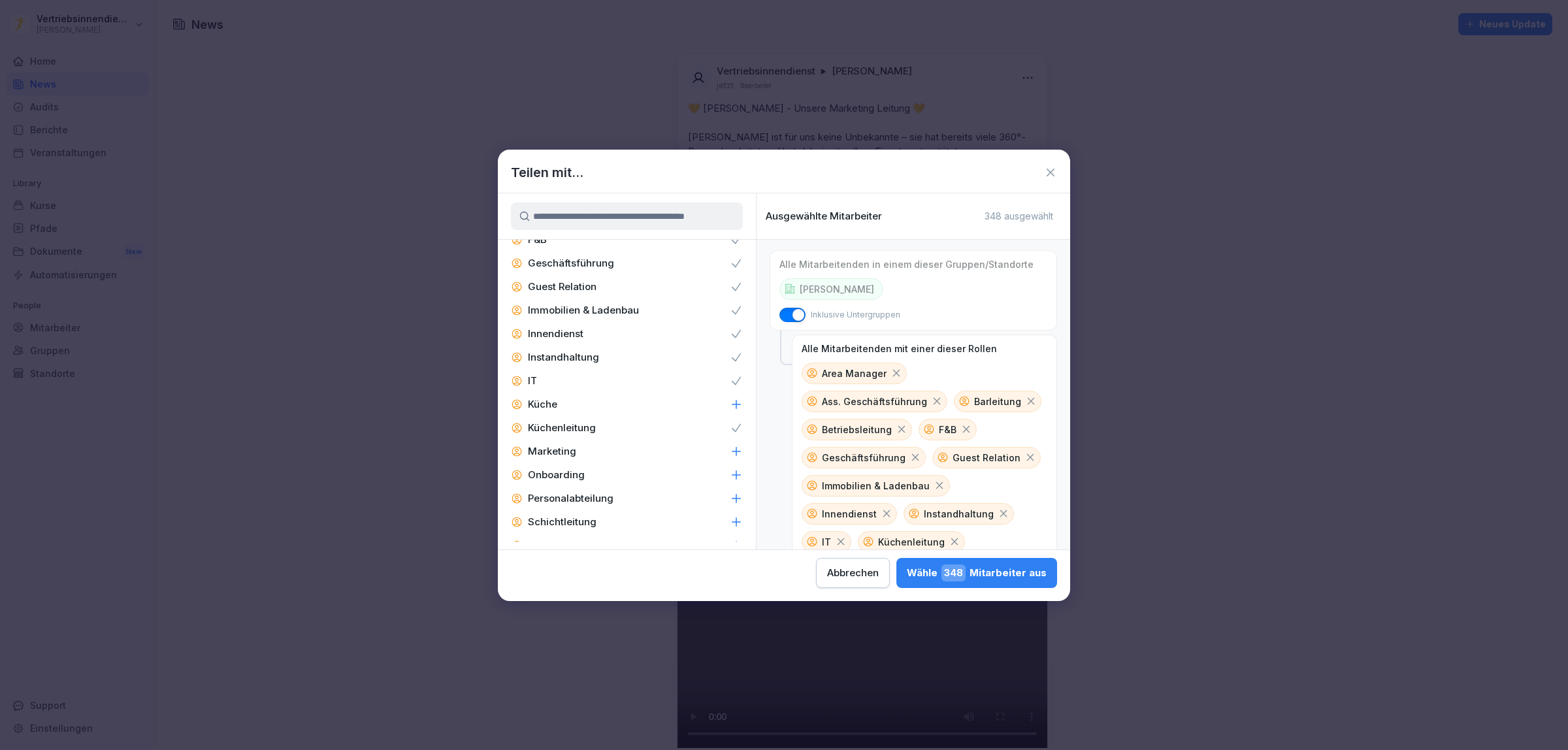
click at [602, 440] on div "Marketing" at bounding box center [626, 451] width 258 height 24
click at [602, 492] on p "Personalabteilung" at bounding box center [570, 498] width 86 height 13
click at [582, 515] on p "Schichtleitung" at bounding box center [562, 522] width 69 height 13
click at [576, 536] on p "Zentral-Admin" at bounding box center [562, 542] width 69 height 13
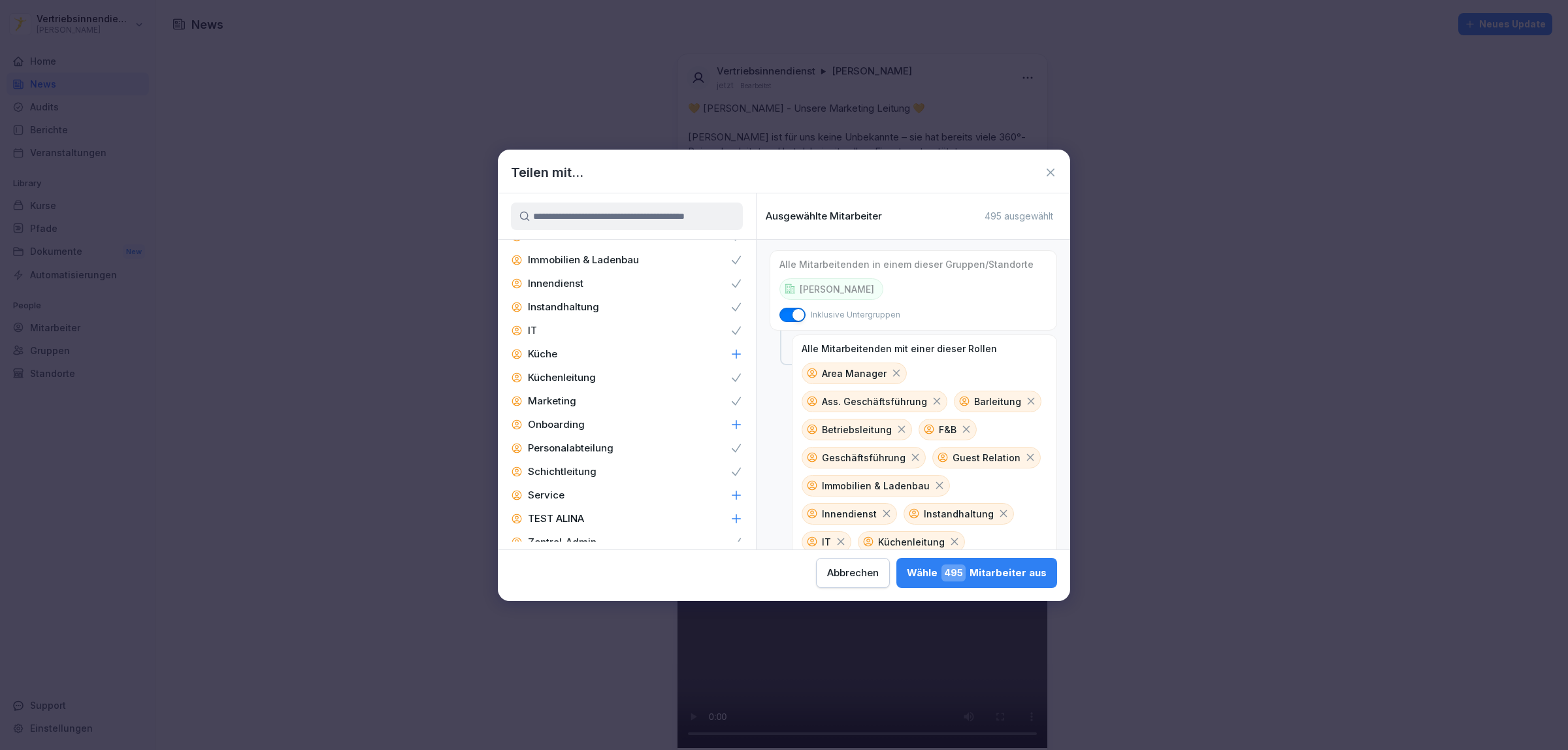
click at [581, 559] on p "Zentral-Admins" at bounding box center [565, 566] width 74 height 13
click at [618, 458] on div "Controlling" at bounding box center [626, 469] width 258 height 24
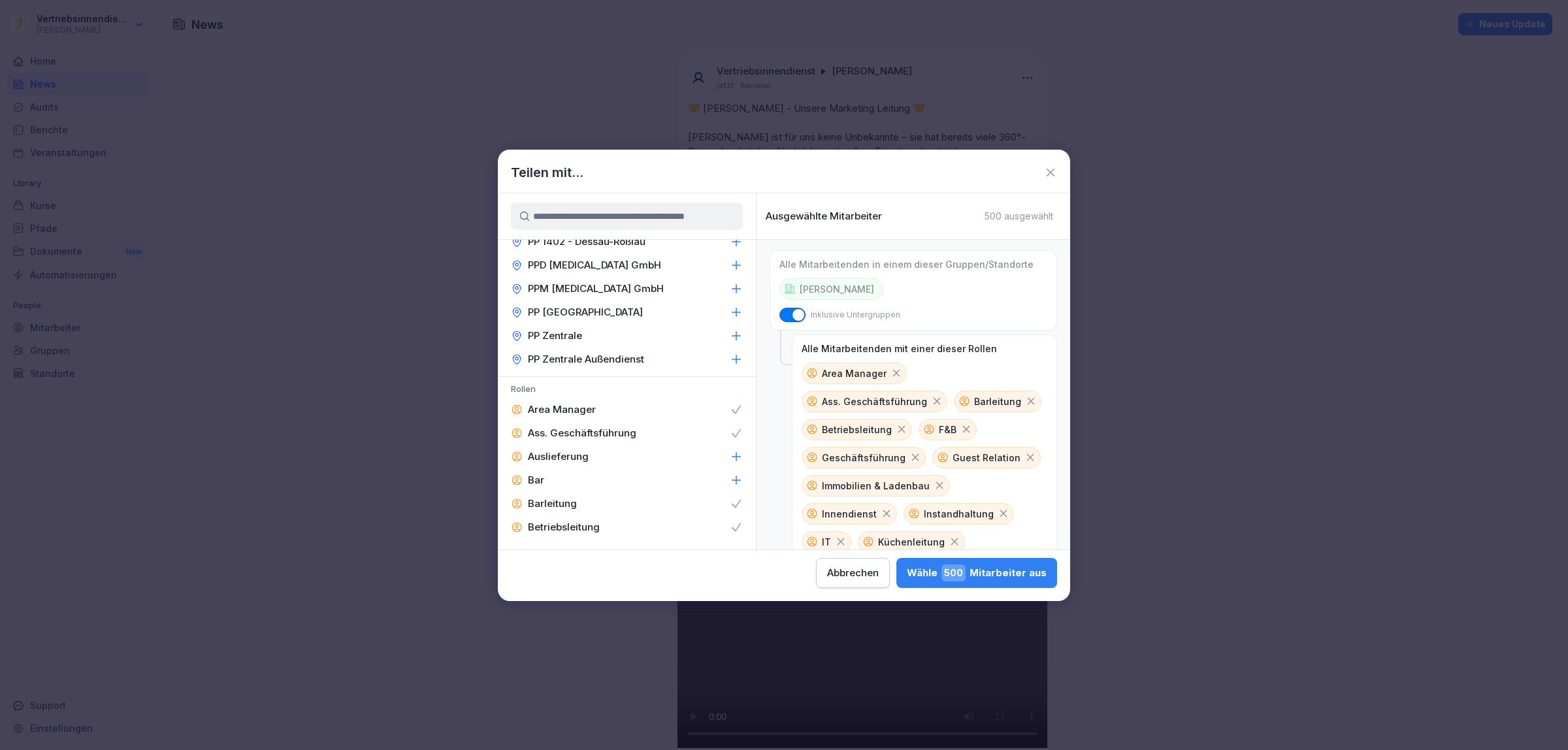
click at [1002, 574] on div "Wähle 500 Mitarbeiter aus" at bounding box center [977, 573] width 140 height 17
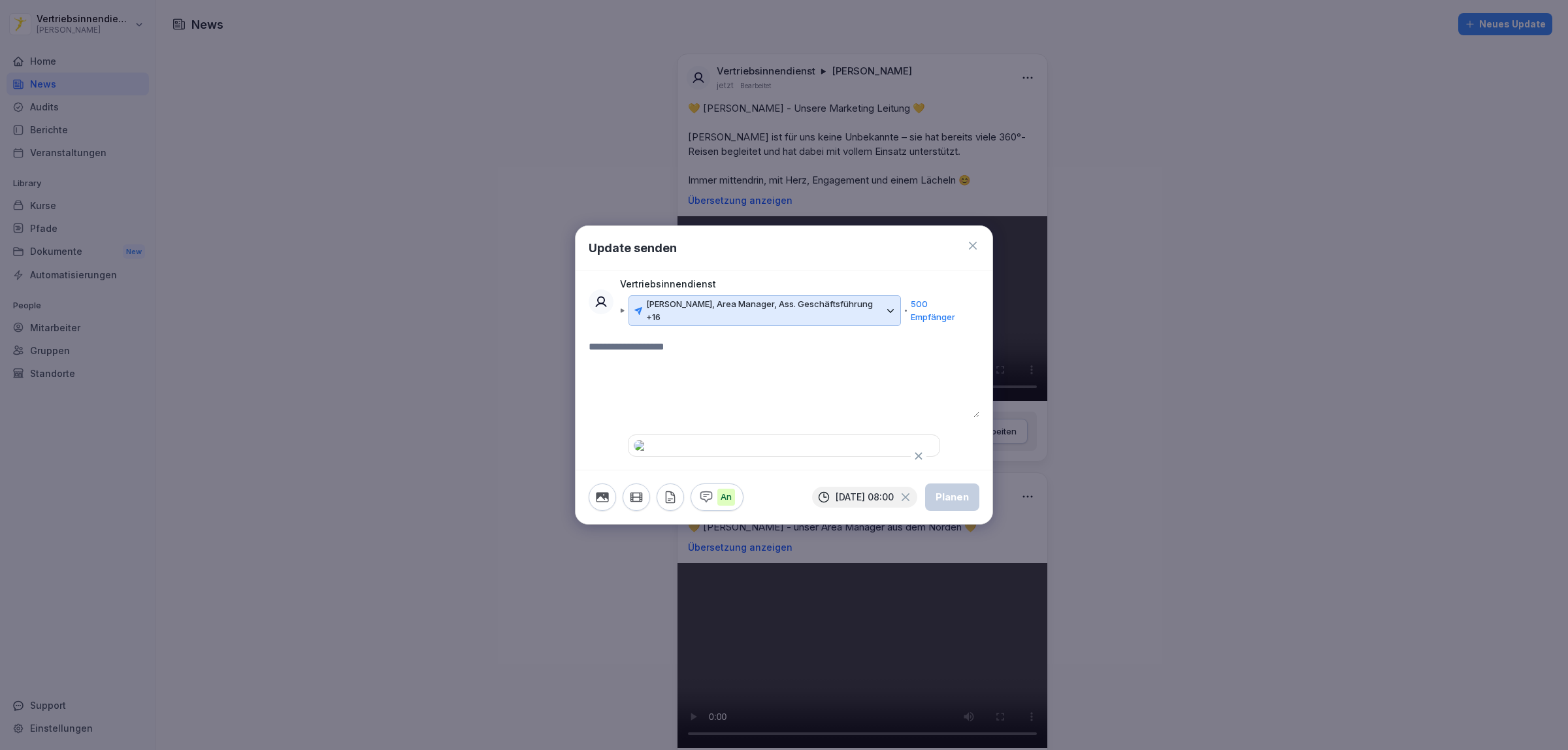
click at [776, 348] on textarea at bounding box center [784, 377] width 391 height 78
click at [687, 339] on textarea at bounding box center [784, 377] width 391 height 78
paste textarea "**********"
drag, startPoint x: 718, startPoint y: 290, endPoint x: 689, endPoint y: 291, distance: 29.0
click at [689, 339] on textarea "**********" at bounding box center [784, 377] width 391 height 78
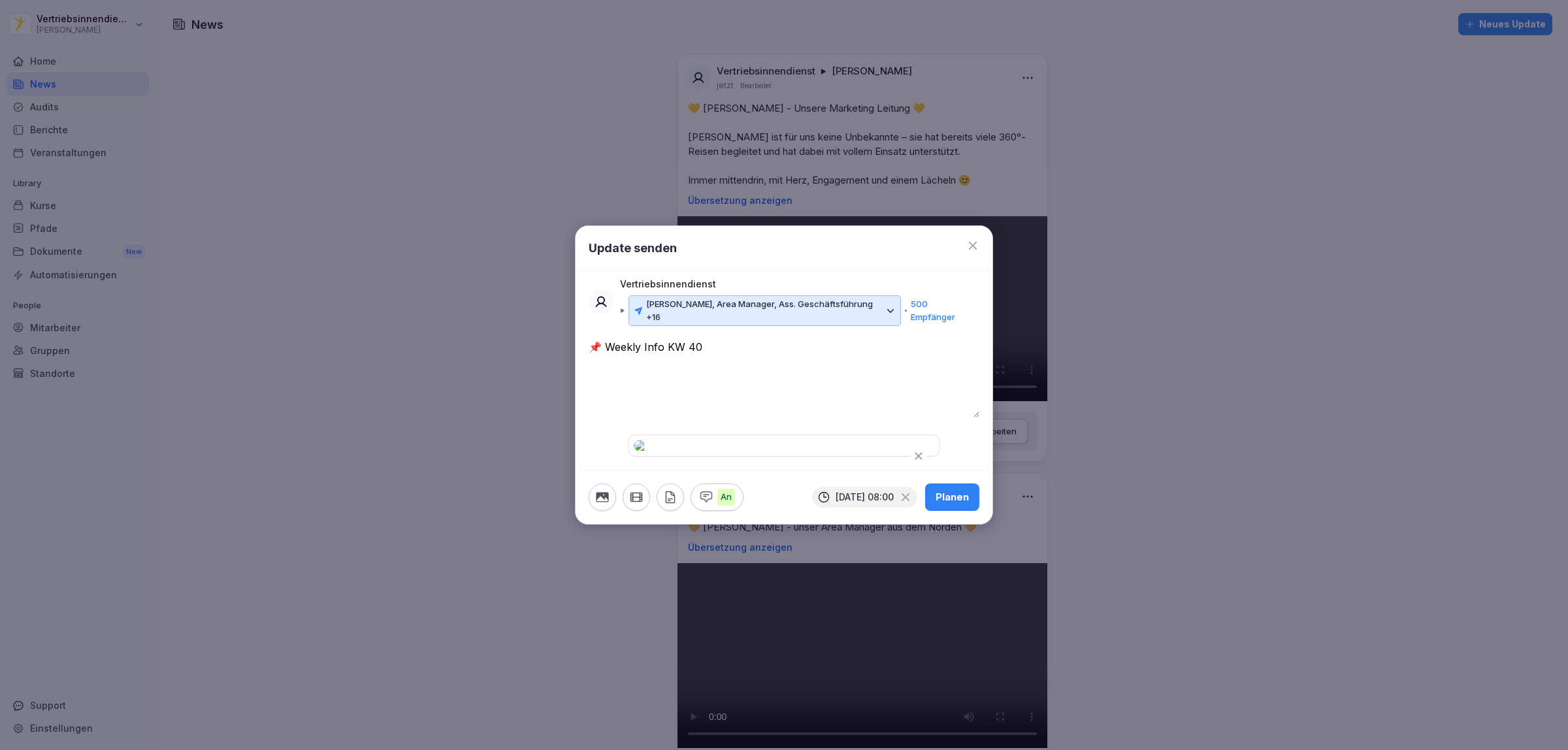
click at [700, 339] on textarea "**********" at bounding box center [784, 377] width 391 height 78
click at [691, 339] on textarea "**********" at bounding box center [784, 377] width 391 height 78
type textarea "**********"
click at [793, 367] on div "**********" at bounding box center [784, 386] width 391 height 95
click at [957, 504] on div "Planen" at bounding box center [952, 496] width 33 height 14
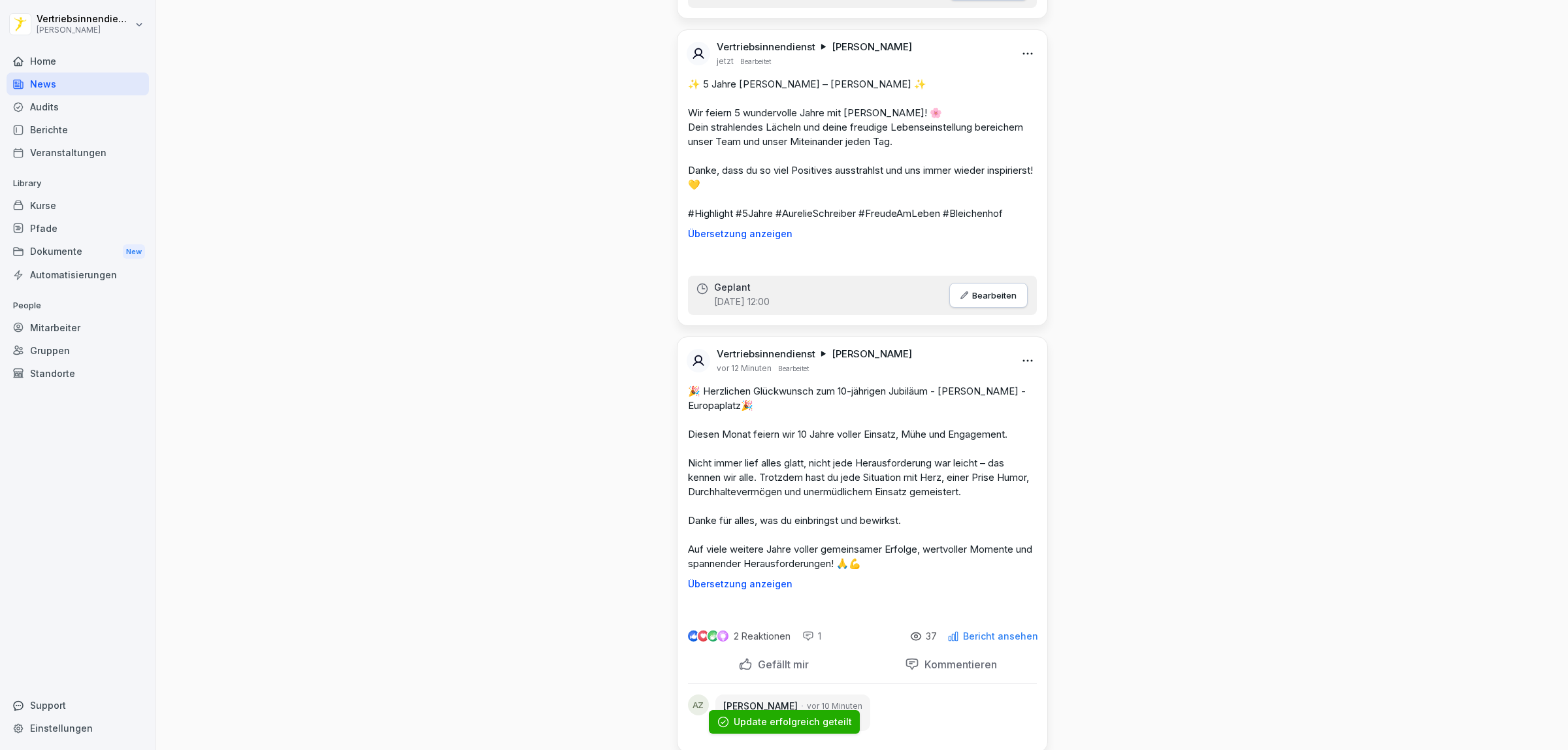
scroll to position [735, 0]
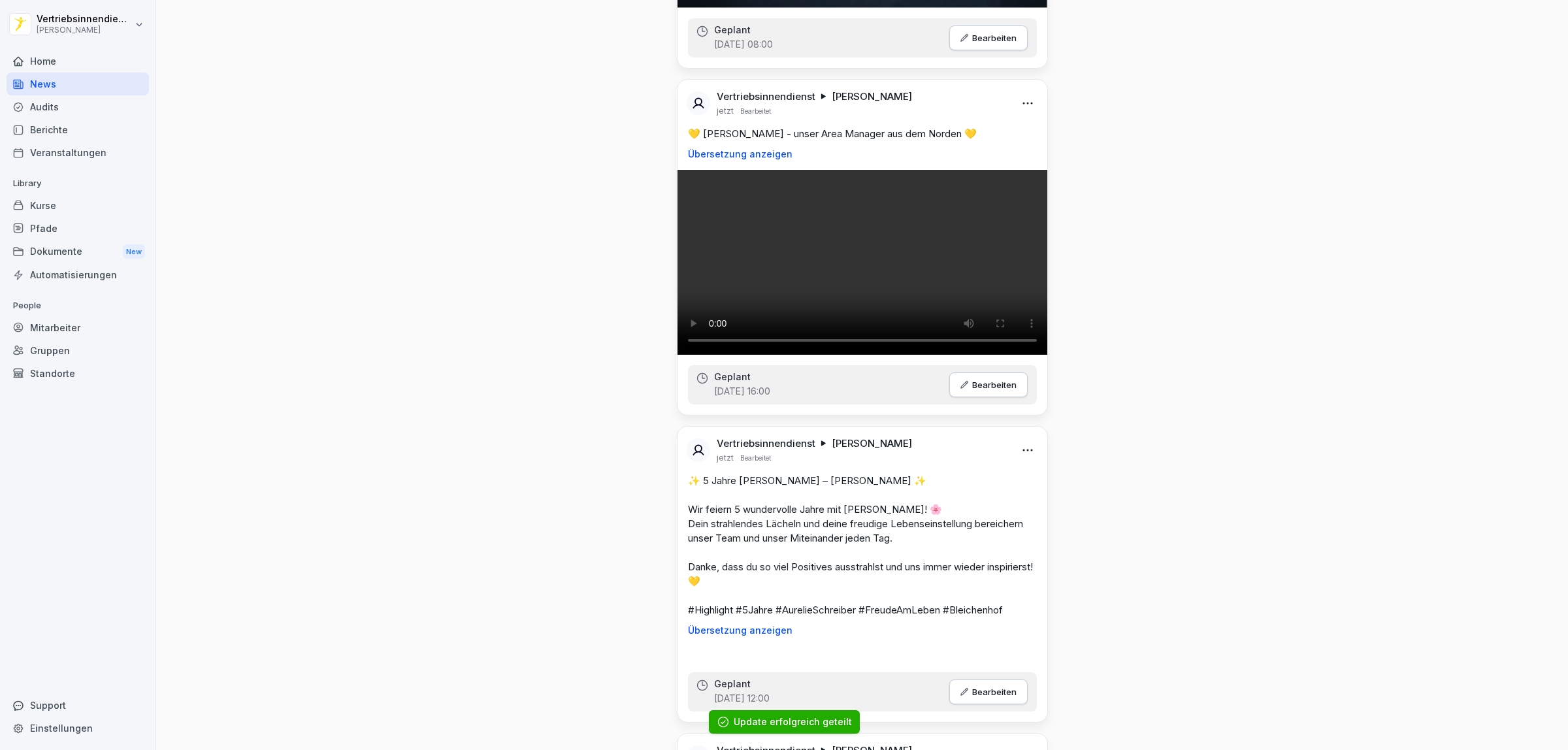
click at [1021, 237] on html "Vertriebsinnendienst Peter Pane Home News Audits Berichte Veranstaltungen Libra…" at bounding box center [784, 375] width 1568 height 750
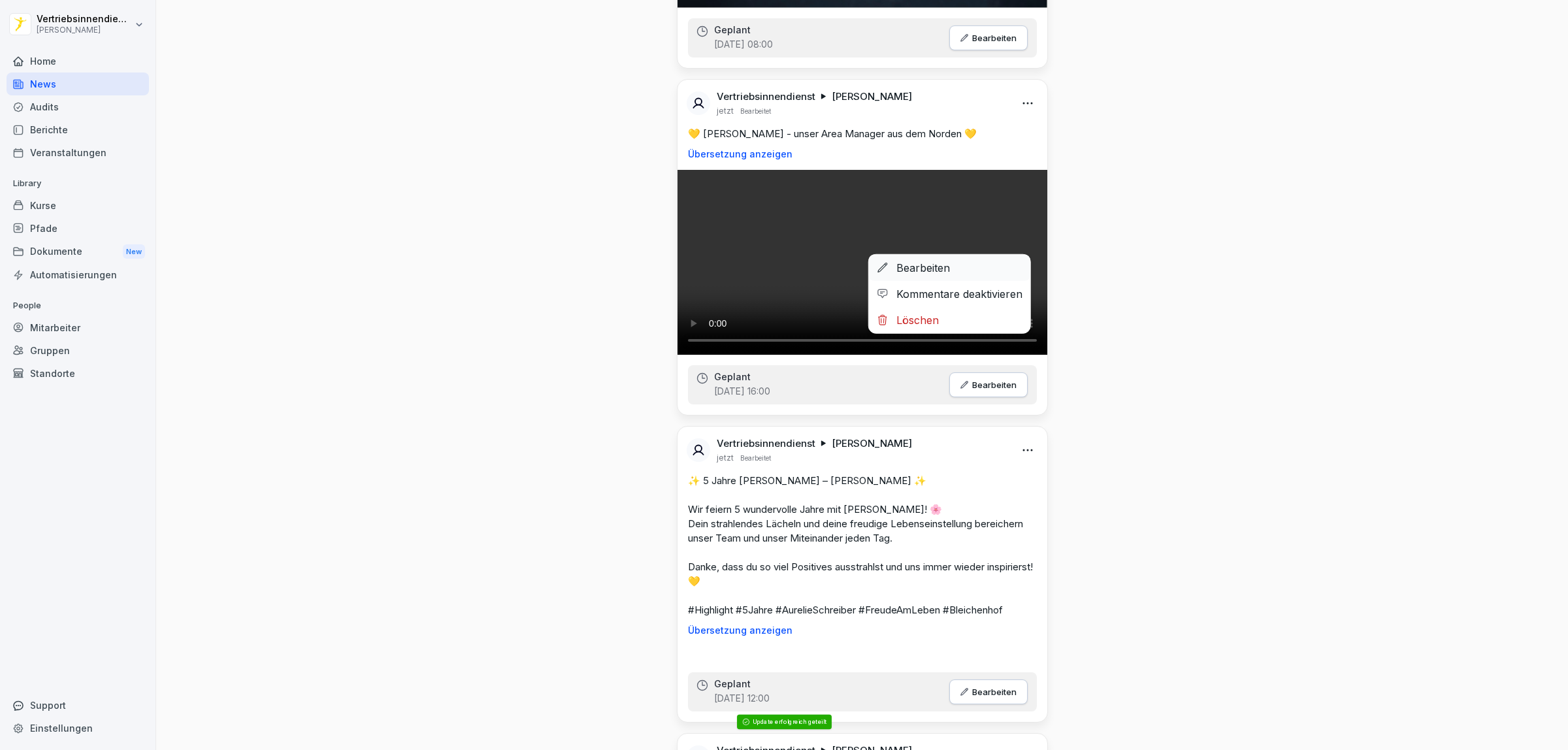
click at [923, 269] on div "Bearbeiten" at bounding box center [950, 268] width 161 height 26
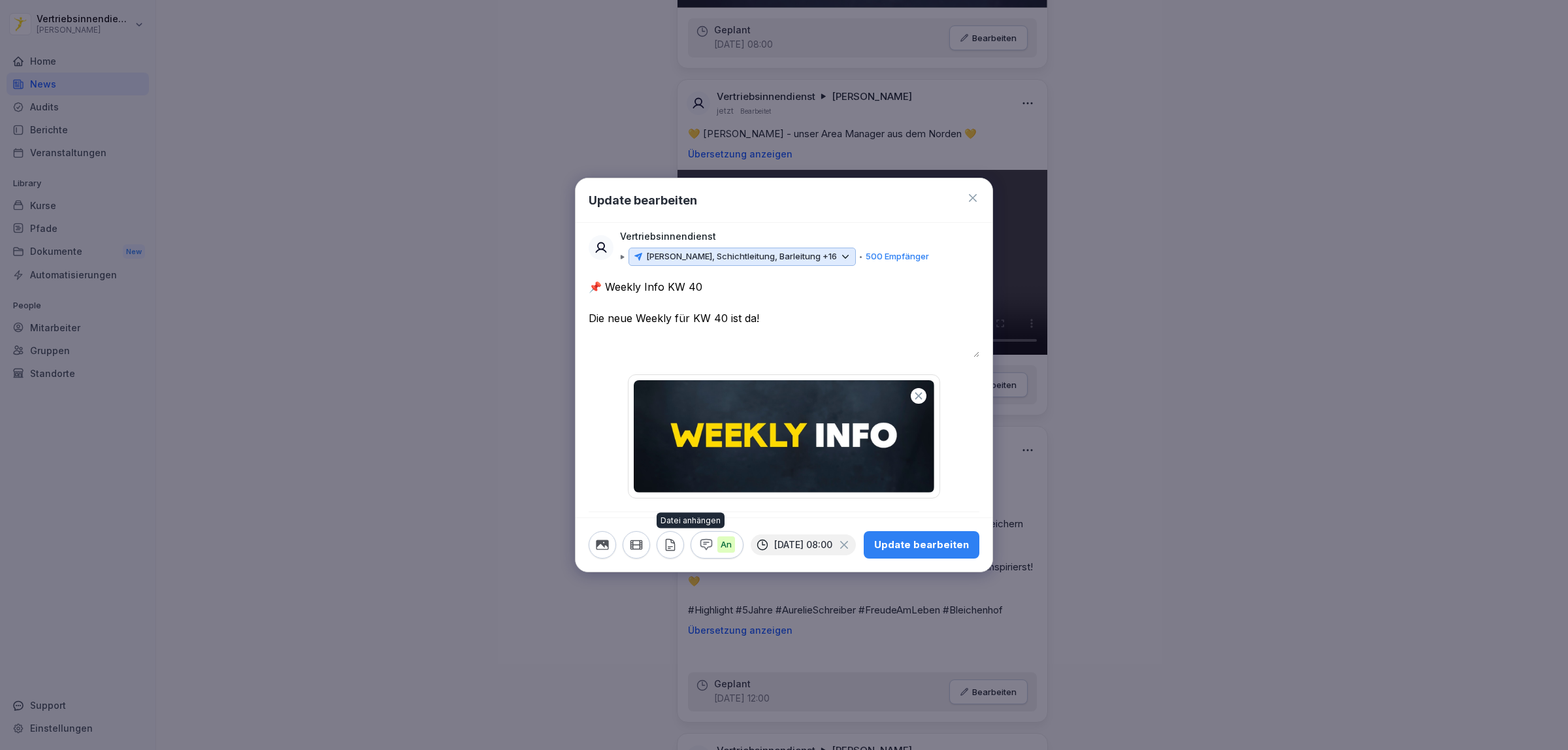
click at [673, 550] on icon "button" at bounding box center [670, 544] width 14 height 14
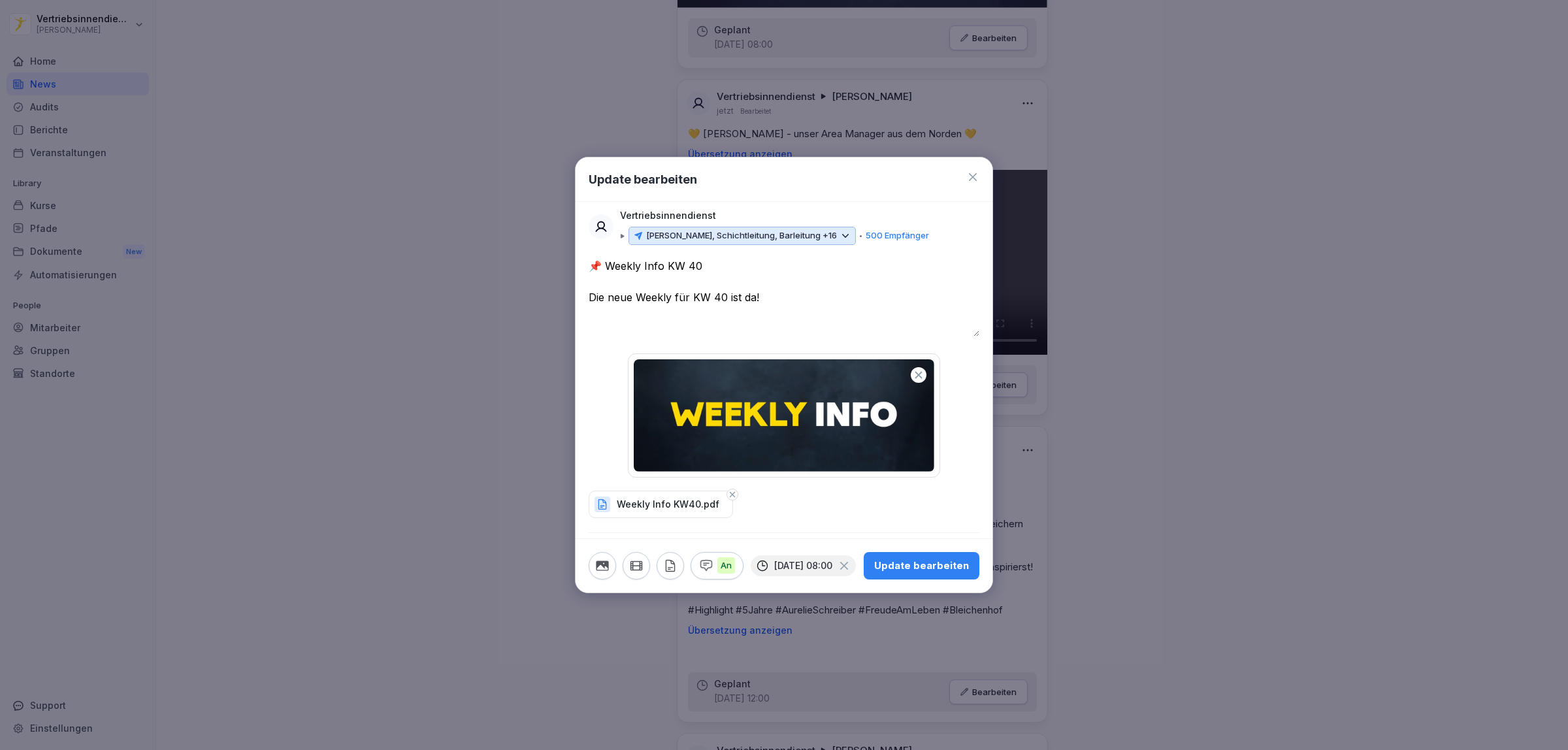
click at [834, 317] on textarea "**********" at bounding box center [784, 296] width 391 height 78
click at [937, 565] on div "Update bearbeiten" at bounding box center [921, 565] width 94 height 14
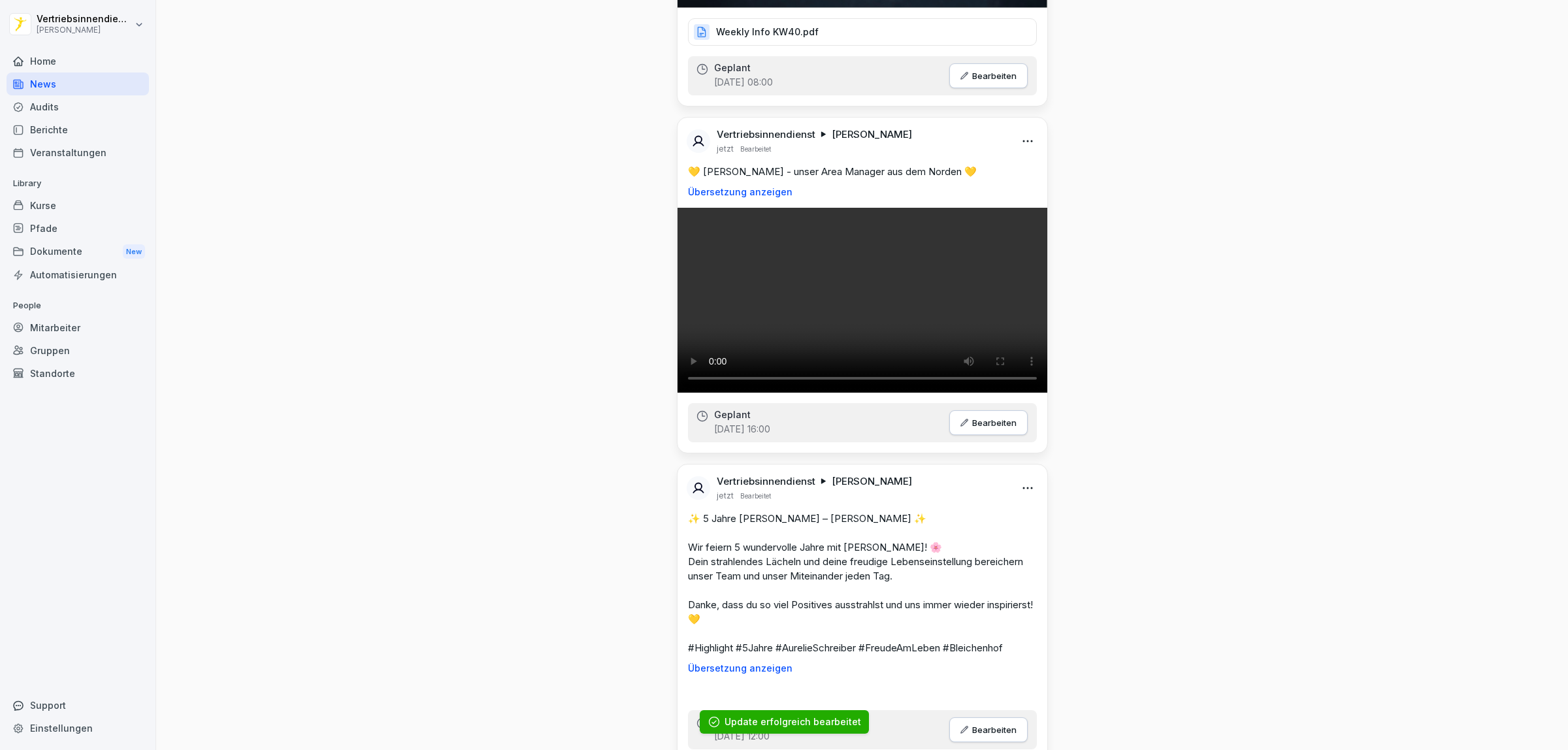
click at [778, 39] on p "Weekly Info KW40.pdf" at bounding box center [767, 32] width 103 height 13
